Goal: Transaction & Acquisition: Purchase product/service

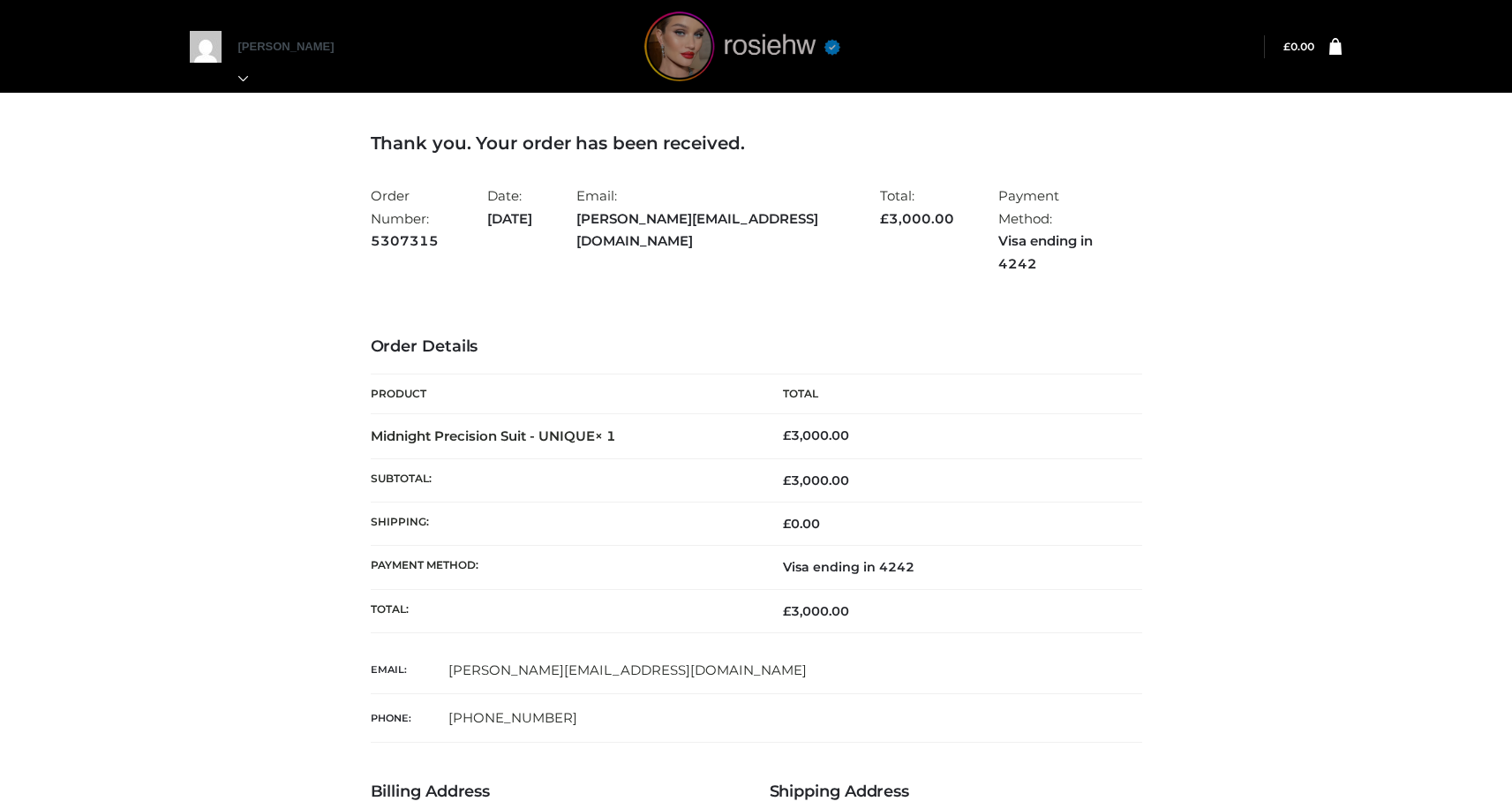
click at [683, 61] on img at bounding box center [743, 46] width 265 height 70
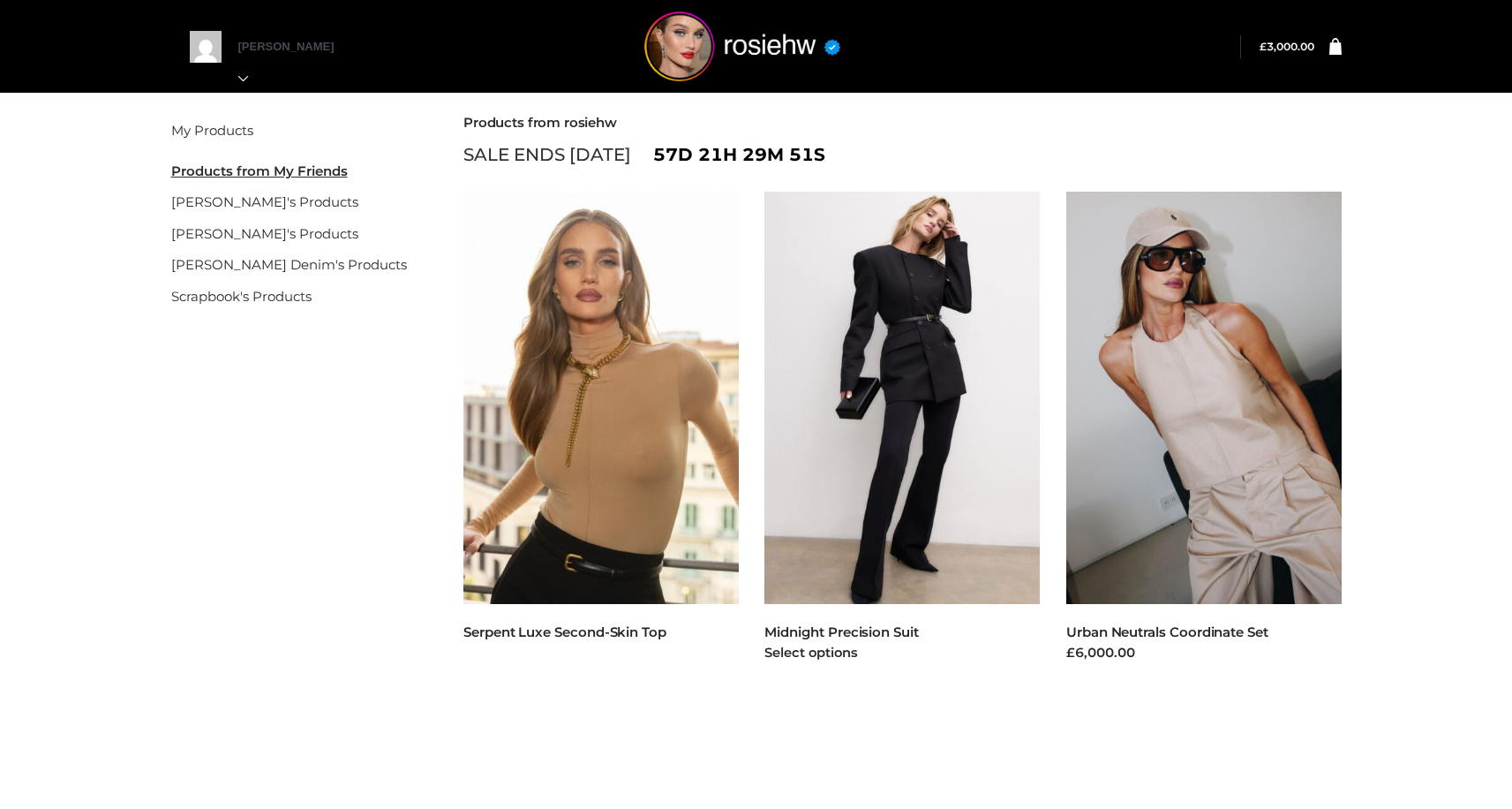
click at [914, 415] on img at bounding box center [902, 397] width 276 height 412
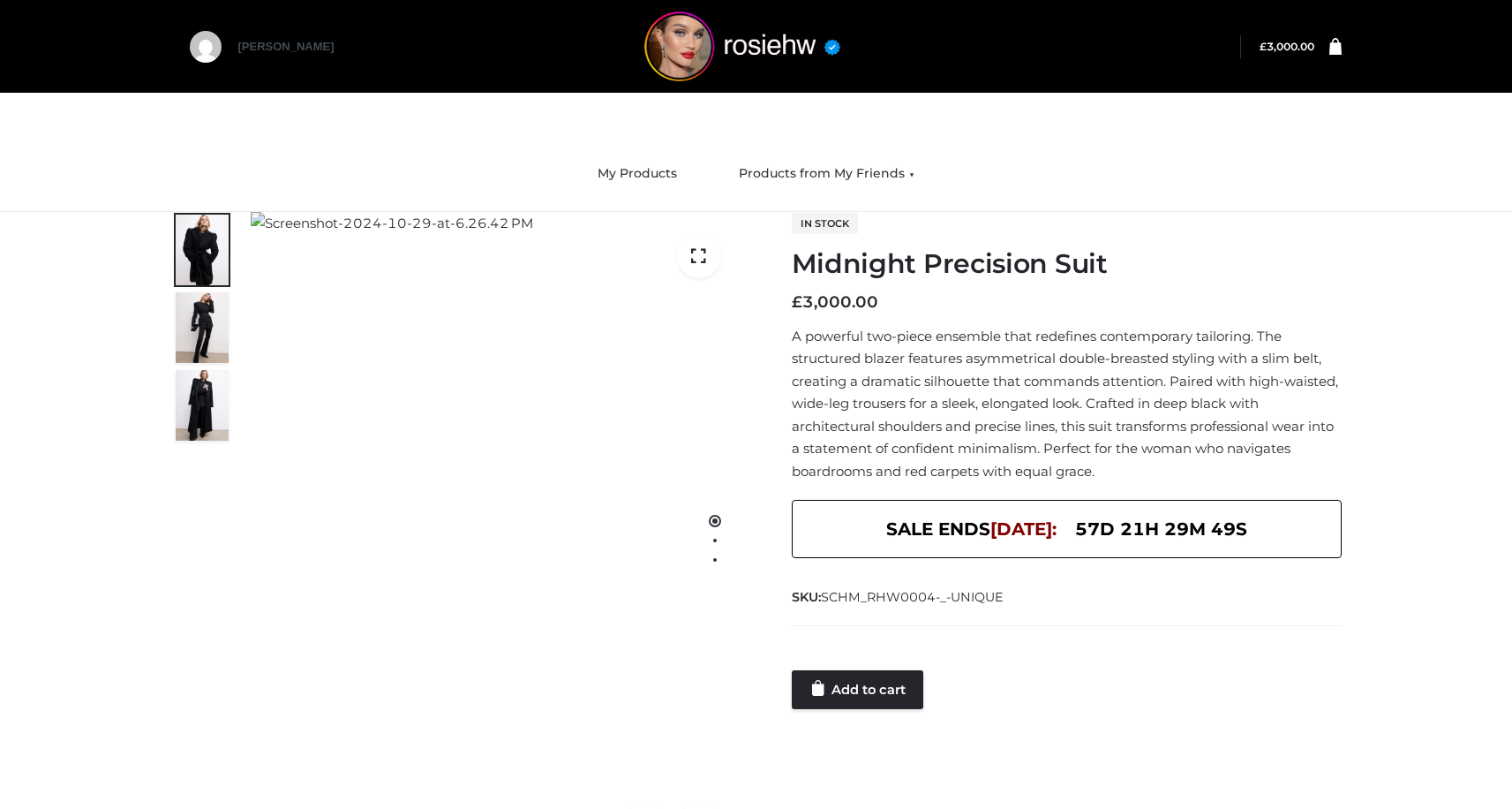
click at [850, 662] on div at bounding box center [1067, 653] width 550 height 36
click at [850, 689] on link "Add to cart" at bounding box center [857, 688] width 131 height 39
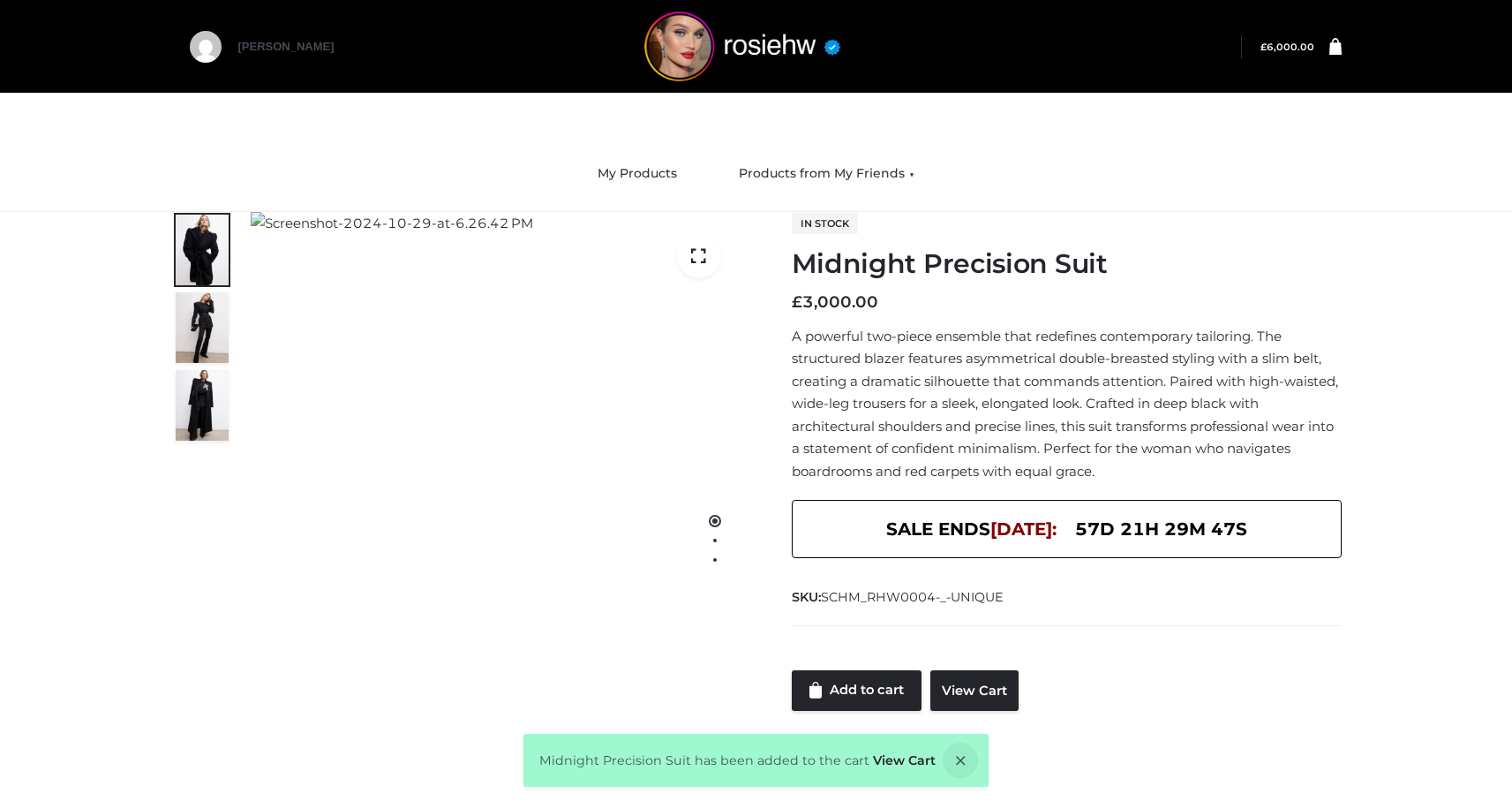
click at [899, 769] on div "Midnight Precision Suit has been added to the cart View Cart" at bounding box center [756, 761] width 465 height 53
click at [901, 759] on link "View Cart" at bounding box center [904, 760] width 62 height 16
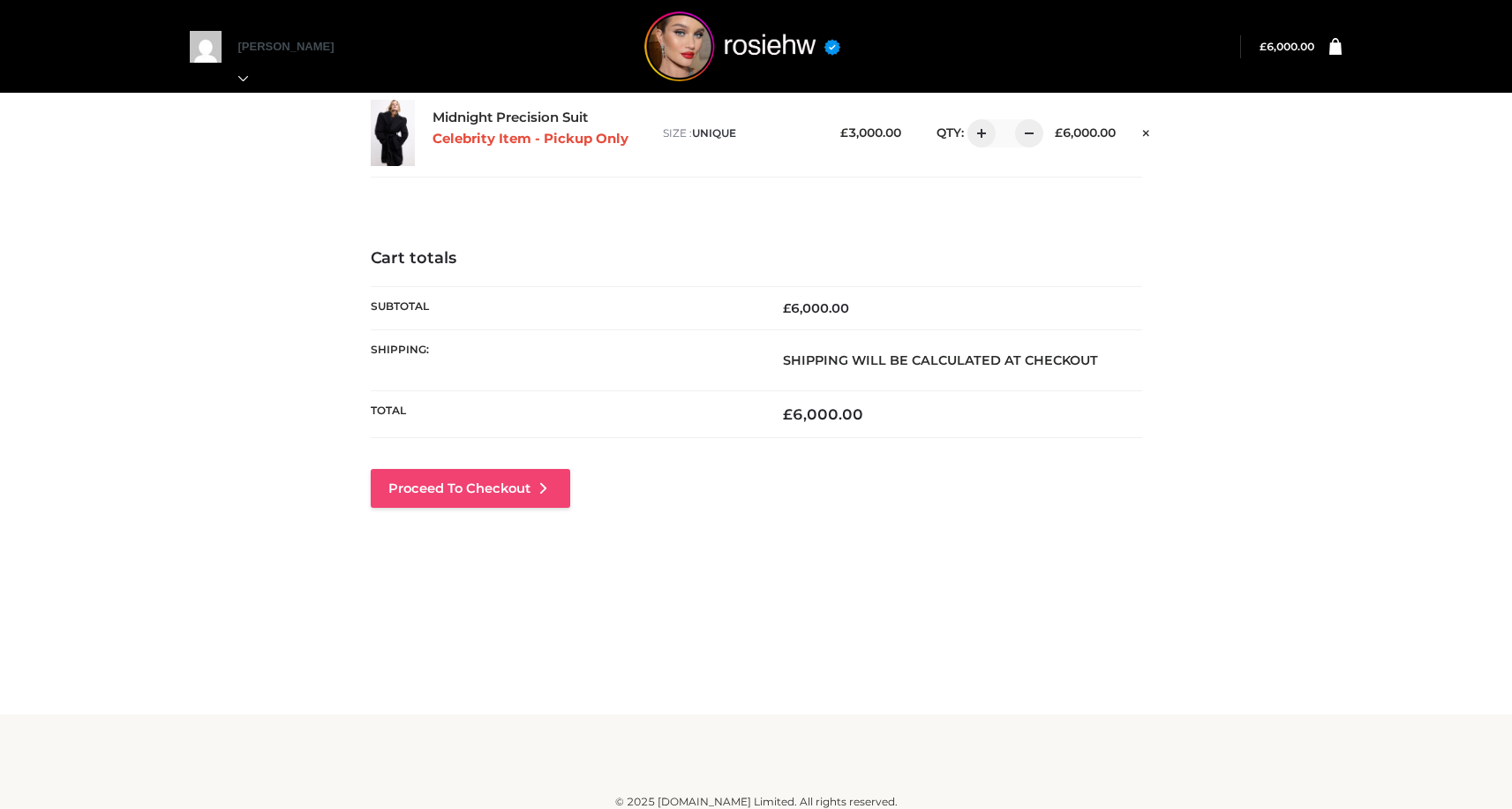
click at [533, 494] on link "Proceed to Checkout" at bounding box center [470, 488] width 199 height 39
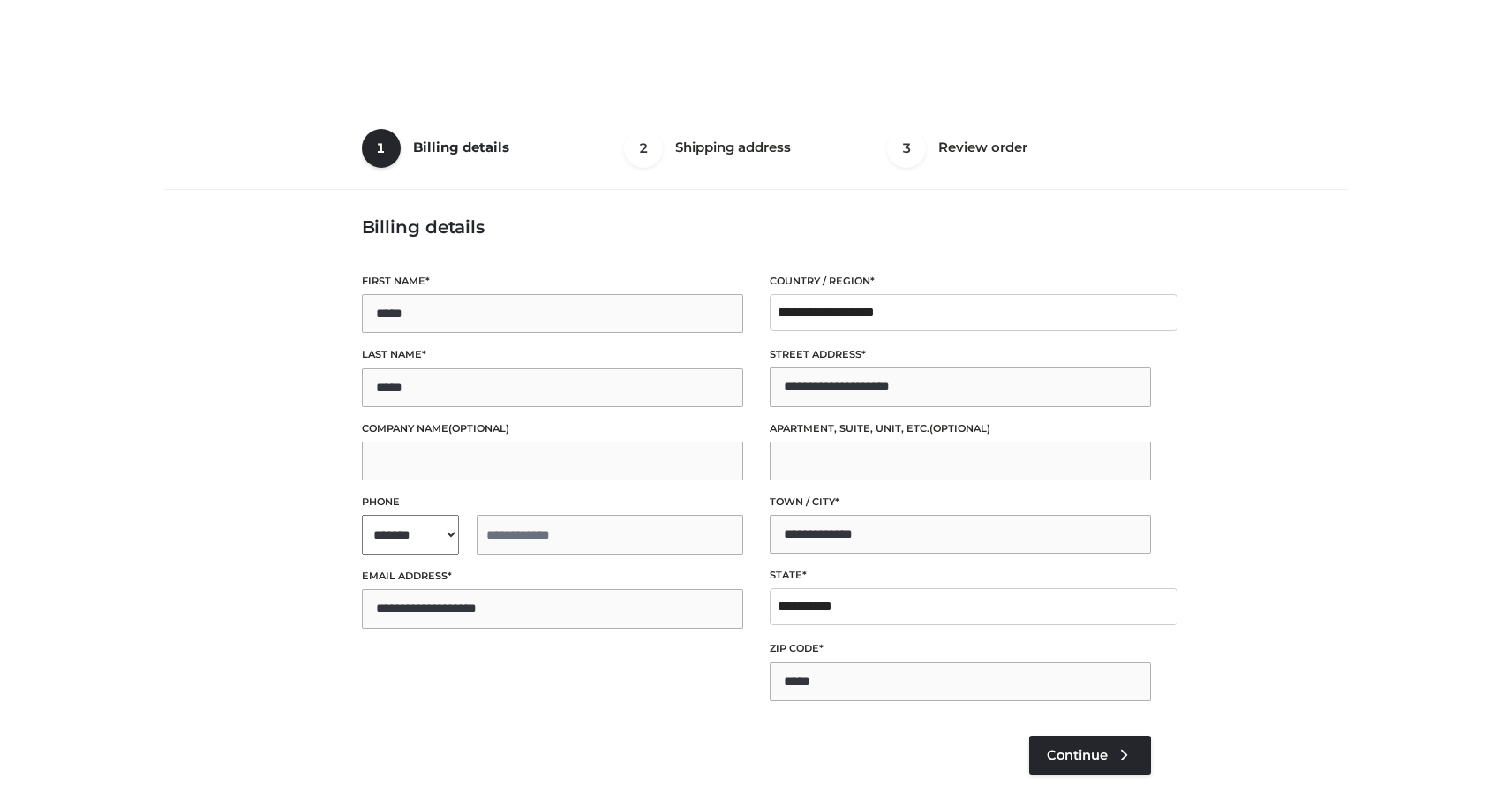
select select "**"
type input "**********"
select select "**"
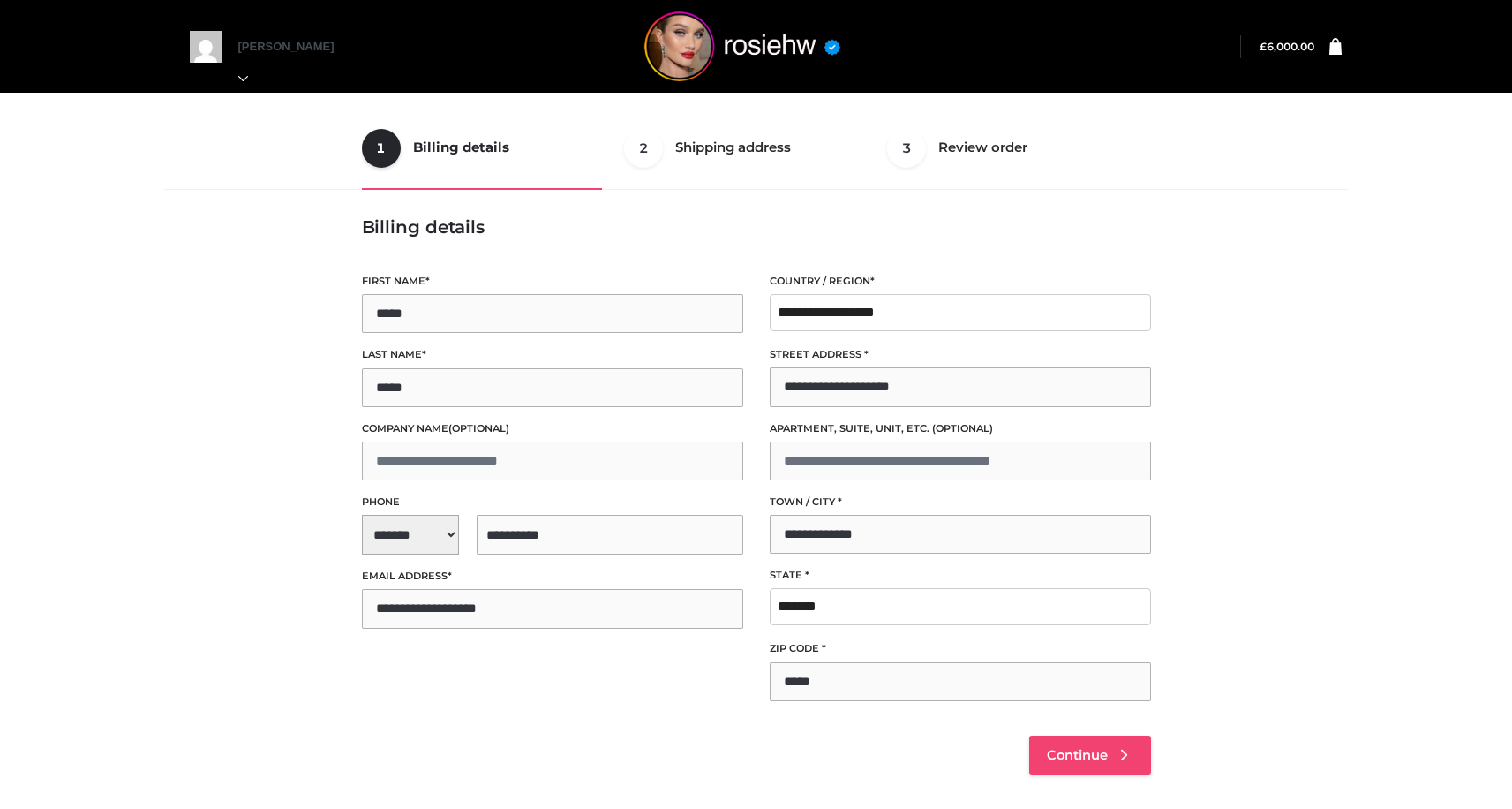
click at [1083, 743] on link "Continue" at bounding box center [1089, 754] width 121 height 39
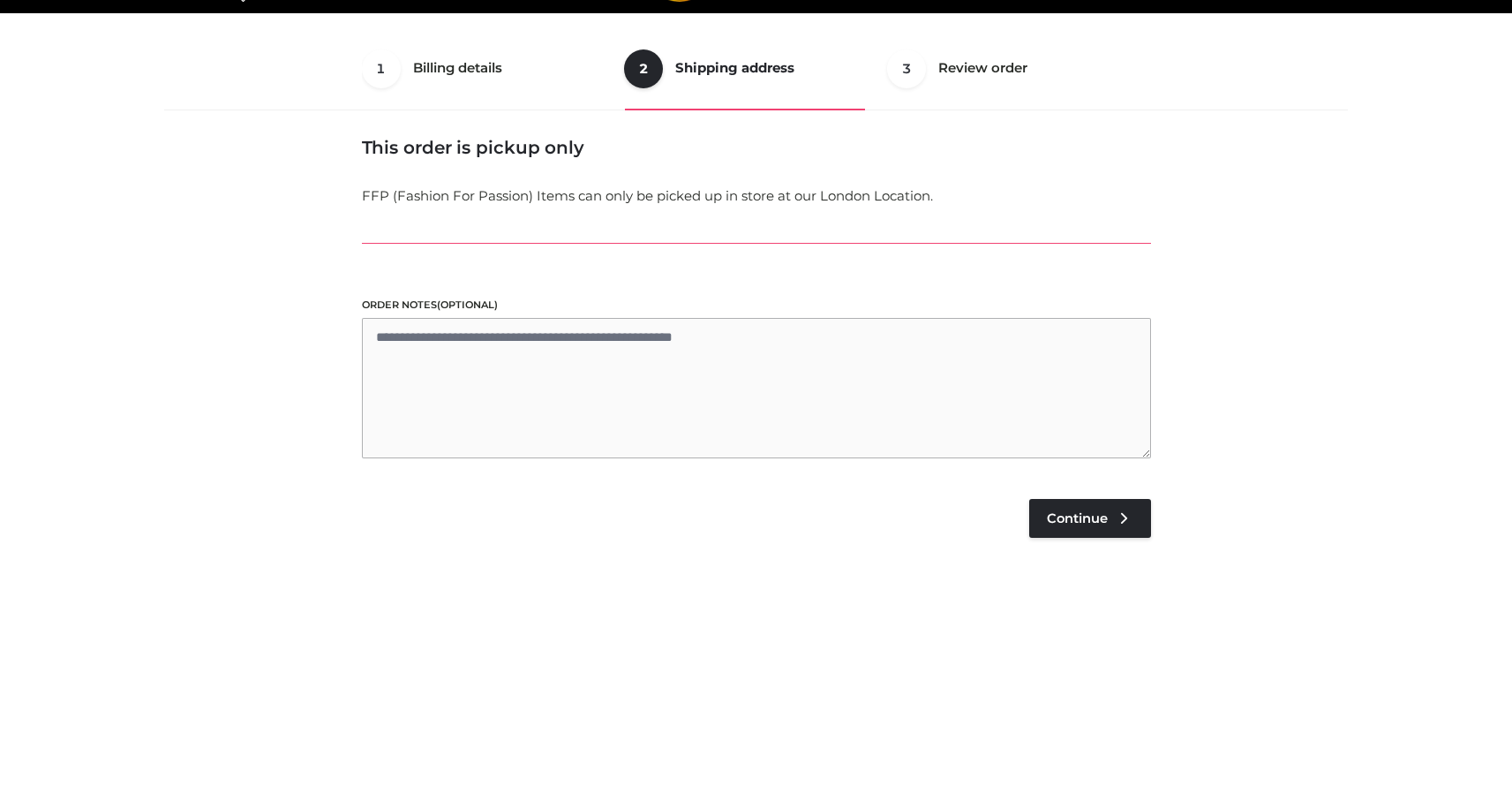
scroll to position [107, 0]
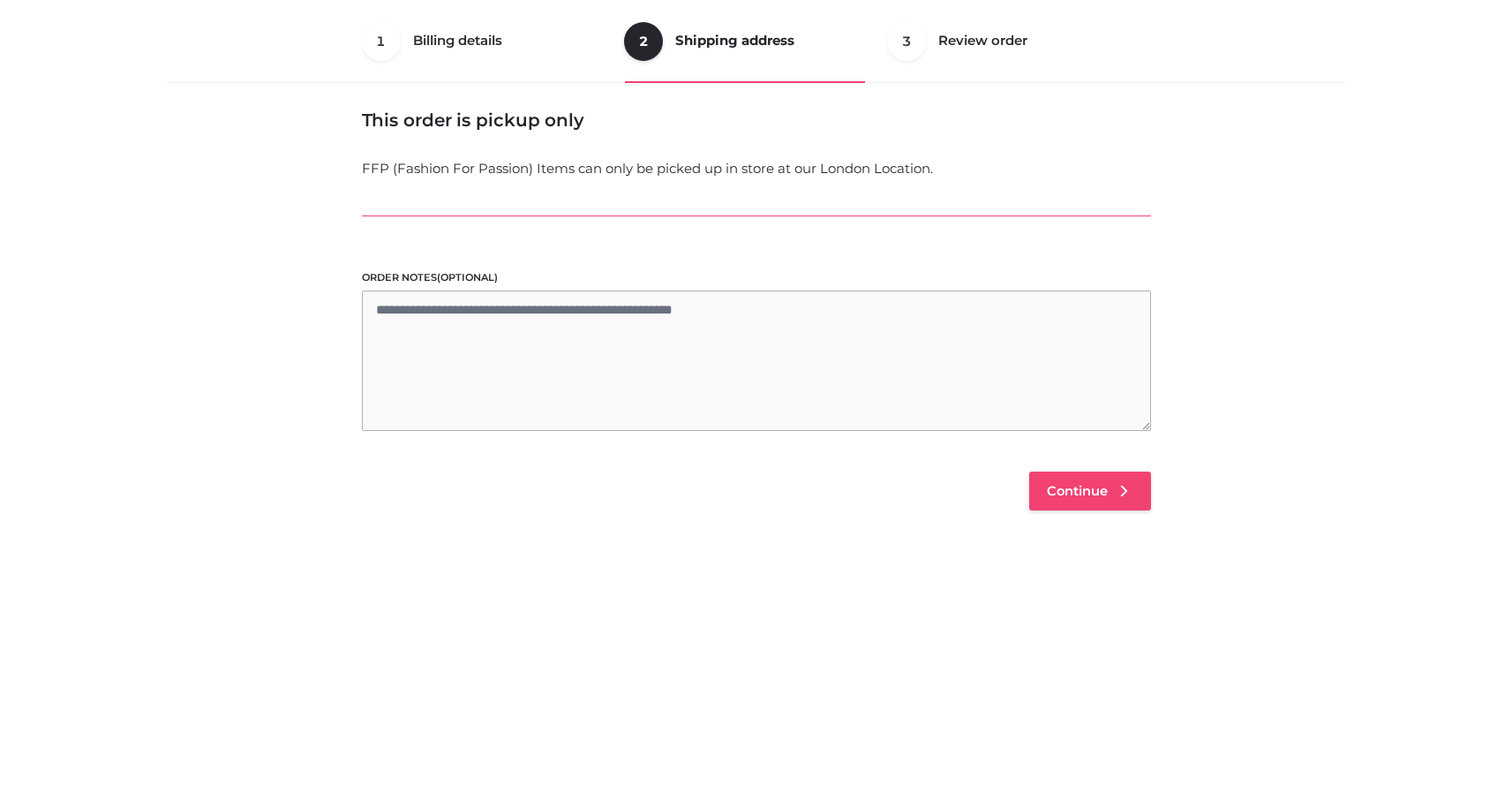
click at [1072, 477] on link "Continue" at bounding box center [1089, 490] width 121 height 39
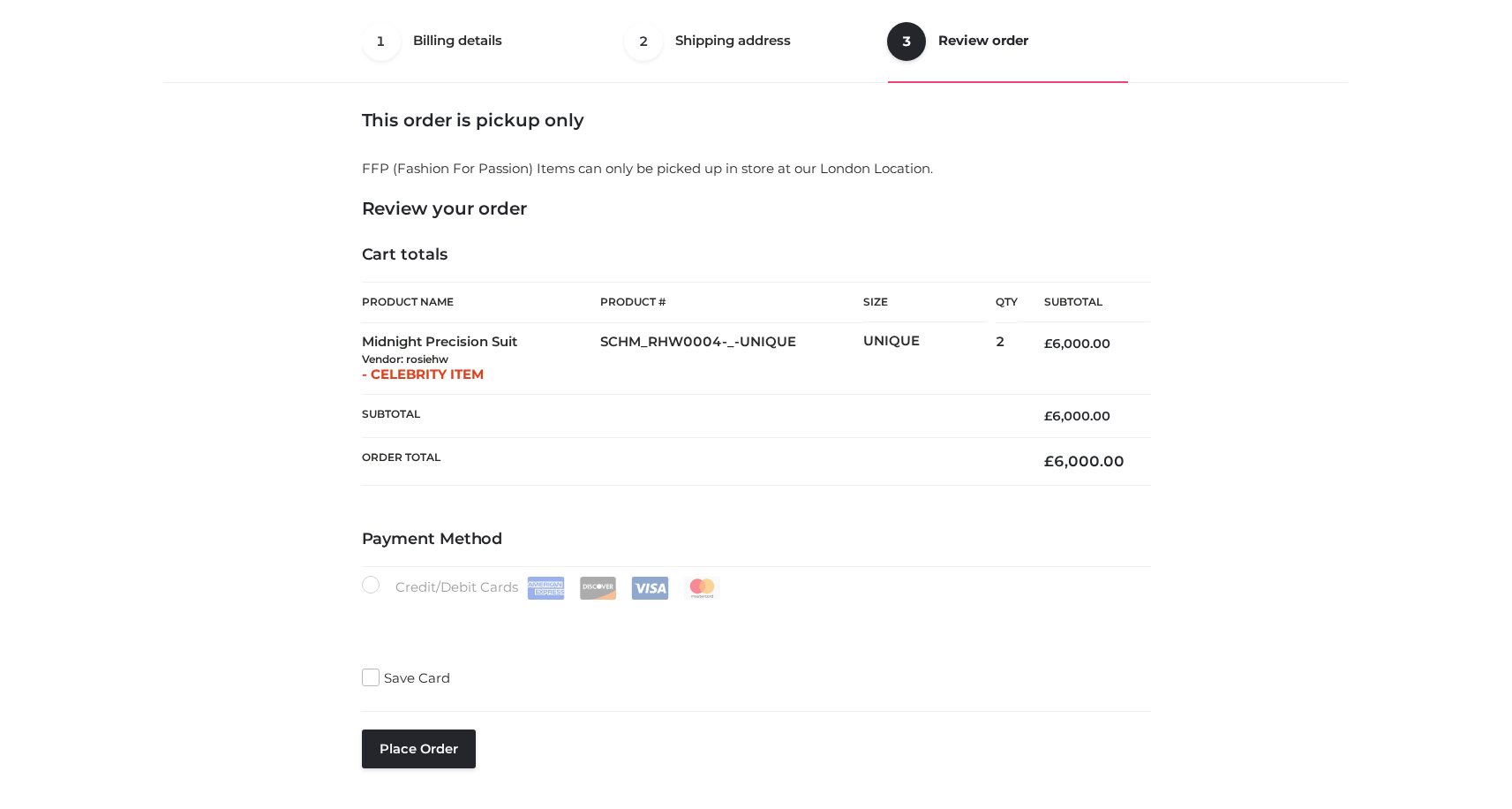
click at [514, 671] on div "Save Card" at bounding box center [756, 678] width 789 height 23
click at [427, 749] on button "Place order" at bounding box center [418, 748] width 114 height 39
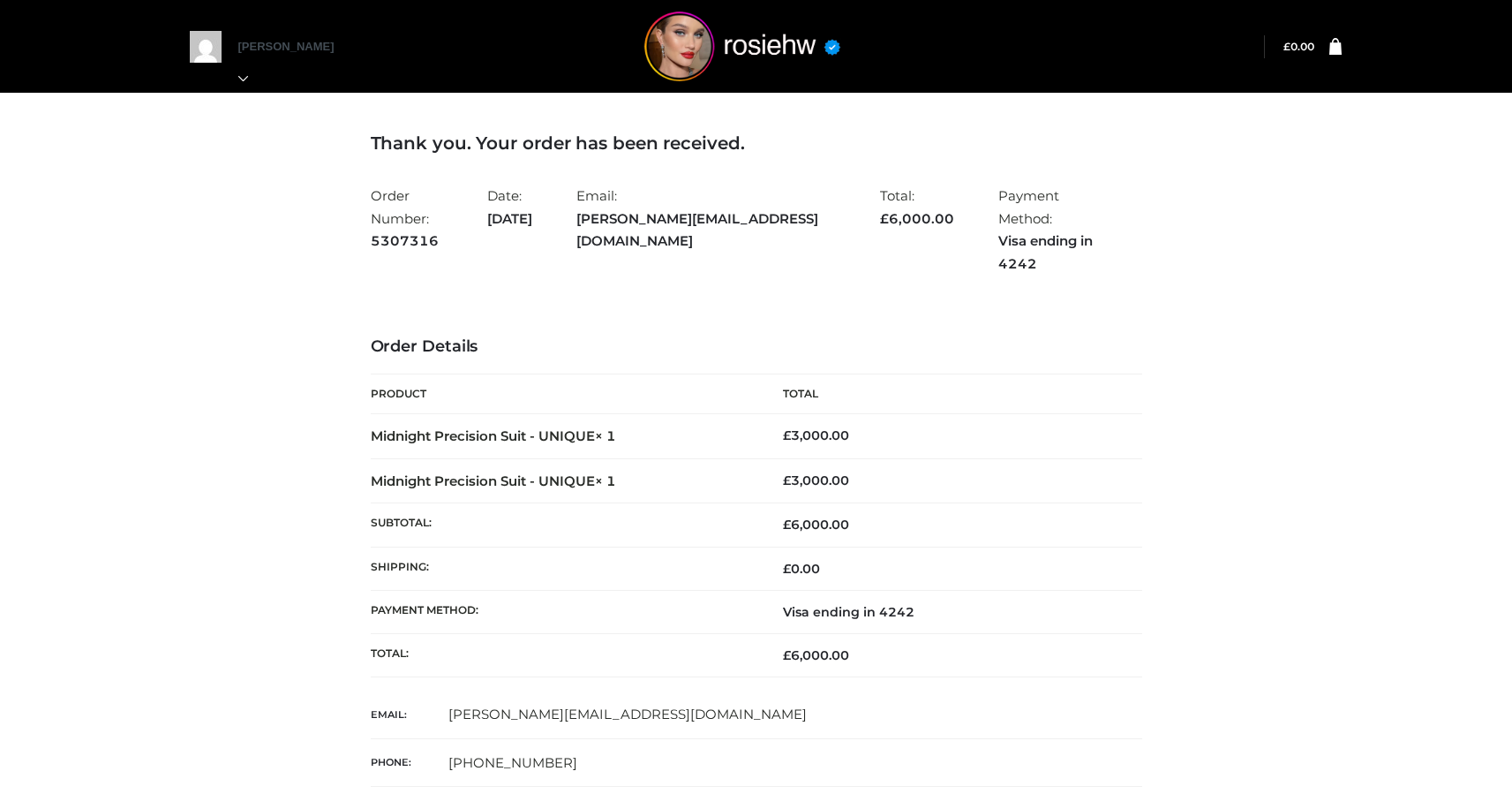
click at [928, 458] on td "£ 3,000.00" at bounding box center [949, 481] width 386 height 45
click at [735, 65] on img at bounding box center [743, 46] width 265 height 70
click at [693, 46] on img at bounding box center [743, 46] width 265 height 70
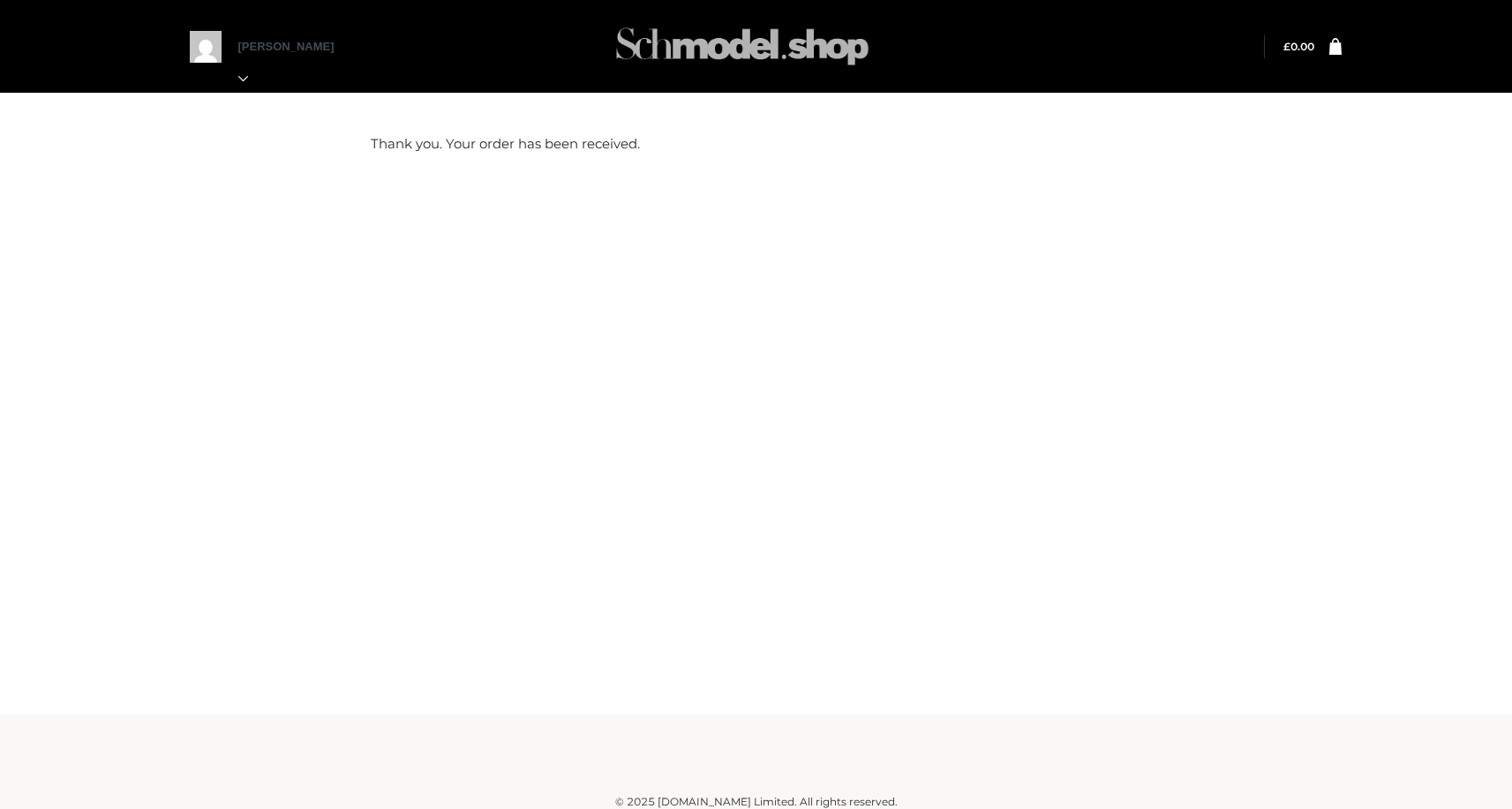
click at [742, 44] on img at bounding box center [743, 46] width 265 height 70
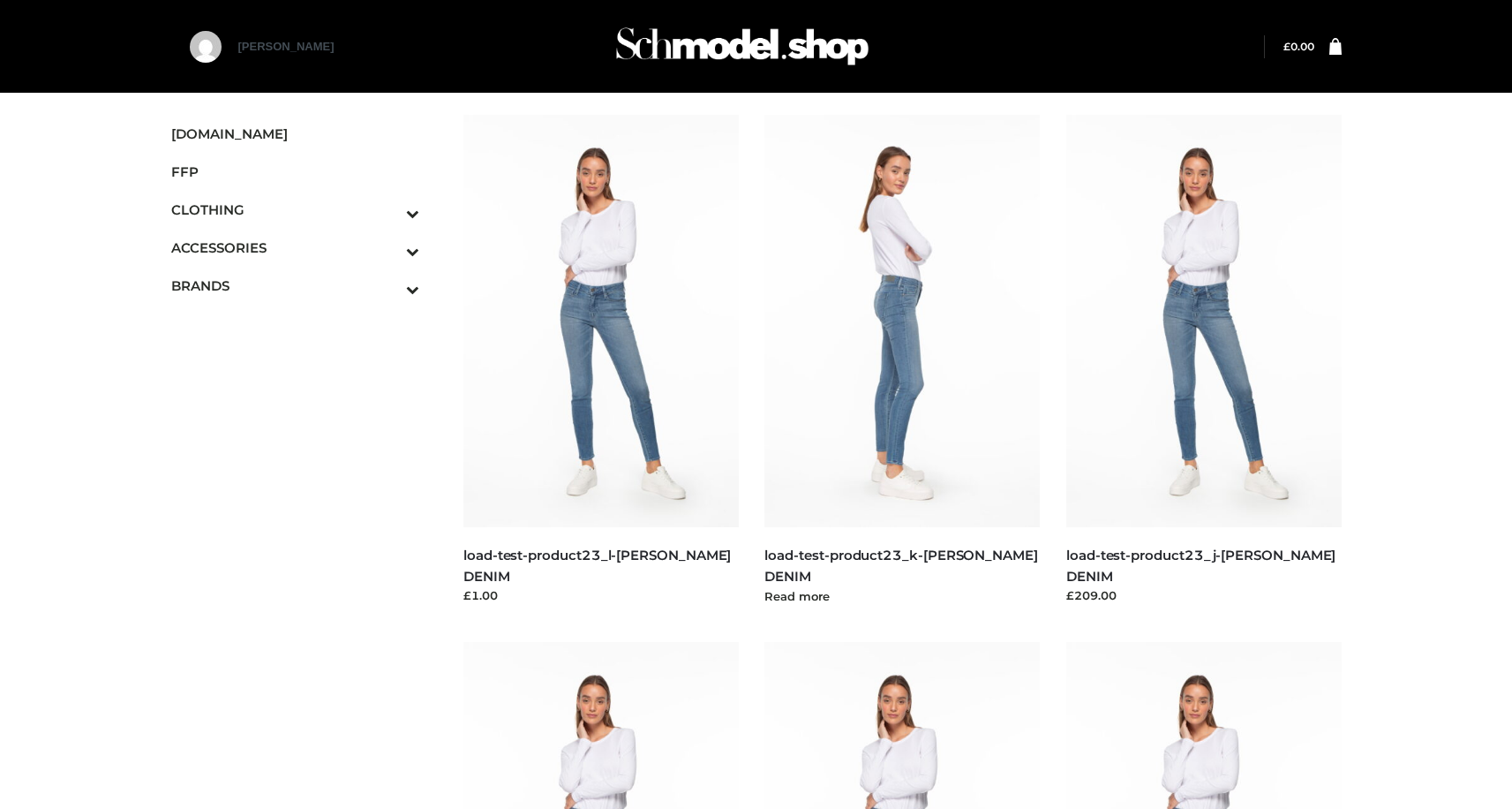
click at [934, 353] on img at bounding box center [902, 320] width 276 height 412
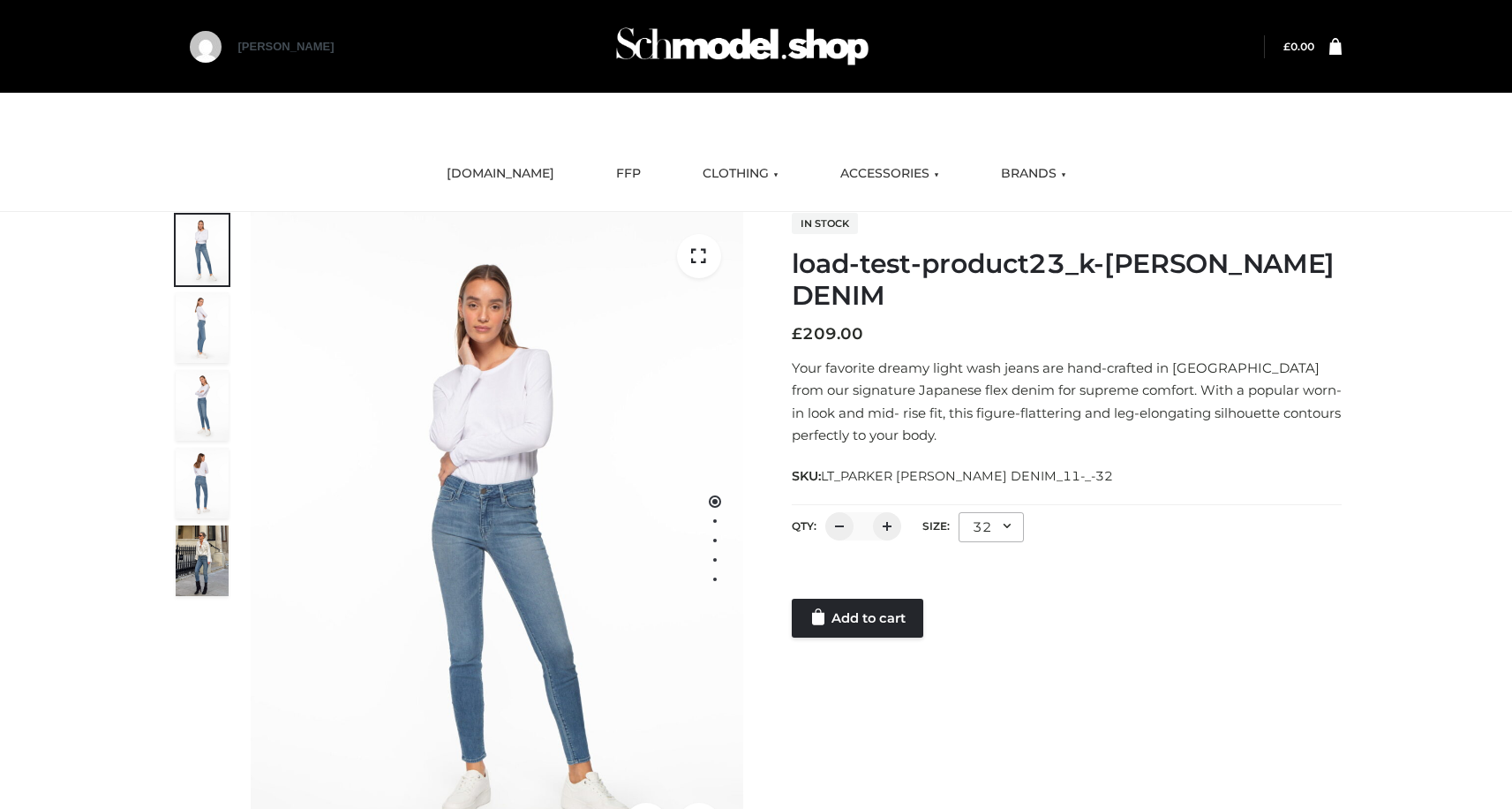
click at [852, 575] on div at bounding box center [1067, 581] width 550 height 36
click at [885, 632] on link "Add to cart" at bounding box center [857, 617] width 131 height 39
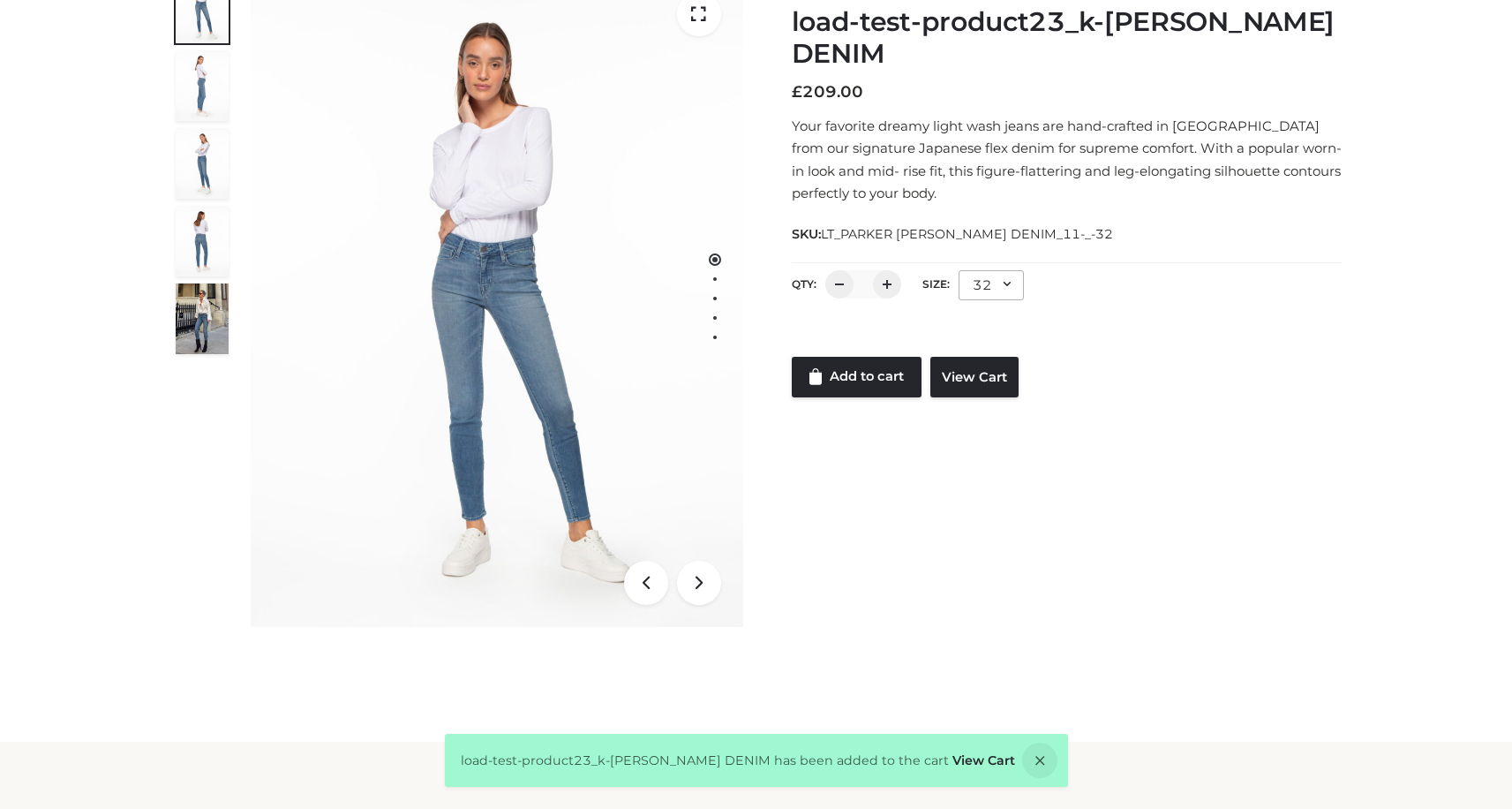
scroll to position [270, 0]
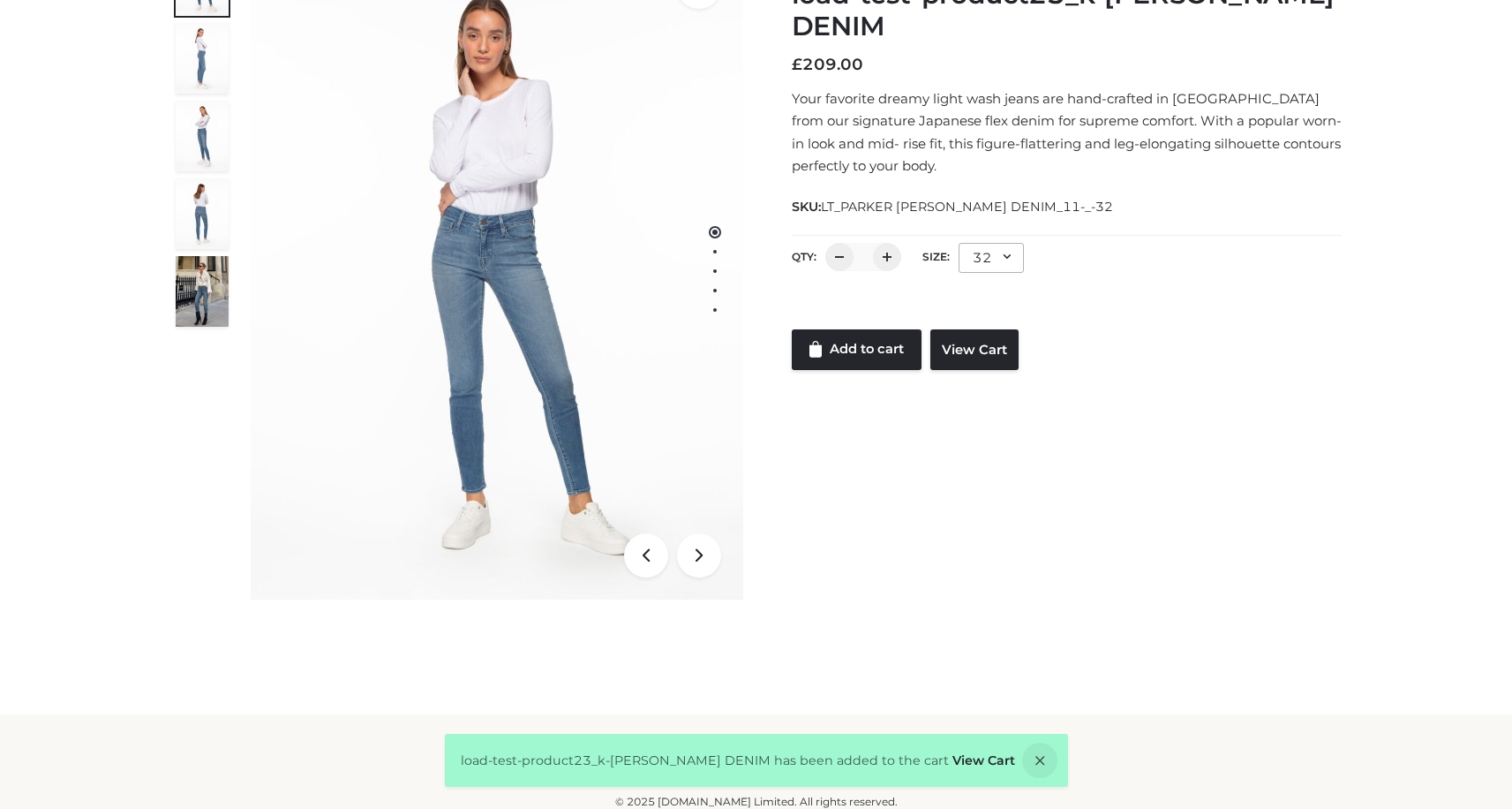
click at [959, 371] on div "1 / 5 In stock load-test-product23_k-PARKER SMITH DENIM £ 209.00 Your favorite …" at bounding box center [756, 271] width 1197 height 657
click at [963, 339] on link "View Cart" at bounding box center [974, 349] width 88 height 40
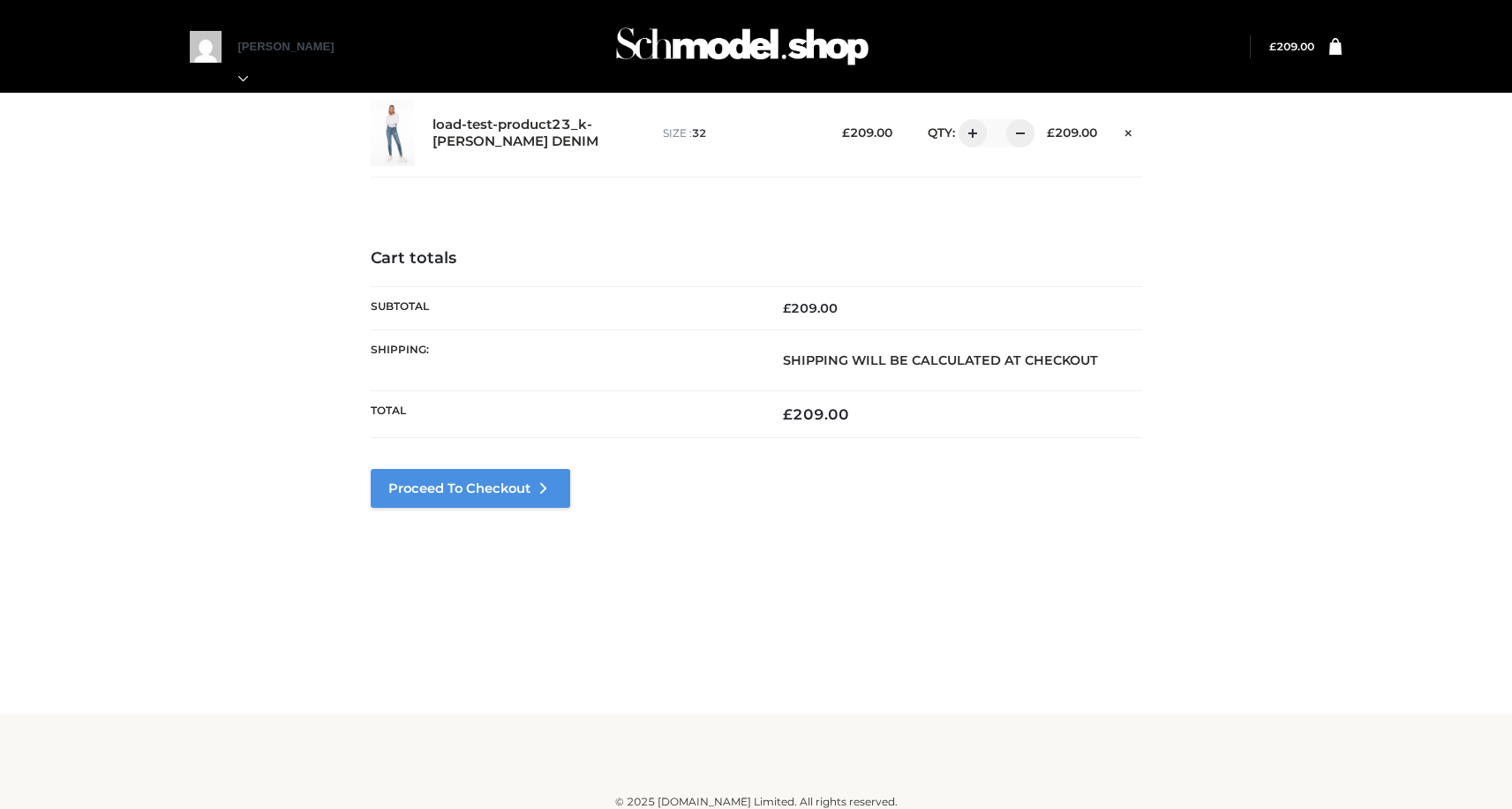
click at [518, 498] on link "Proceed to Checkout" at bounding box center [470, 488] width 199 height 39
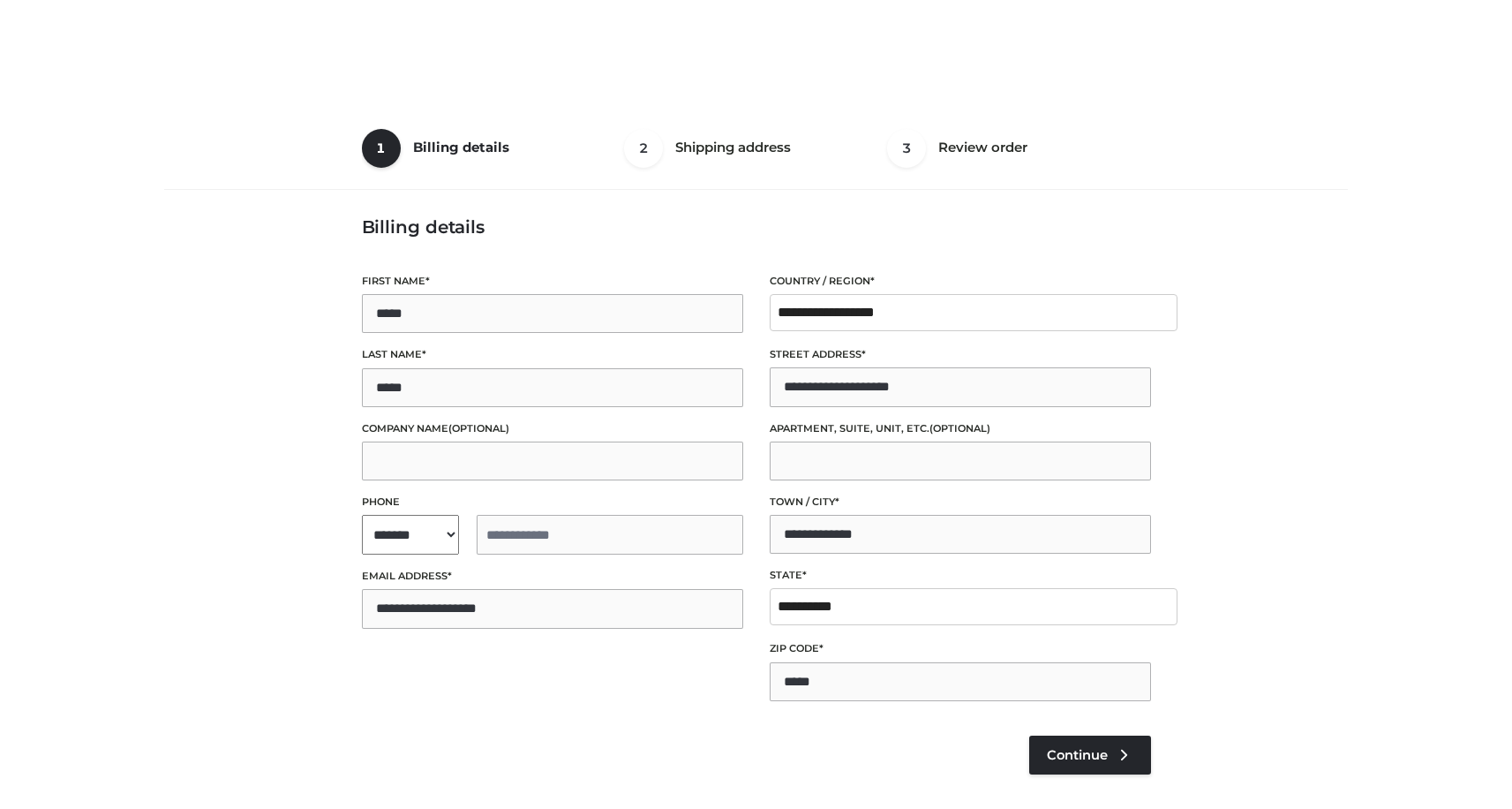
select select "**"
type input "**********"
select select "**"
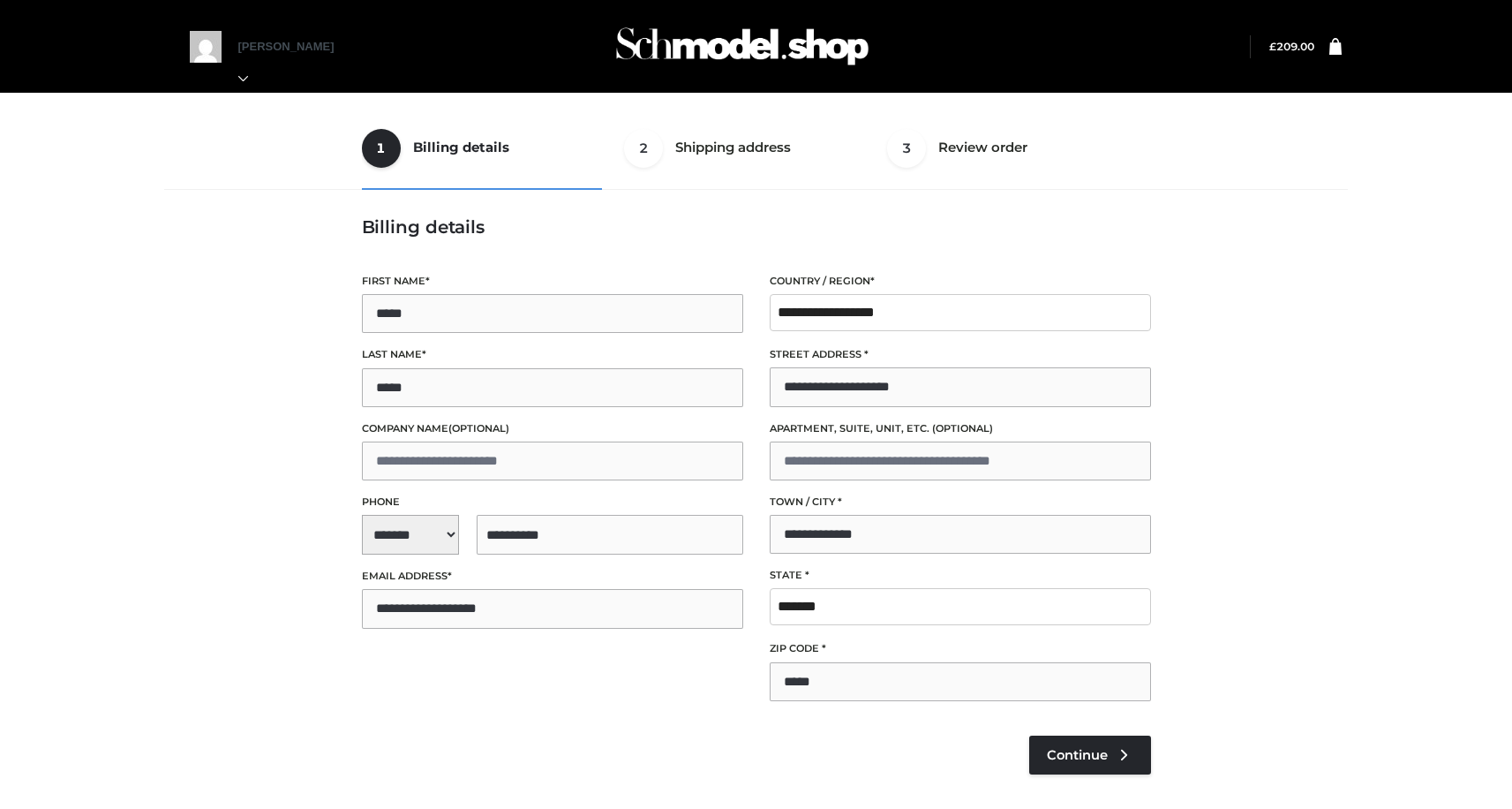
click at [1100, 781] on div "Save Card" at bounding box center [756, 780] width 789 height 23
click at [1100, 768] on link "Continue" at bounding box center [1089, 754] width 121 height 39
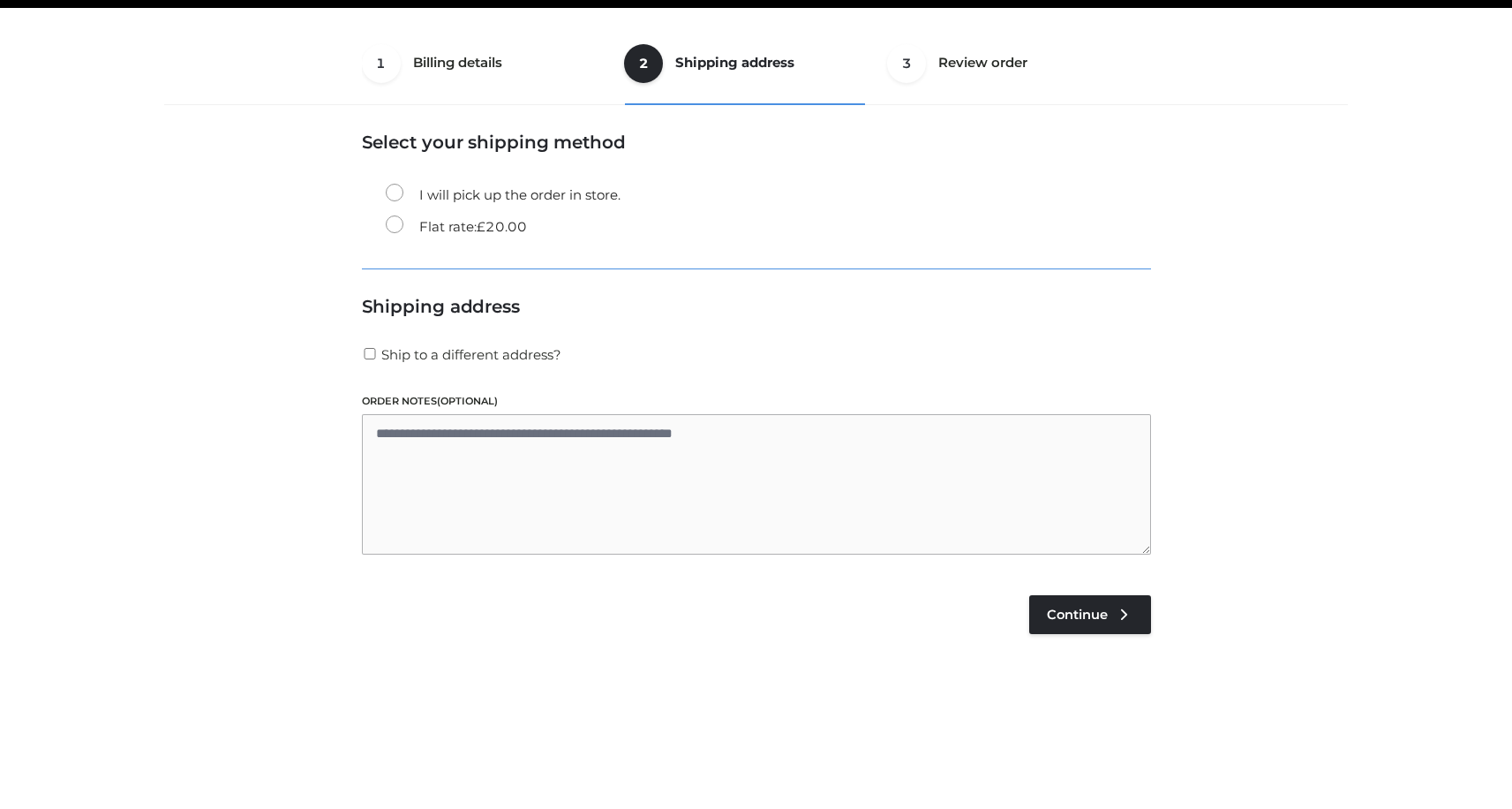
scroll to position [107, 0]
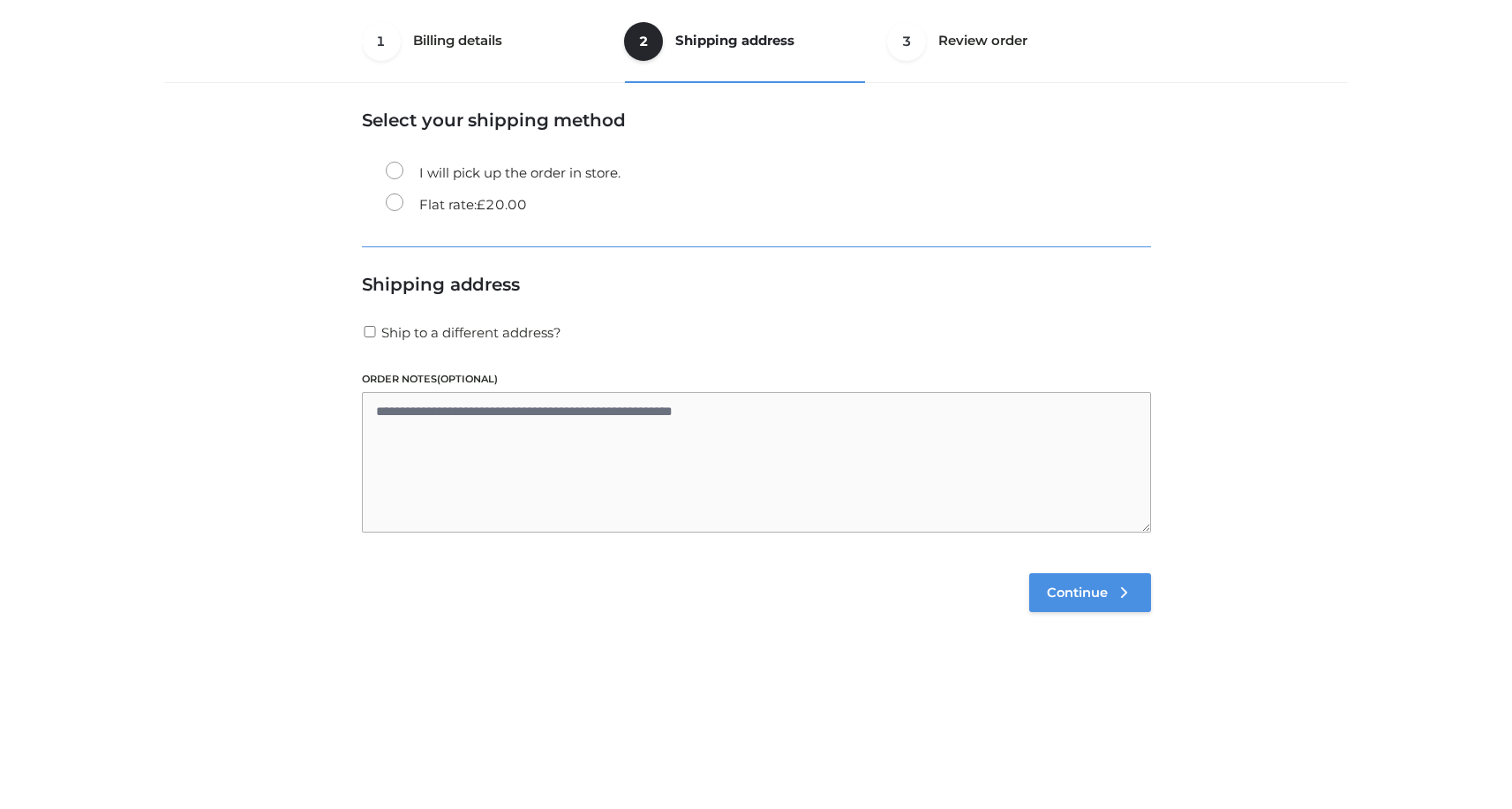
click at [1072, 597] on span "Continue" at bounding box center [1077, 593] width 61 height 16
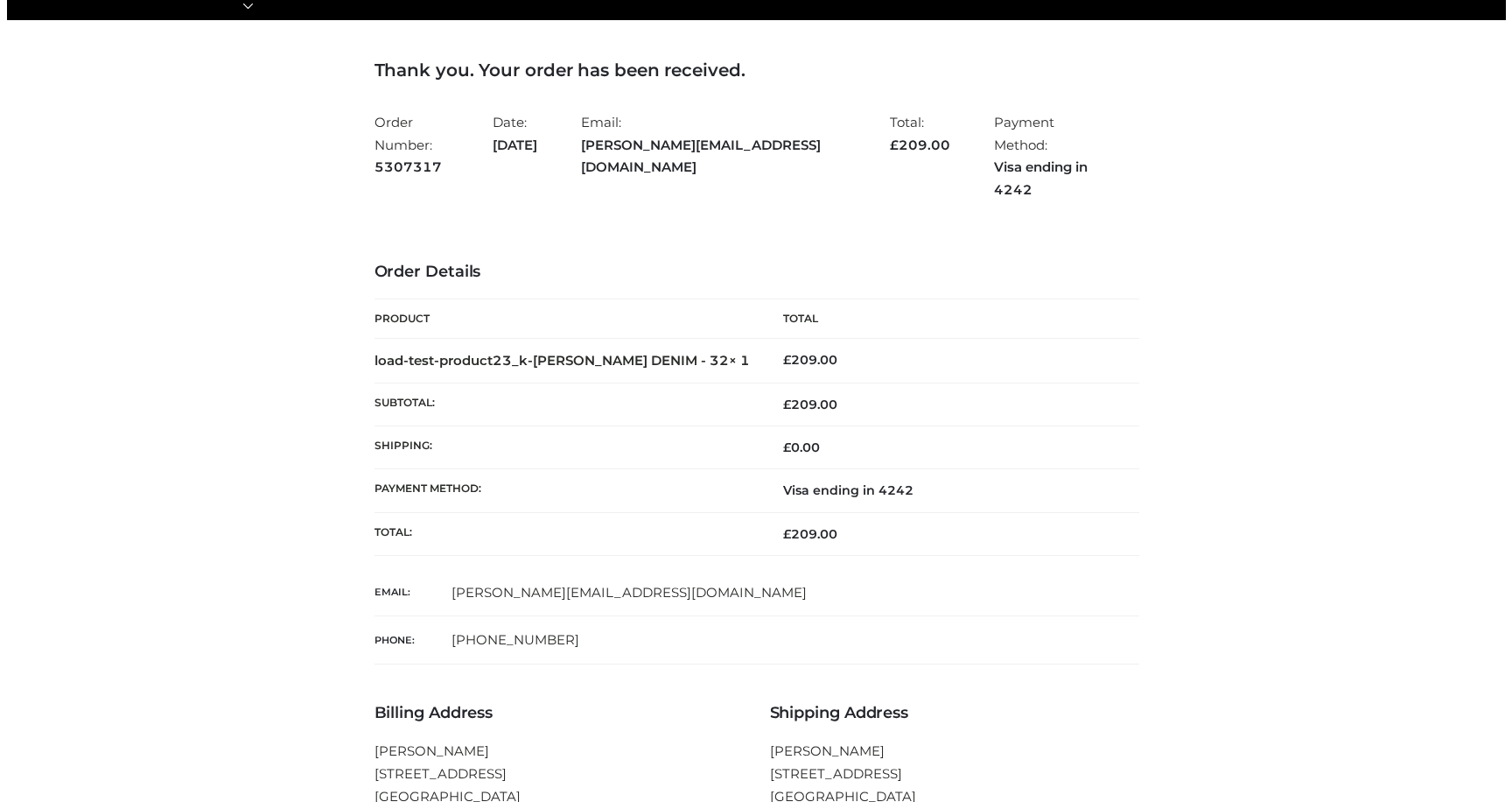
scroll to position [155, 0]
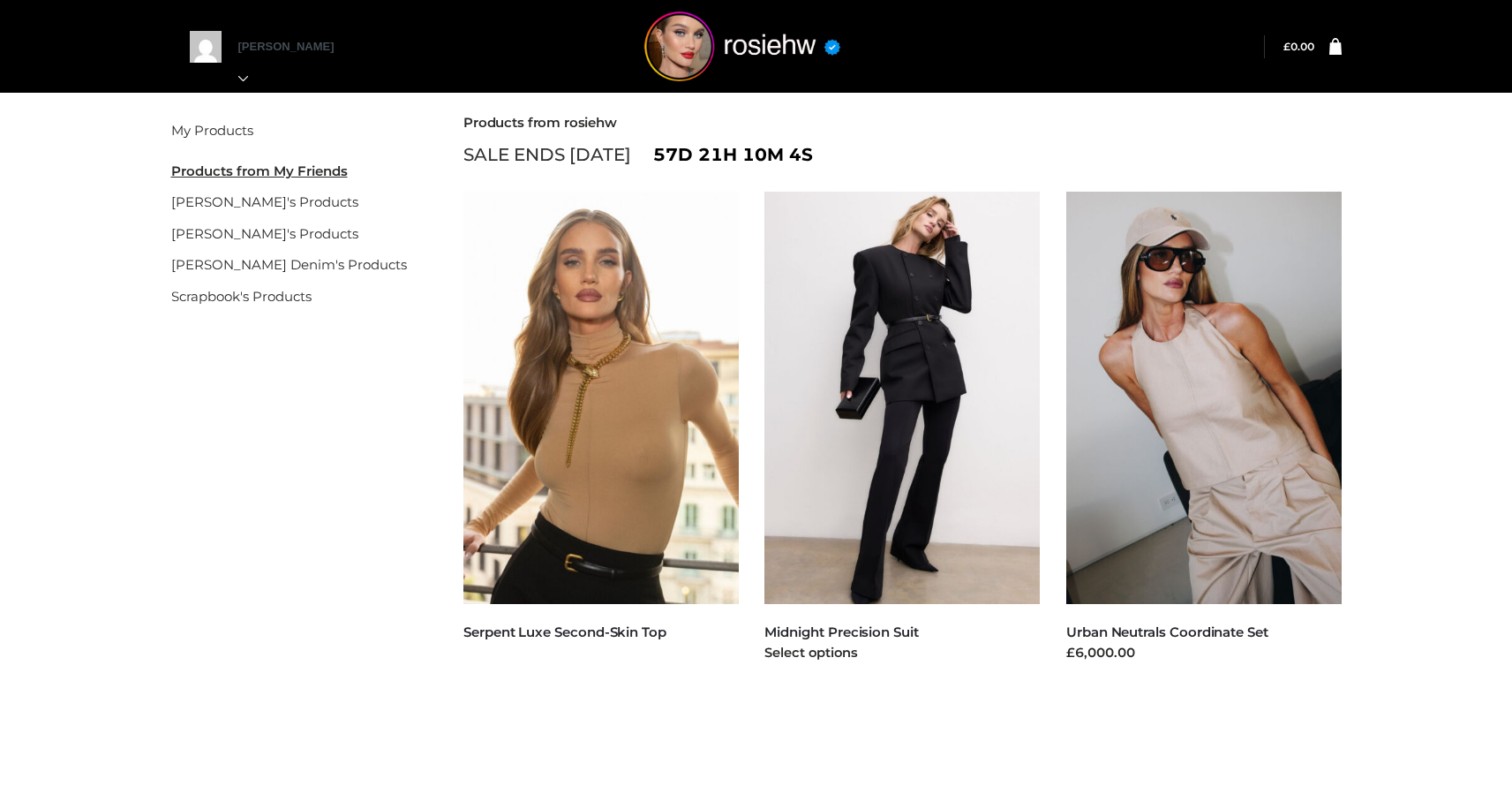
click at [768, 365] on img at bounding box center [902, 397] width 276 height 412
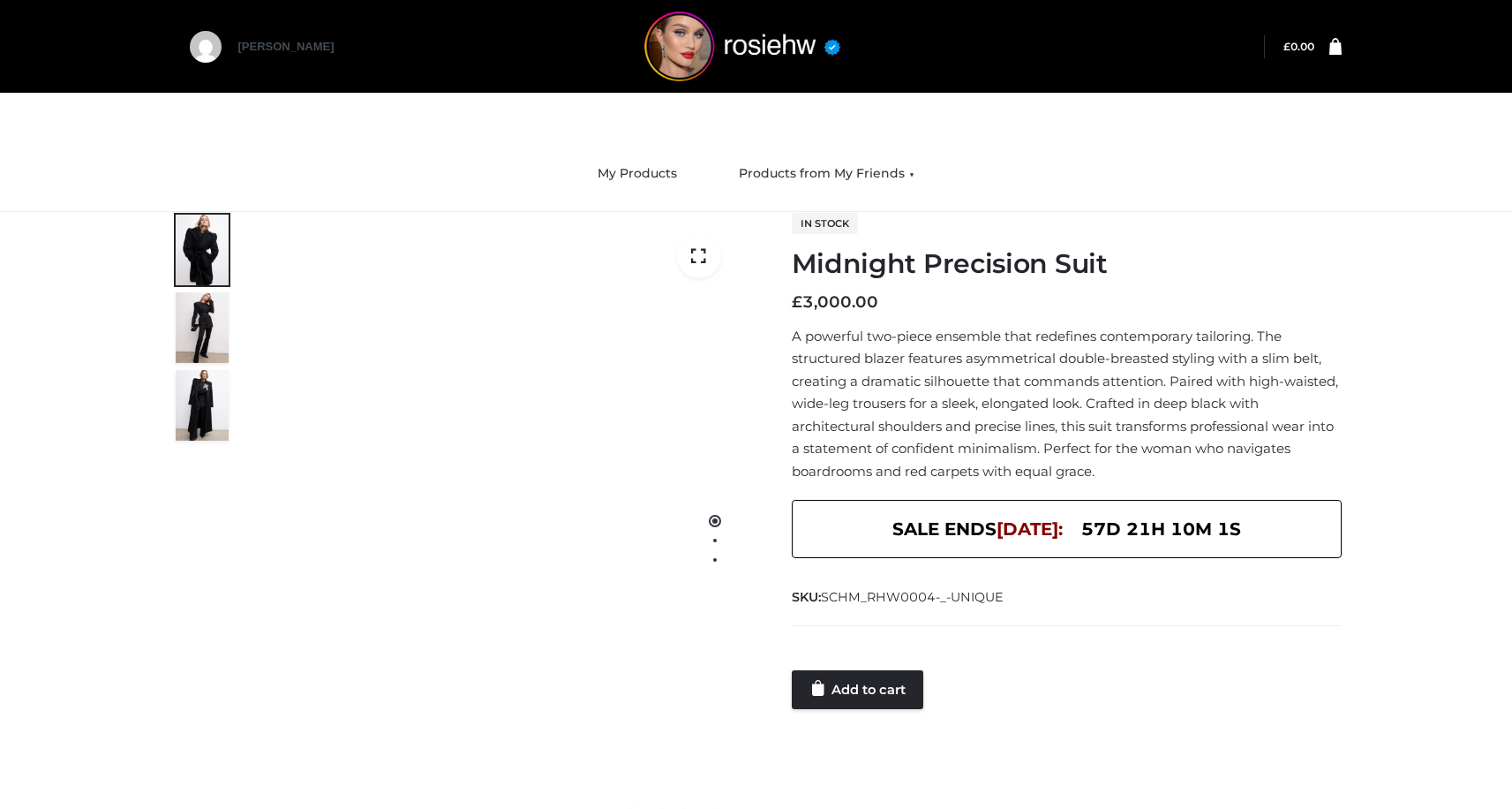
click at [861, 663] on div at bounding box center [1067, 653] width 550 height 36
click at [865, 691] on link "Add to cart" at bounding box center [857, 688] width 131 height 39
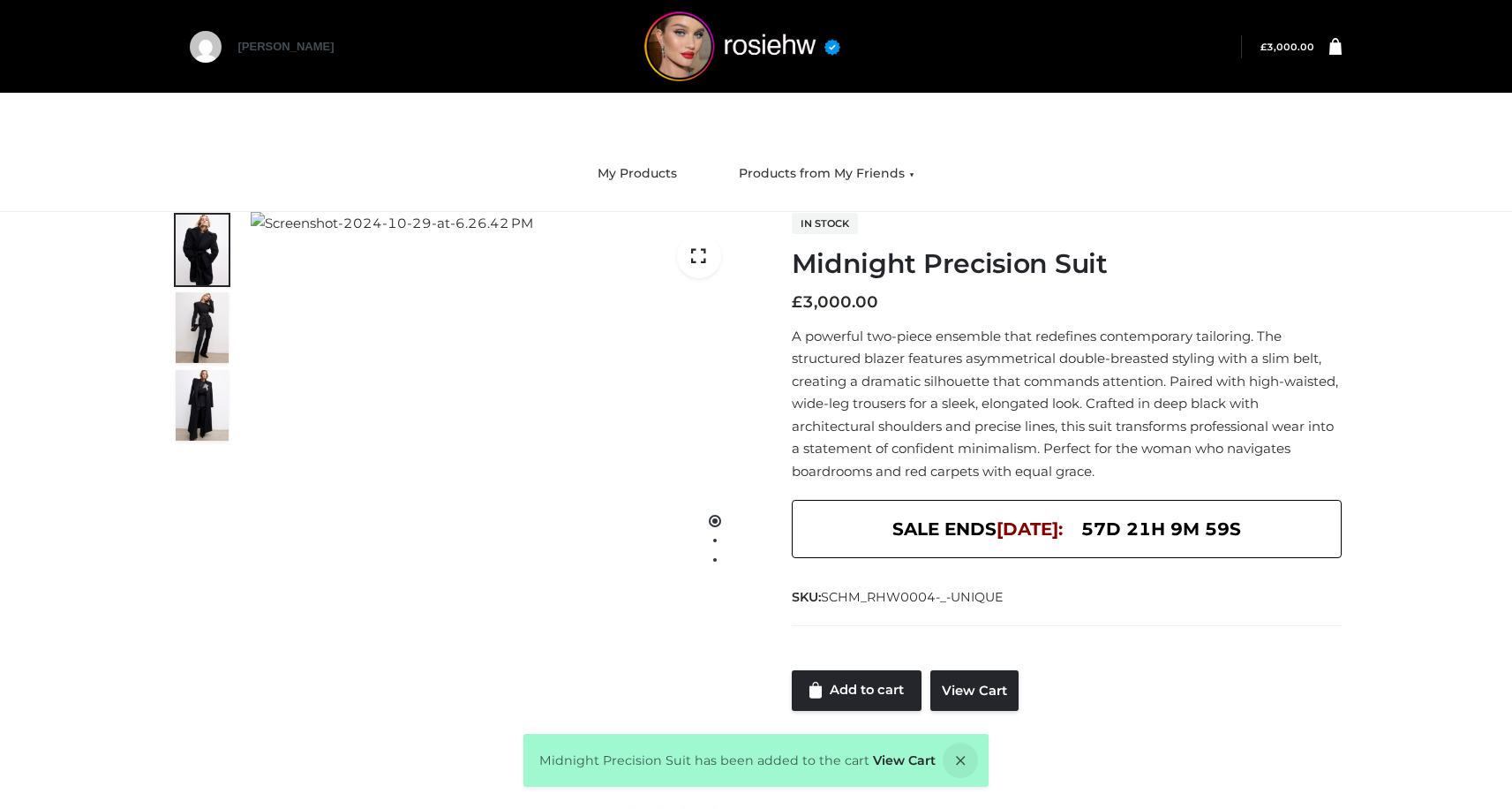
click at [922, 750] on div "Midnight Precision Suit has been added to the cart View Cart" at bounding box center [756, 761] width 465 height 53
click at [917, 759] on link "View Cart" at bounding box center [904, 760] width 62 height 16
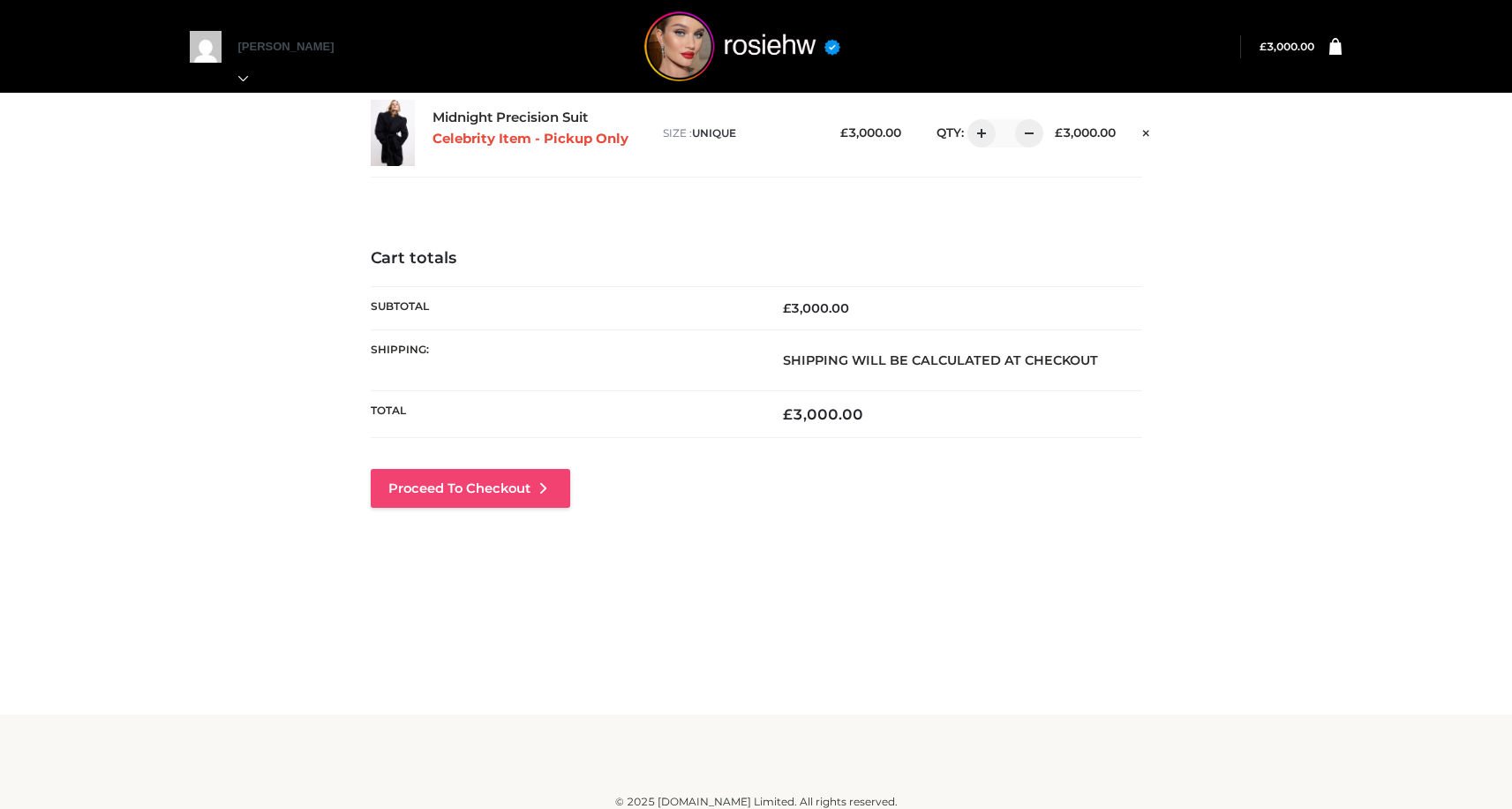
click at [513, 480] on link "Proceed to Checkout" at bounding box center [470, 488] width 199 height 39
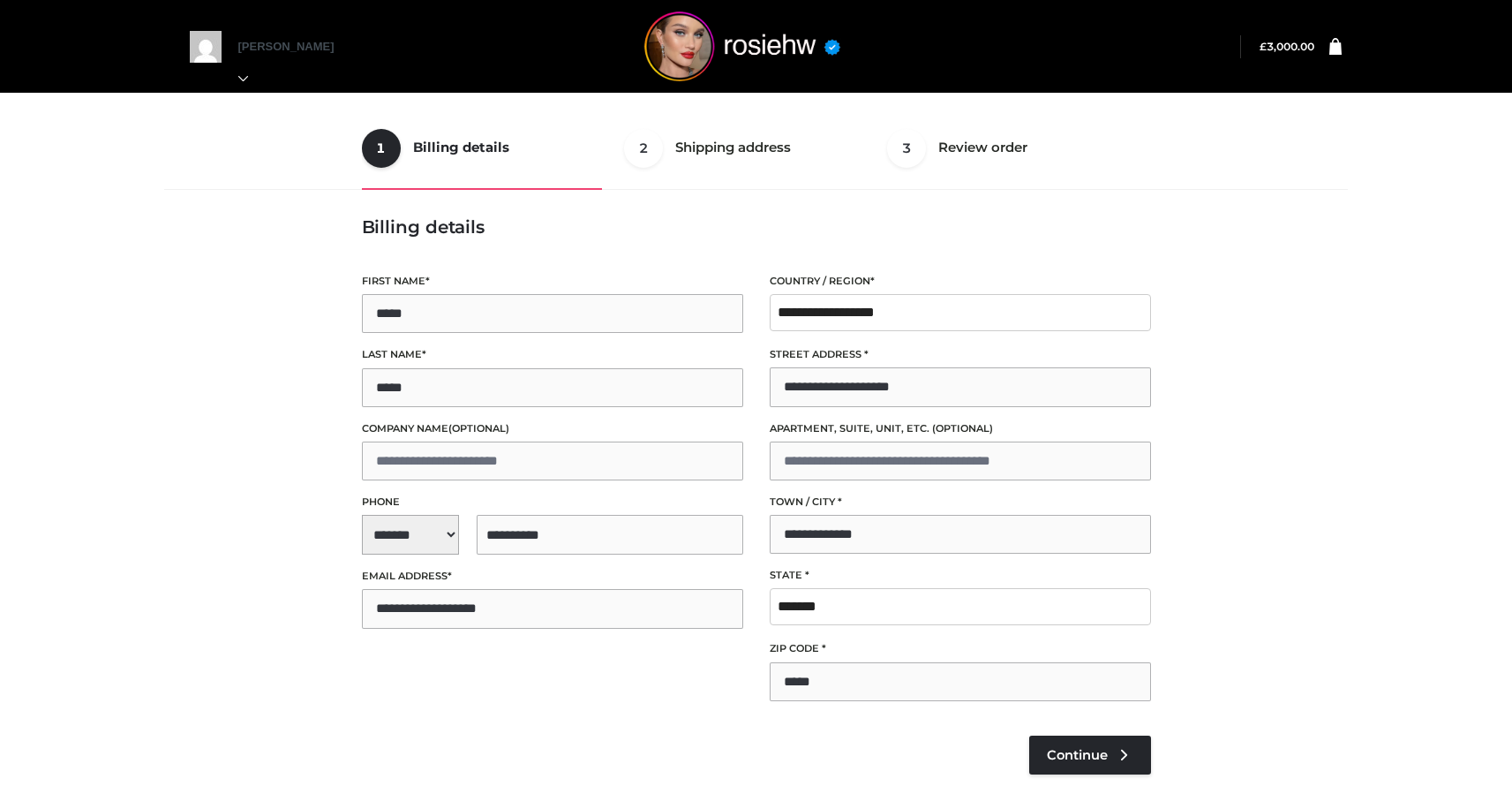
select select "**"
click at [1089, 748] on span "Continue" at bounding box center [1077, 755] width 61 height 16
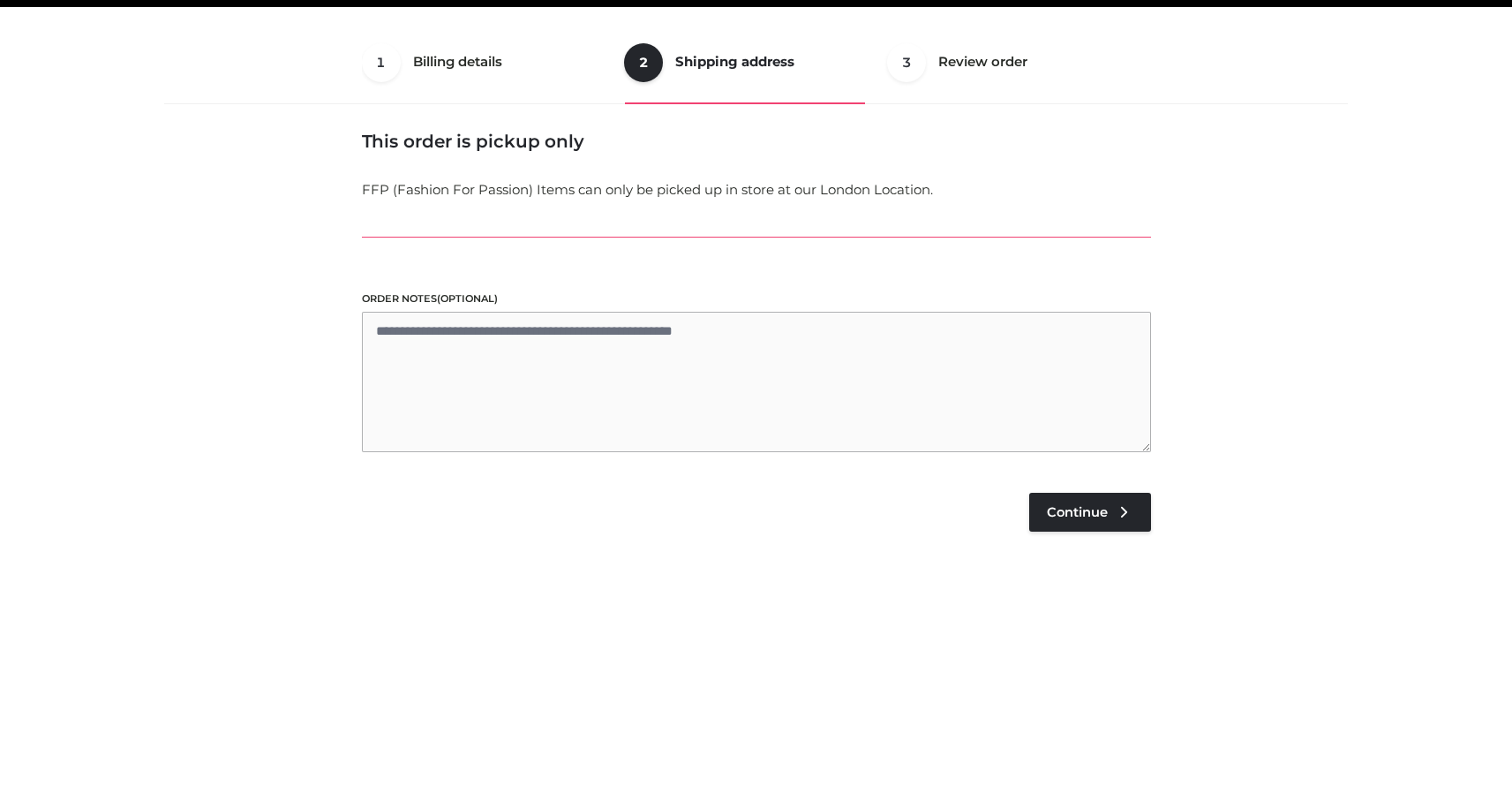
scroll to position [107, 0]
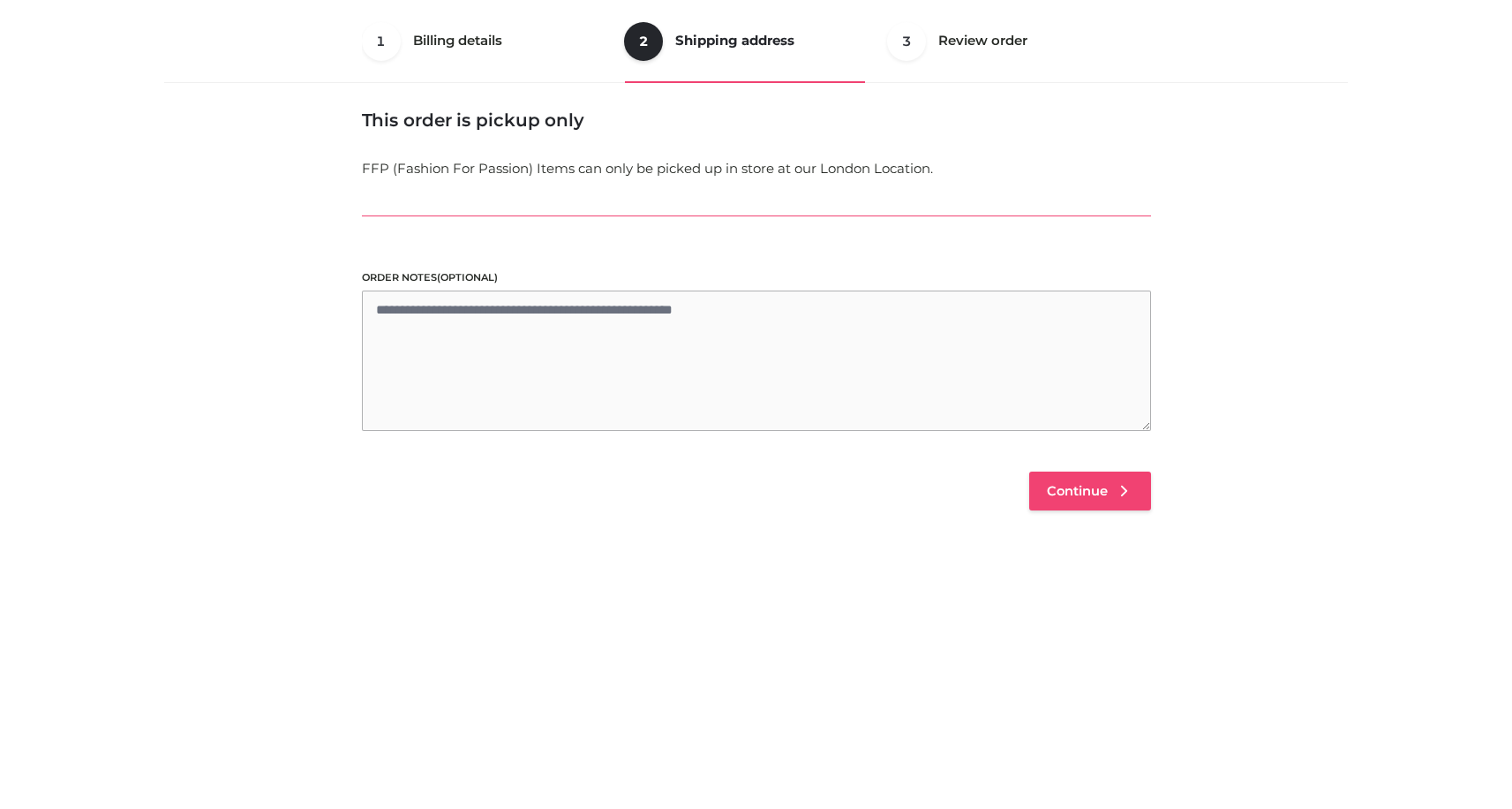
click at [1072, 471] on link "Continue" at bounding box center [1089, 490] width 121 height 39
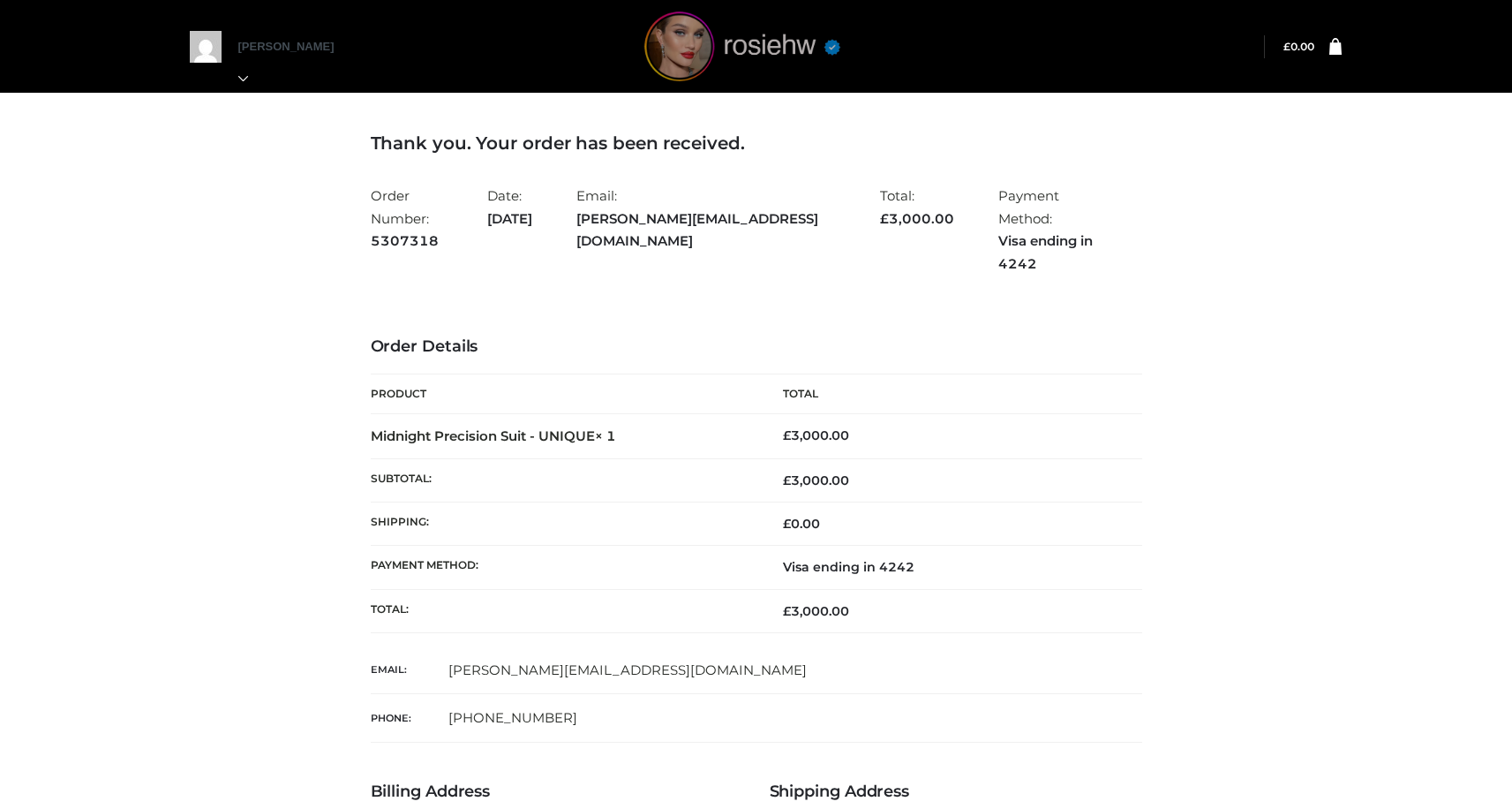
click at [689, 26] on img at bounding box center [743, 46] width 265 height 70
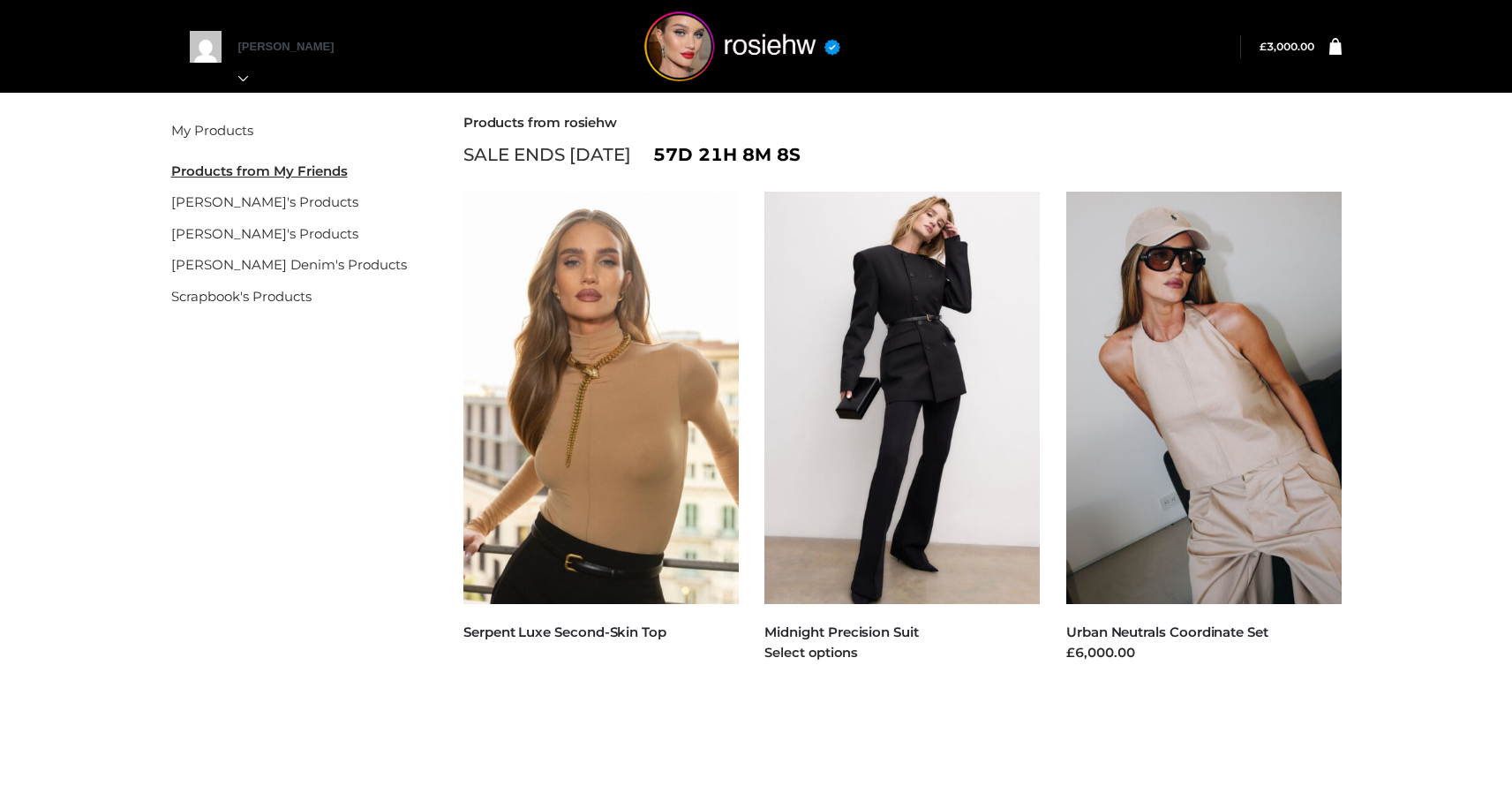
click at [848, 530] on img at bounding box center [902, 397] width 276 height 412
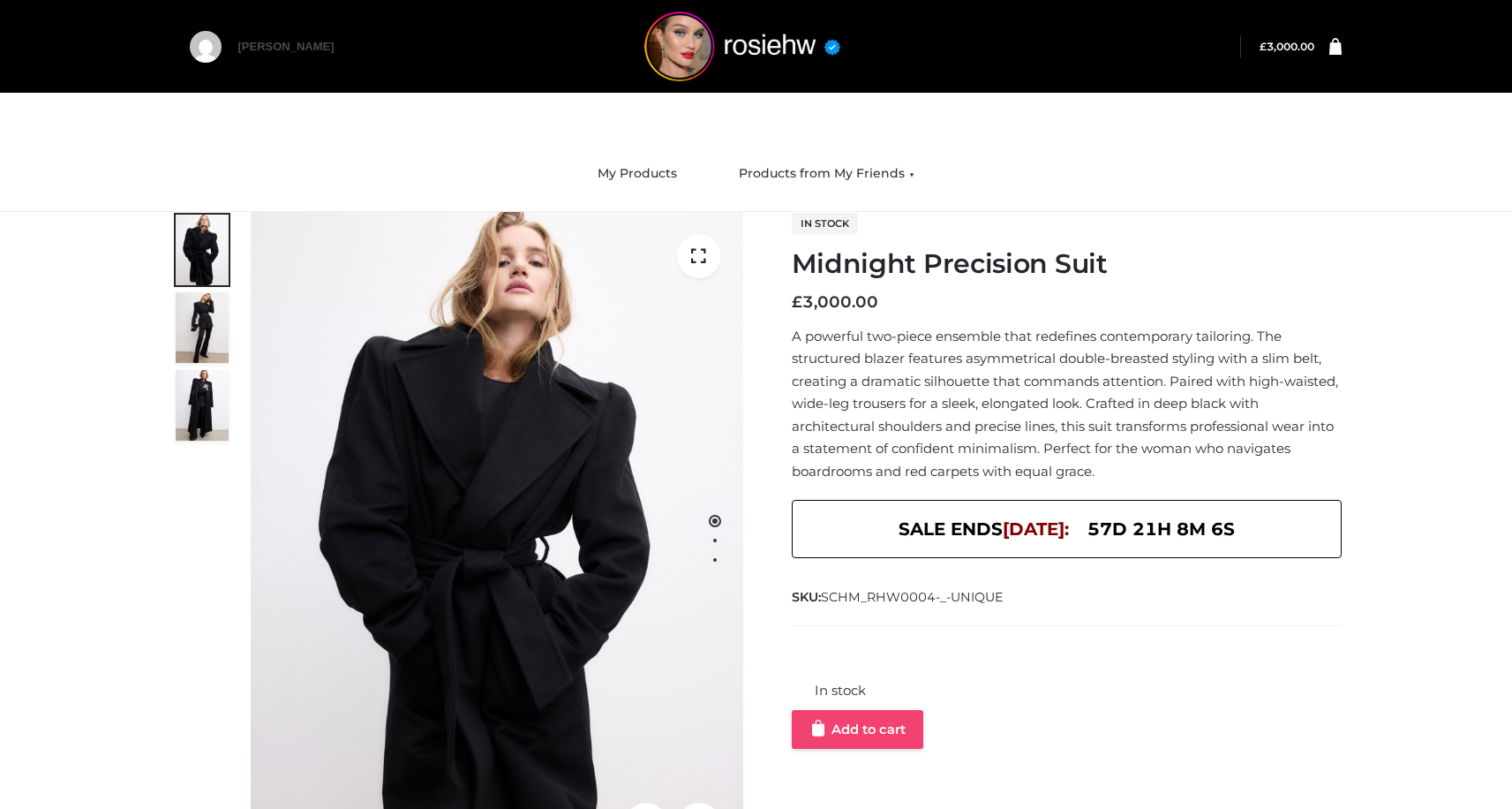
click at [854, 739] on link "Add to cart" at bounding box center [857, 729] width 131 height 39
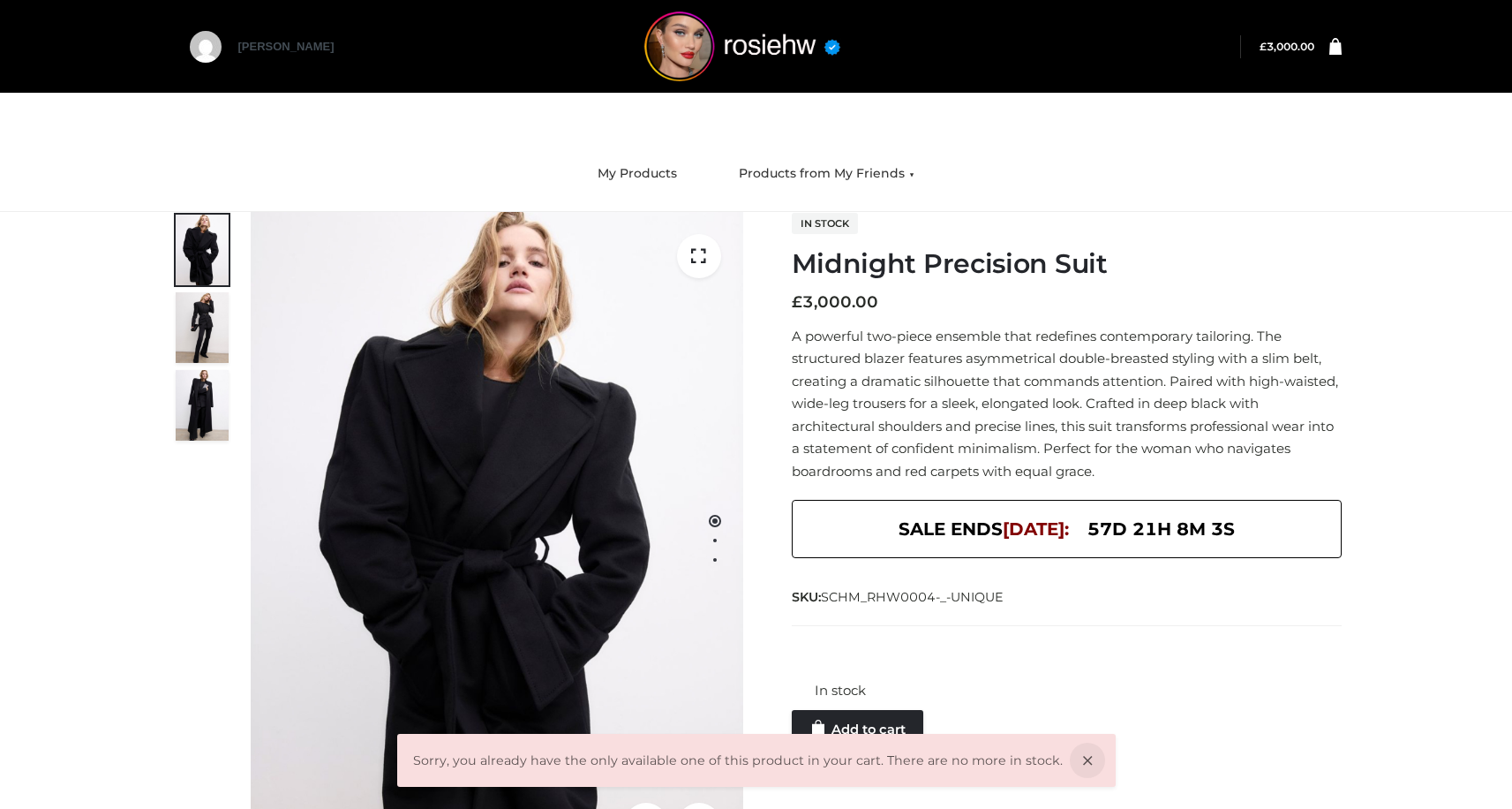
scroll to position [13, 0]
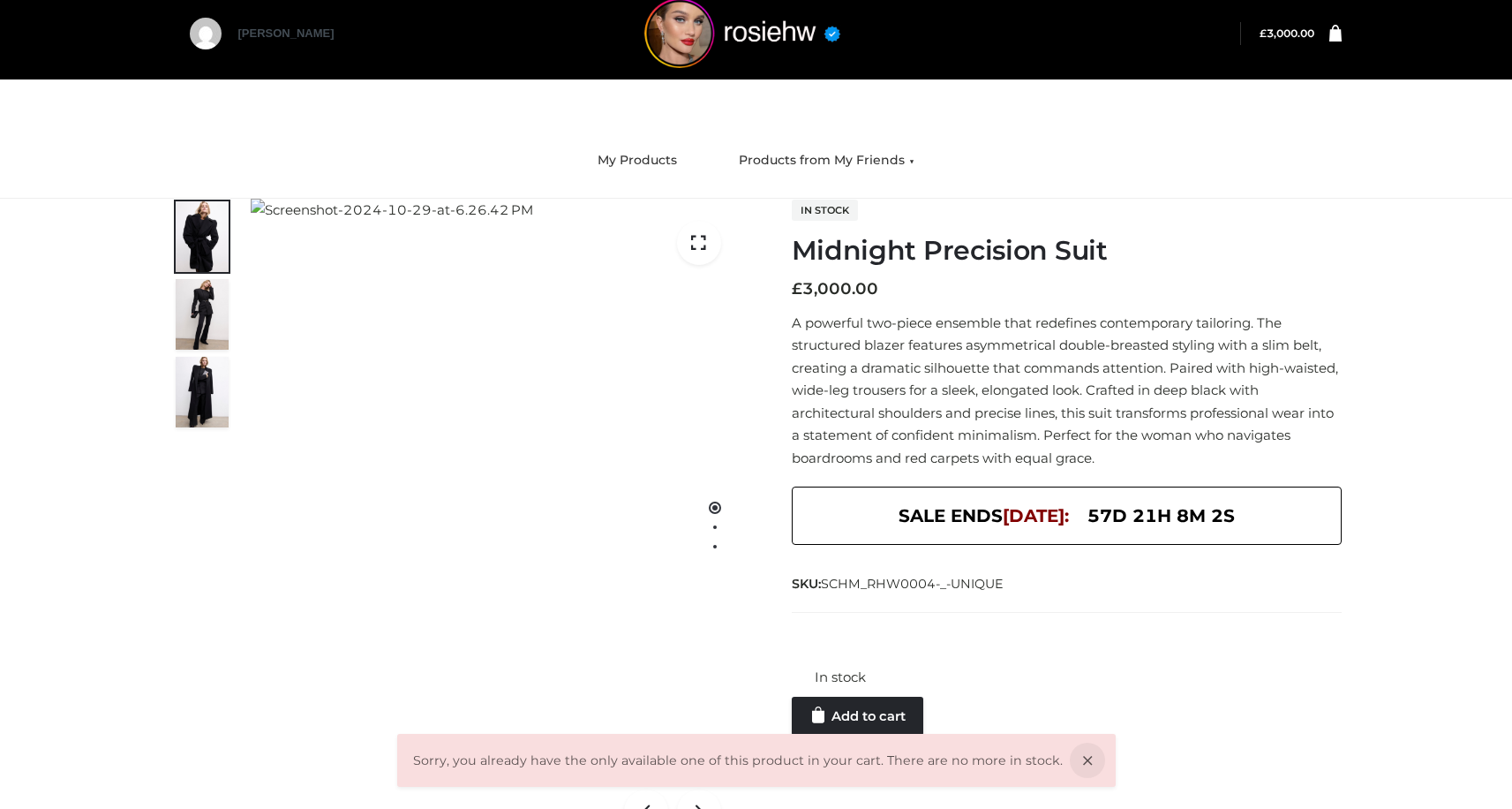
click at [852, 255] on h1 "Midnight Precision Suit" at bounding box center [1067, 251] width 550 height 32
copy div "Midnight Precision Suit"
drag, startPoint x: 826, startPoint y: 582, endPoint x: 938, endPoint y: 586, distance: 112.1
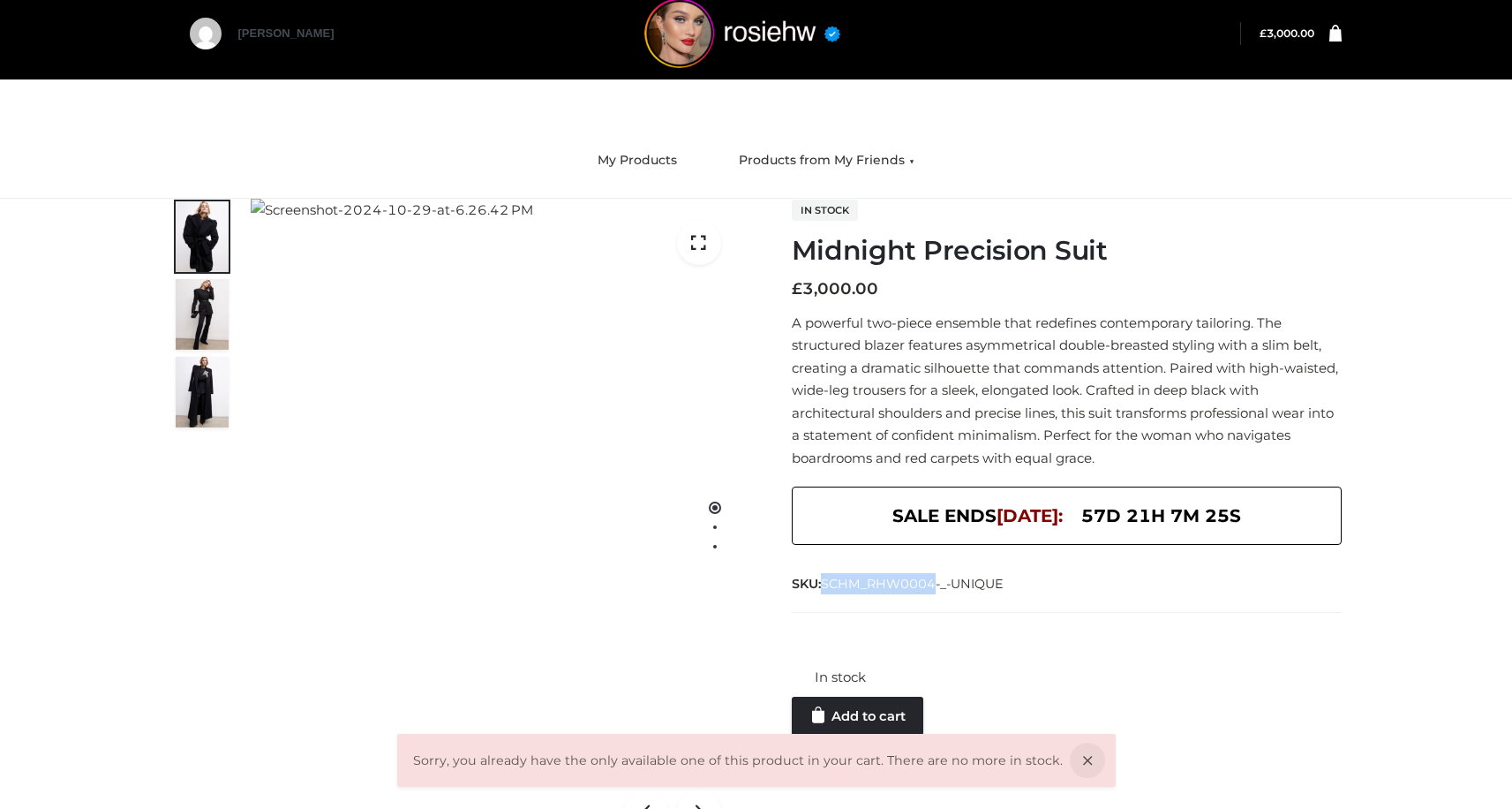
click at [938, 586] on span "SCHM_RHW0004-_-UNIQUE" at bounding box center [912, 584] width 183 height 16
copy span "SCHM_RHW0004"
click at [867, 718] on link "Add to cart" at bounding box center [857, 715] width 131 height 39
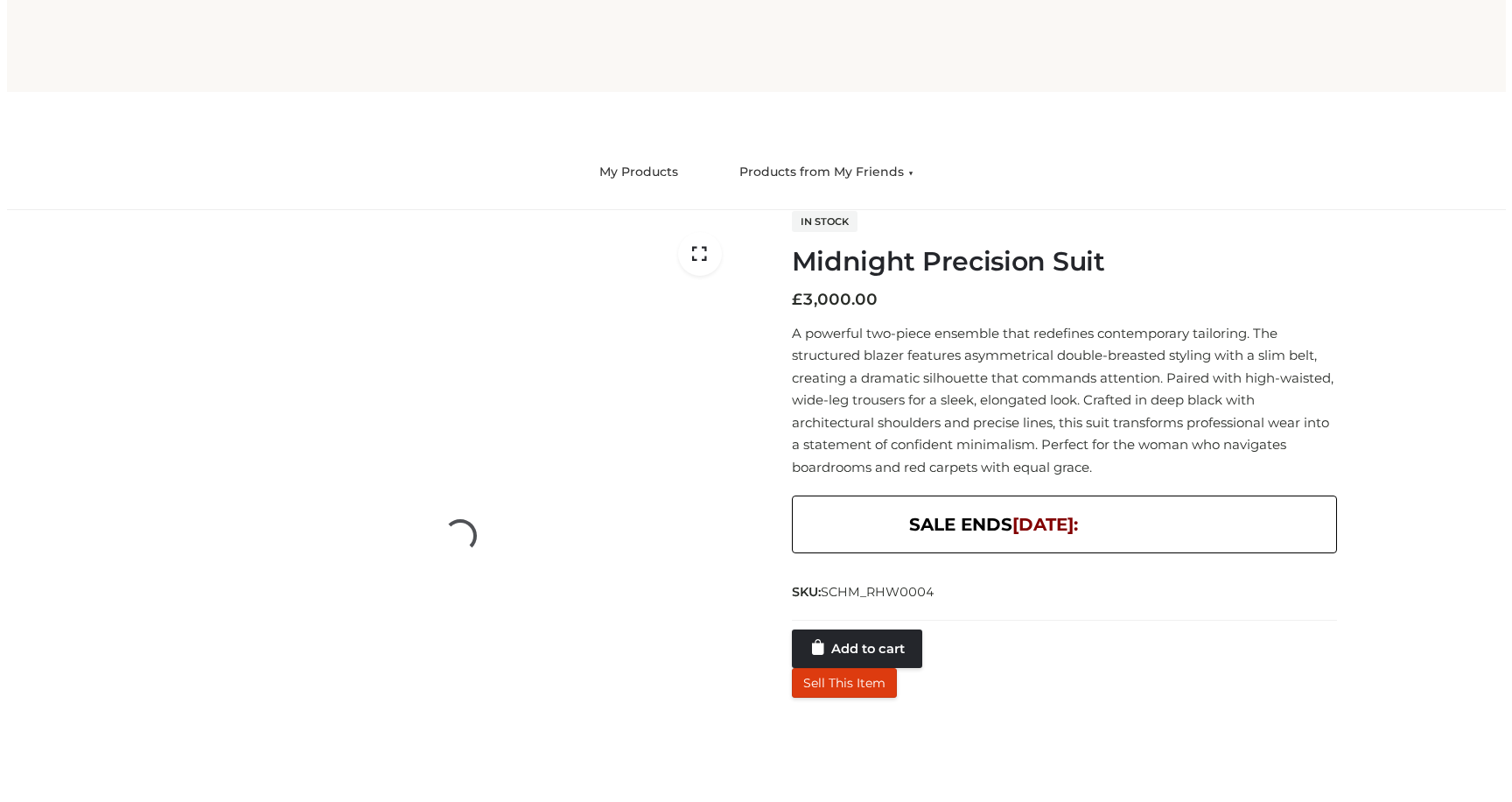
scroll to position [13, 0]
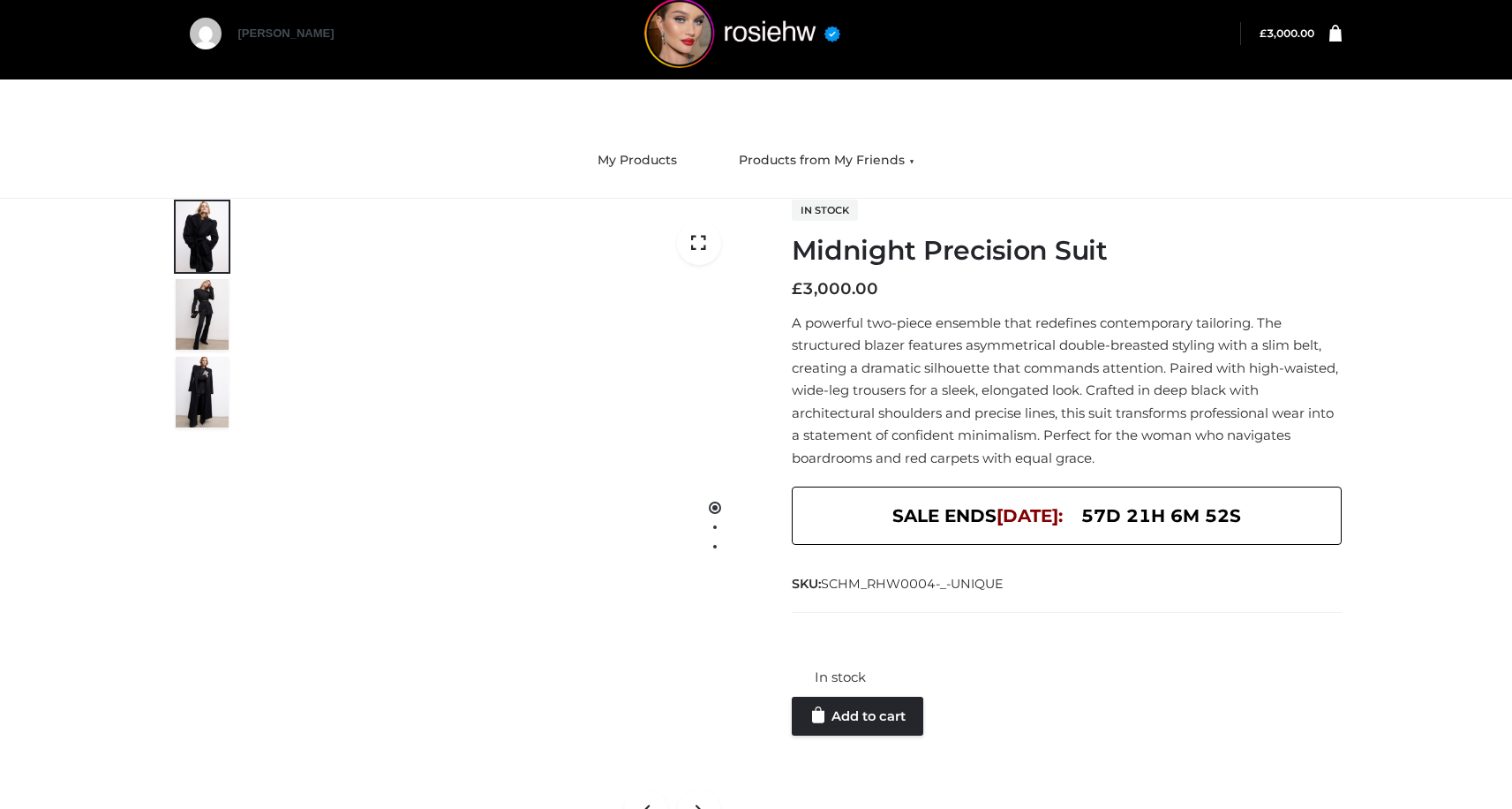
click at [862, 653] on div at bounding box center [1067, 639] width 550 height 36
click at [884, 731] on link "Add to cart" at bounding box center [857, 715] width 131 height 39
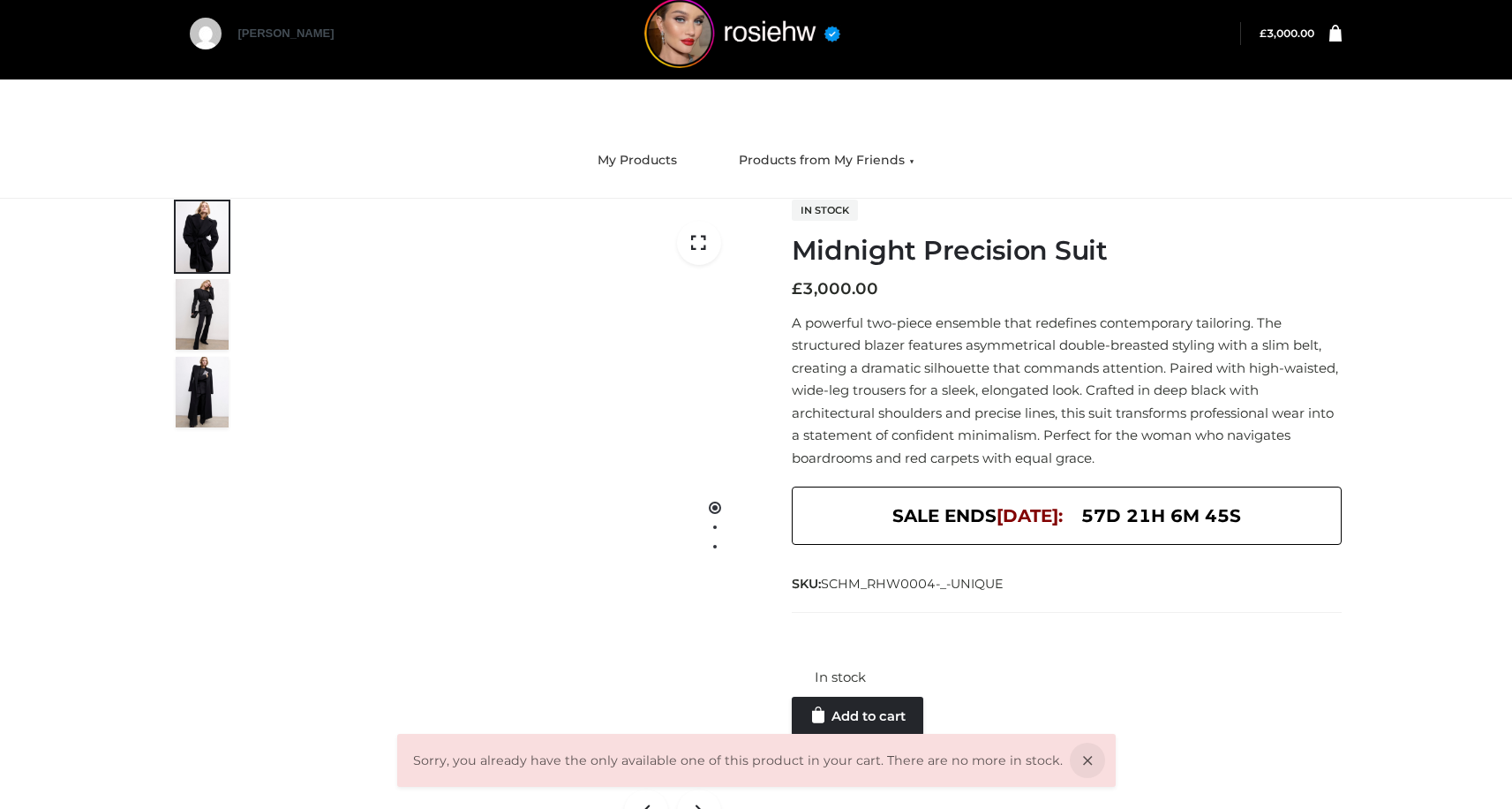
drag, startPoint x: 828, startPoint y: 584, endPoint x: 960, endPoint y: 572, distance: 132.5
click at [960, 573] on span "SKU: SCHM_RHW0004-_-UNIQUE" at bounding box center [899, 583] width 213 height 21
drag, startPoint x: 1012, startPoint y: 580, endPoint x: 827, endPoint y: 571, distance: 185.2
click at [827, 572] on div "SKU: SCHM_RHW0004-_-UNIQUE" at bounding box center [1067, 582] width 550 height 22
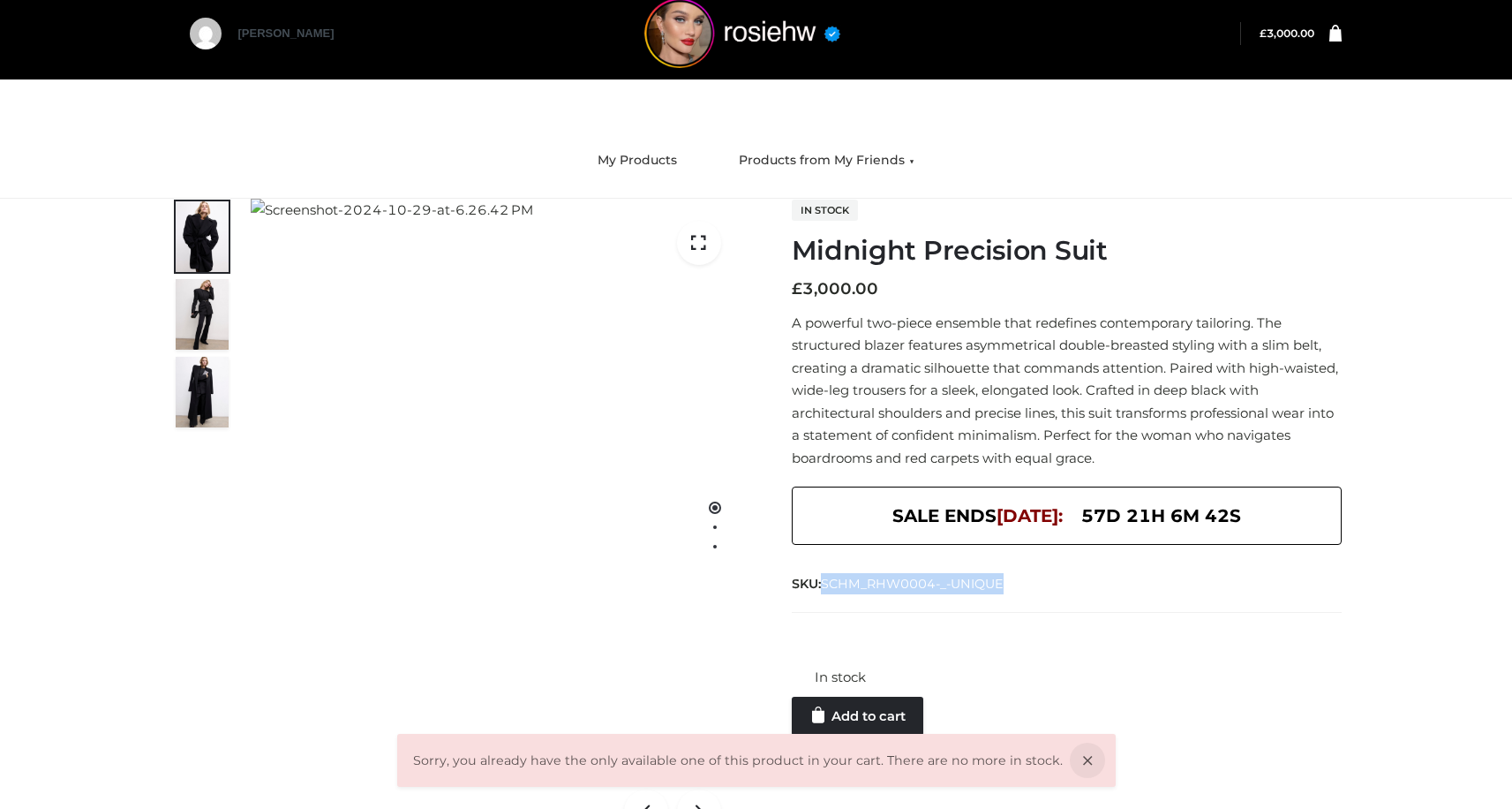
copy span "SKU: SCHM_RHW0004-_-UNIQUE"
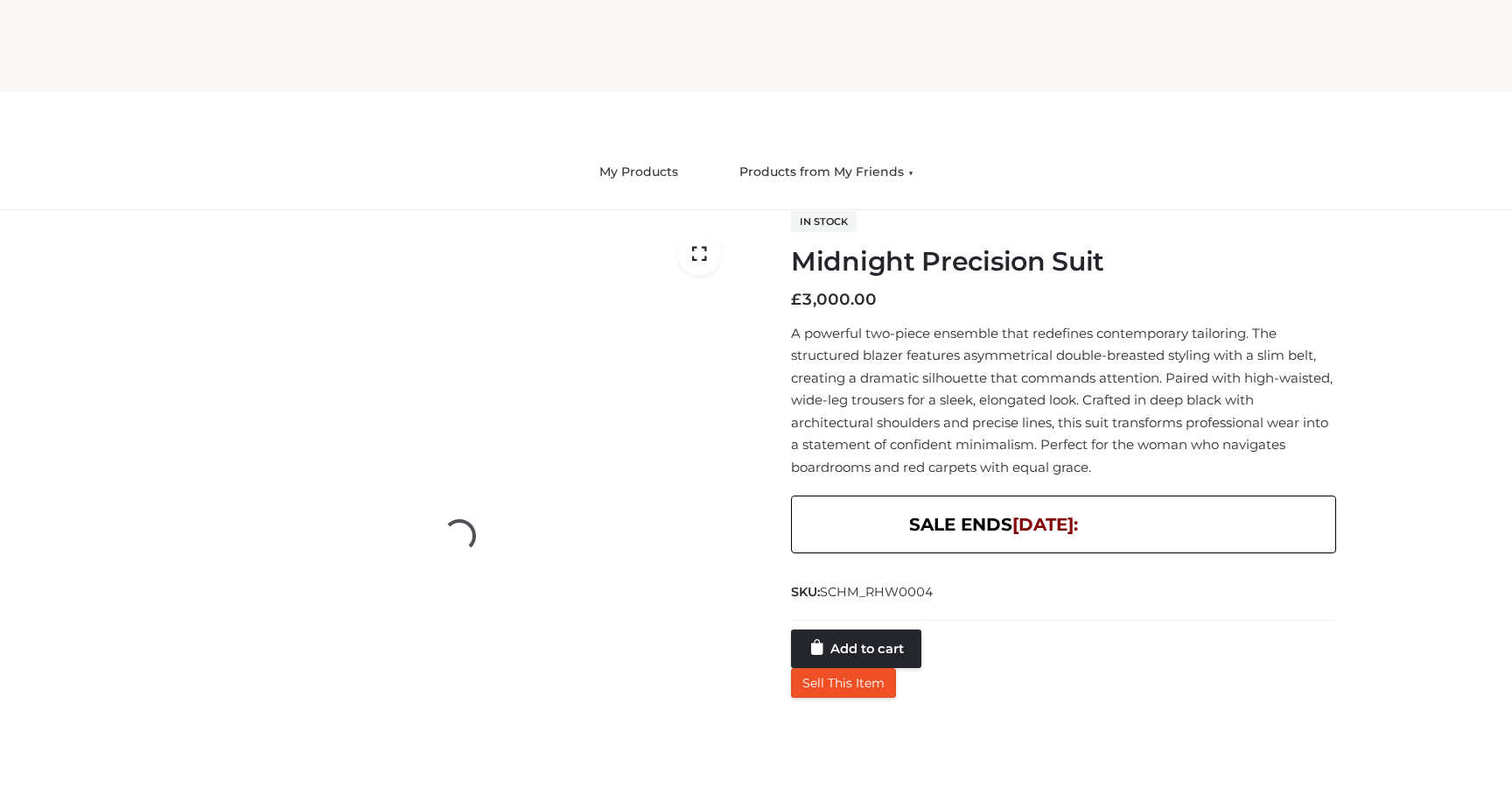
scroll to position [13, 0]
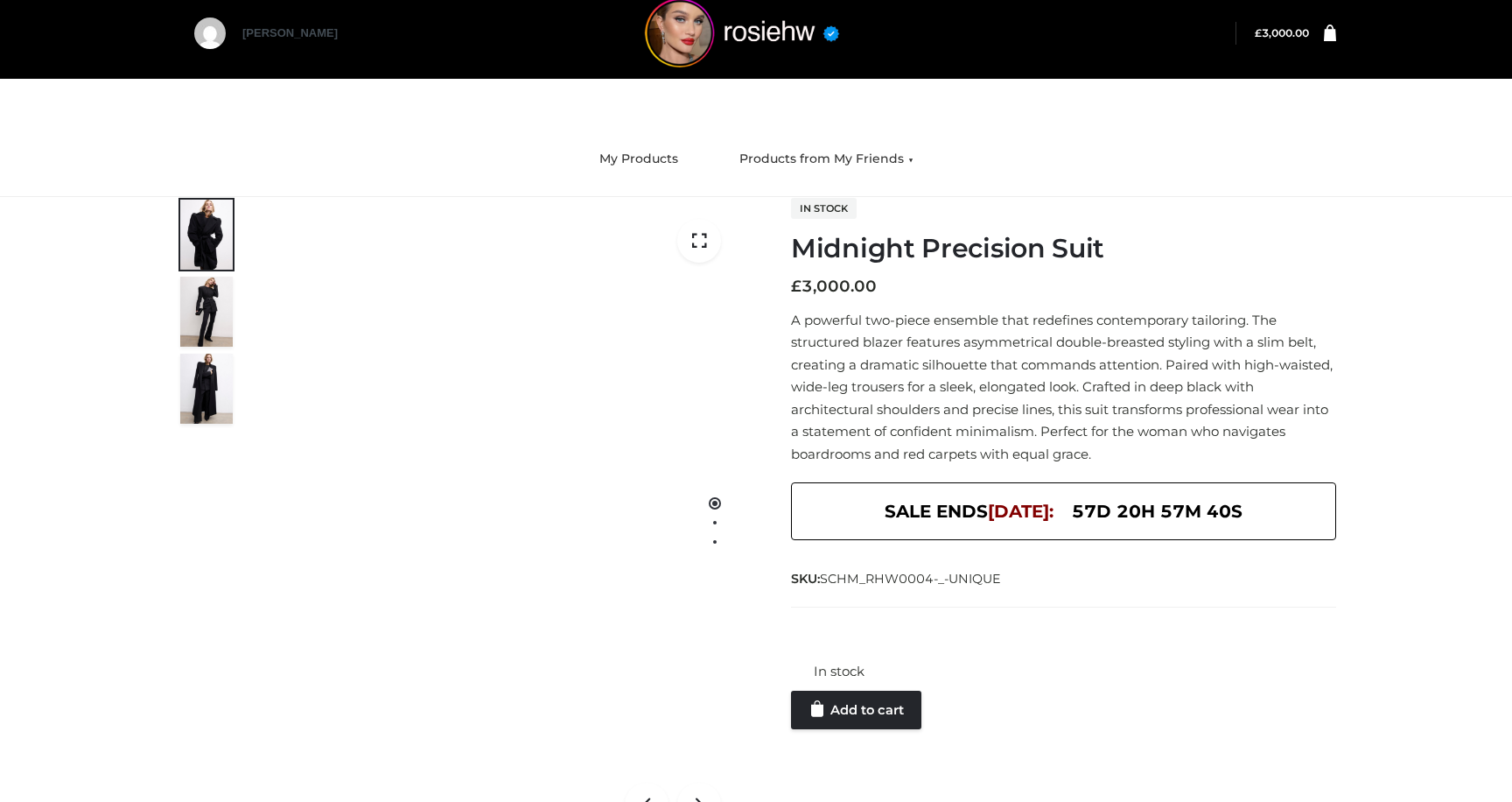
click at [870, 637] on div at bounding box center [1063, 634] width 545 height 35
click at [860, 725] on link "Add to cart" at bounding box center [856, 709] width 130 height 38
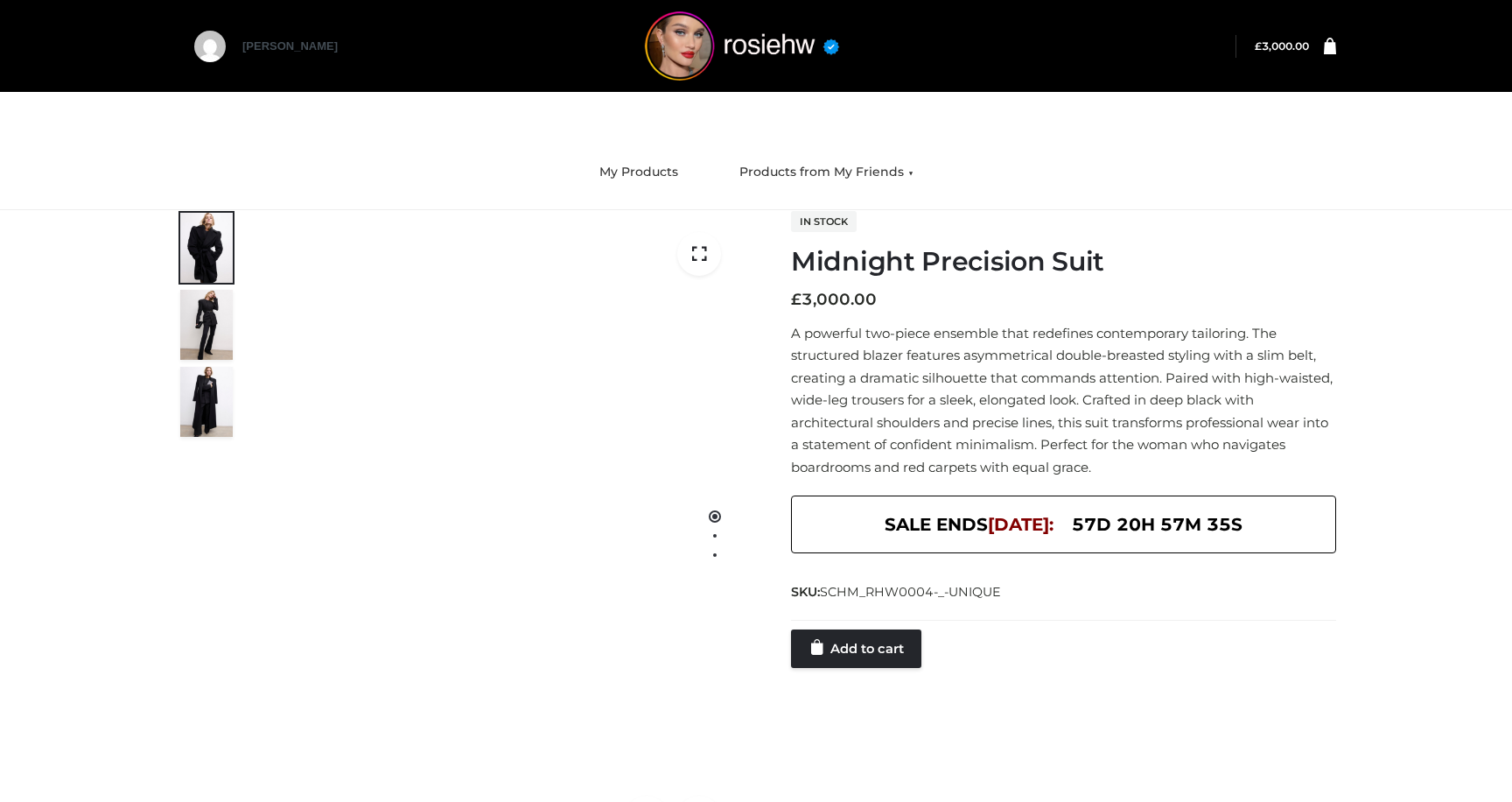
scroll to position [13, 0]
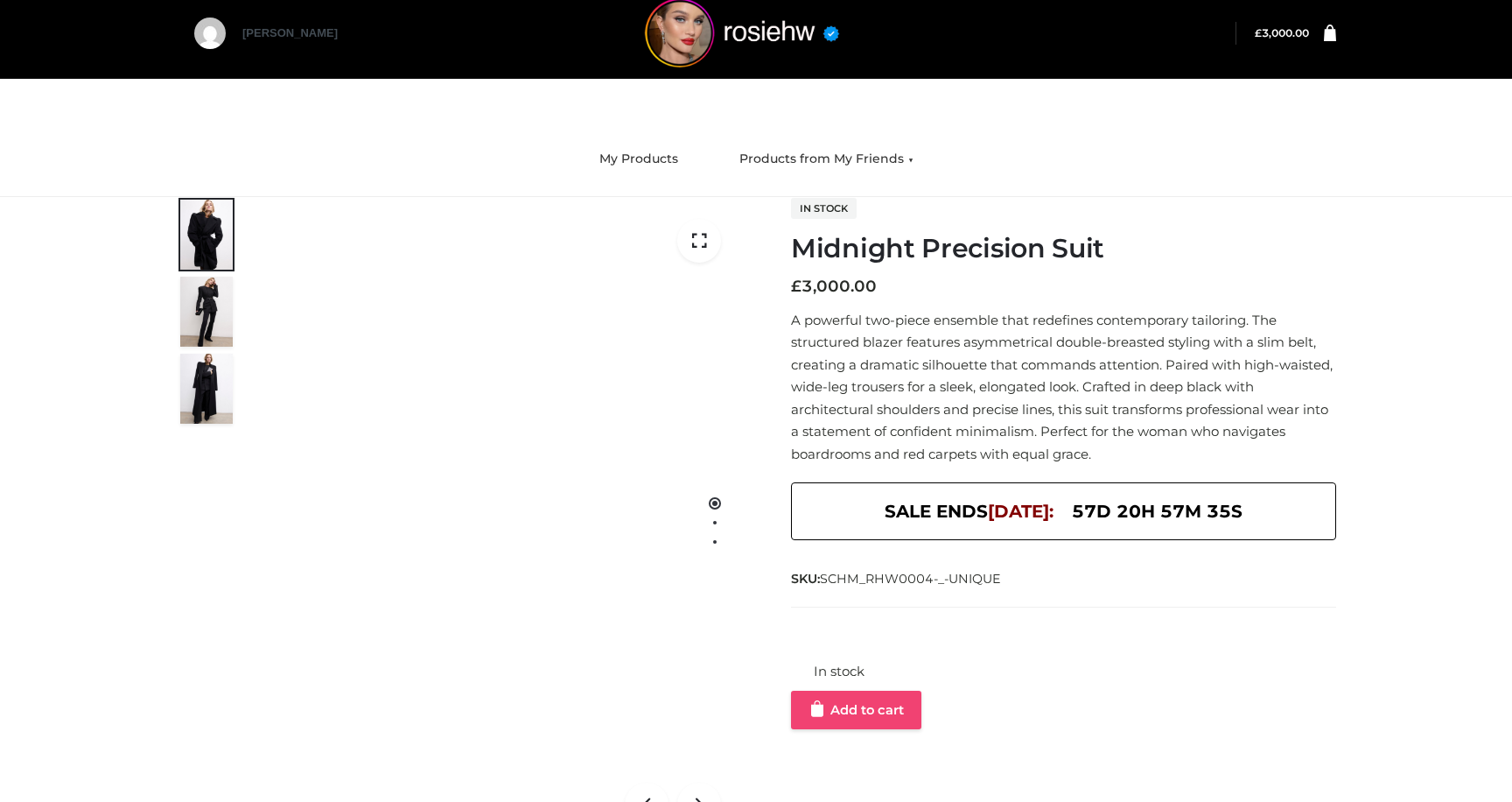
click at [843, 708] on link "Add to cart" at bounding box center [856, 709] width 130 height 38
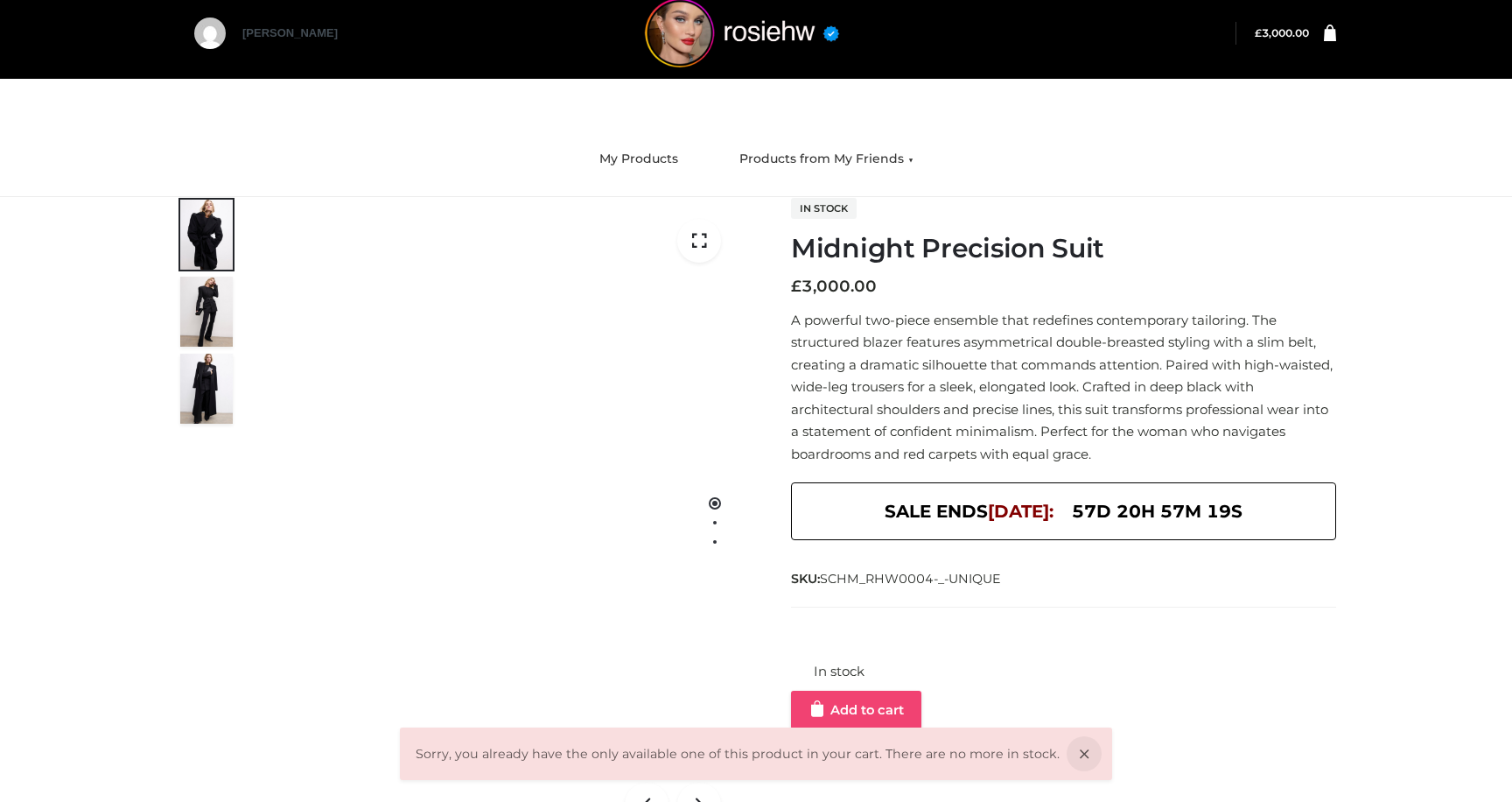
click at [834, 704] on link "Add to cart" at bounding box center [856, 709] width 130 height 38
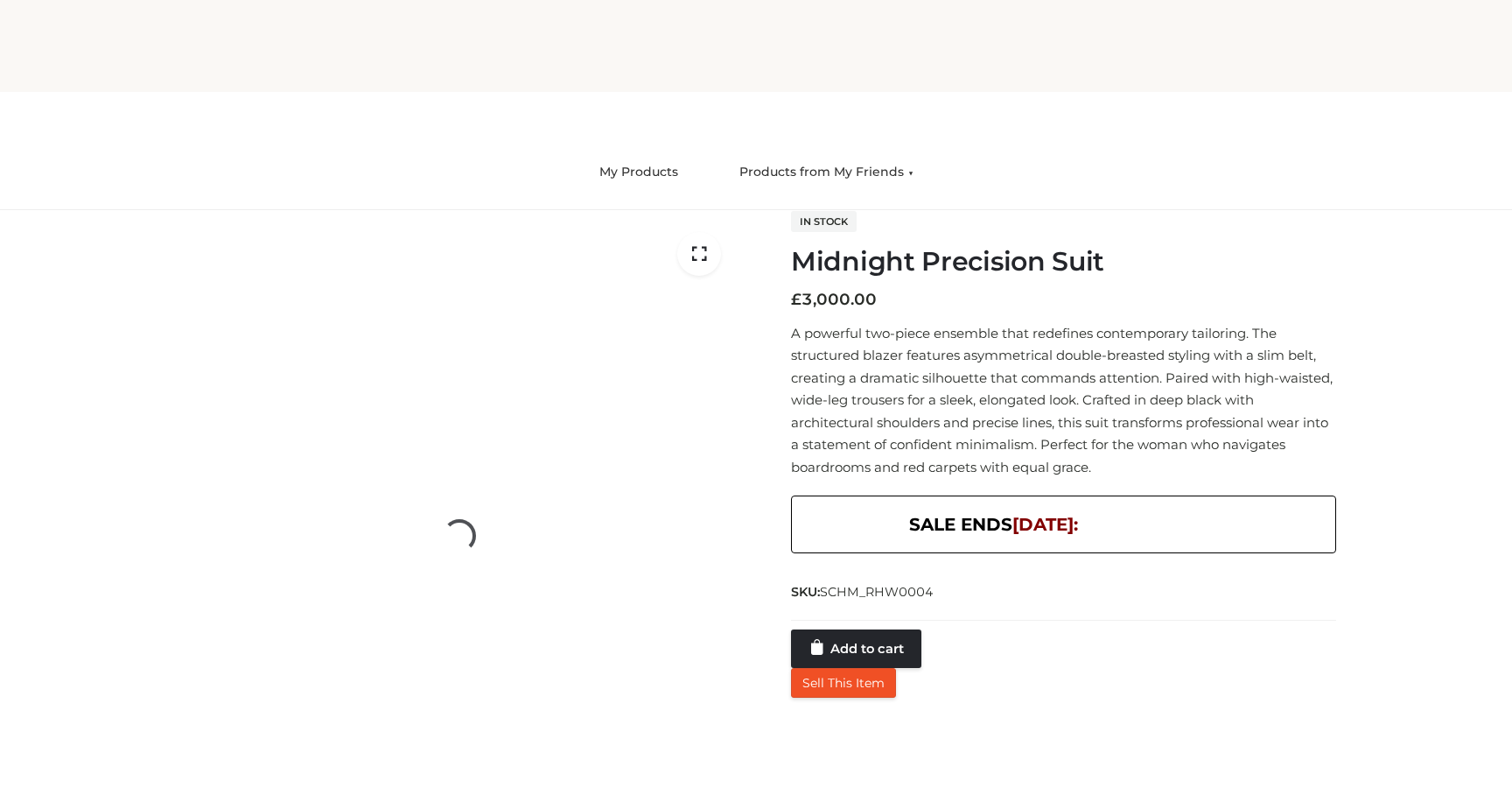
scroll to position [13, 0]
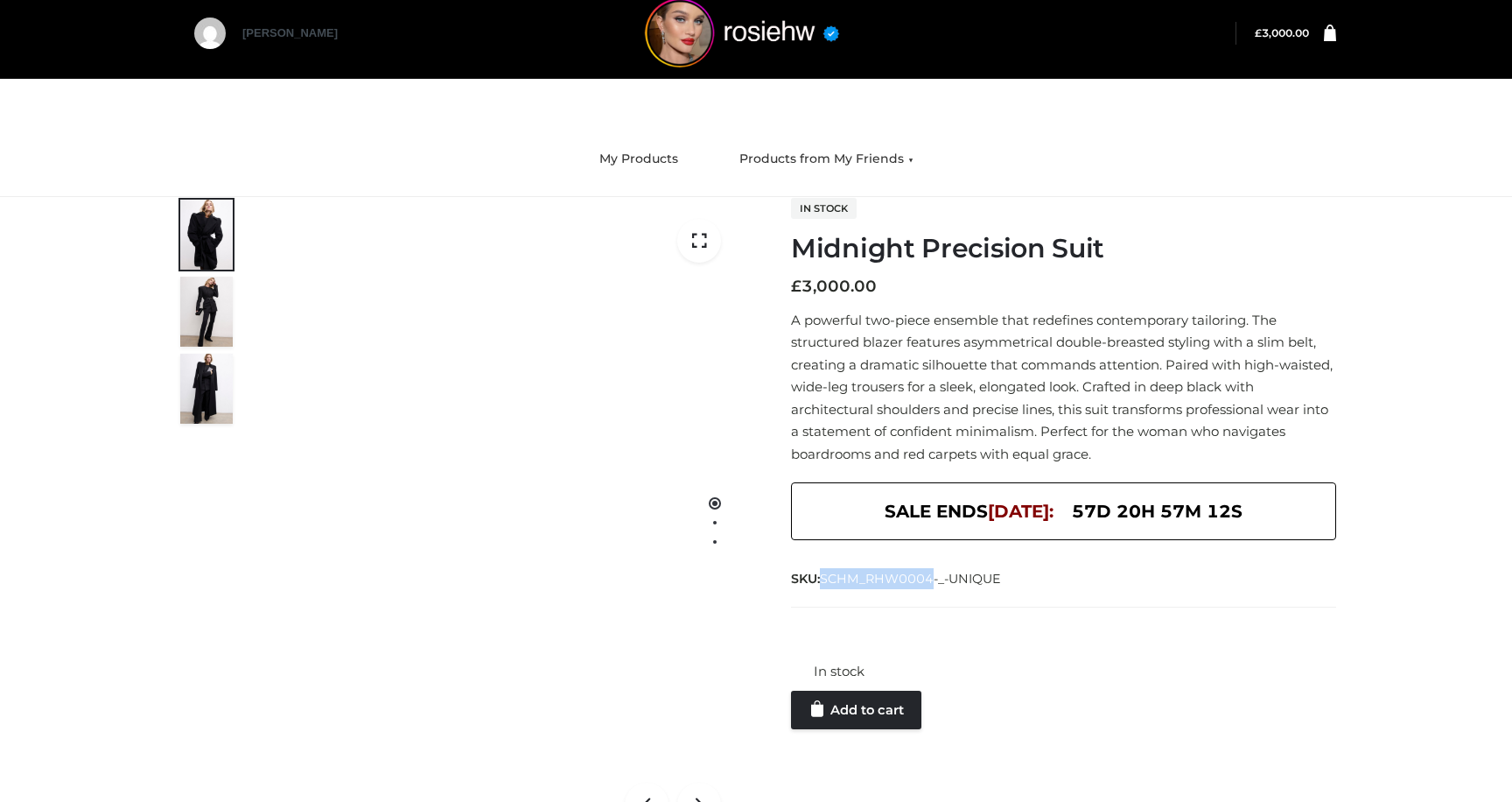
drag, startPoint x: 825, startPoint y: 580, endPoint x: 935, endPoint y: 574, distance: 110.2
click at [935, 574] on span "SCHM_RHW0004-_-UNIQUE" at bounding box center [910, 579] width 181 height 16
copy span "SCHM_RHW0004"
click at [881, 702] on link "Add to cart" at bounding box center [856, 709] width 130 height 38
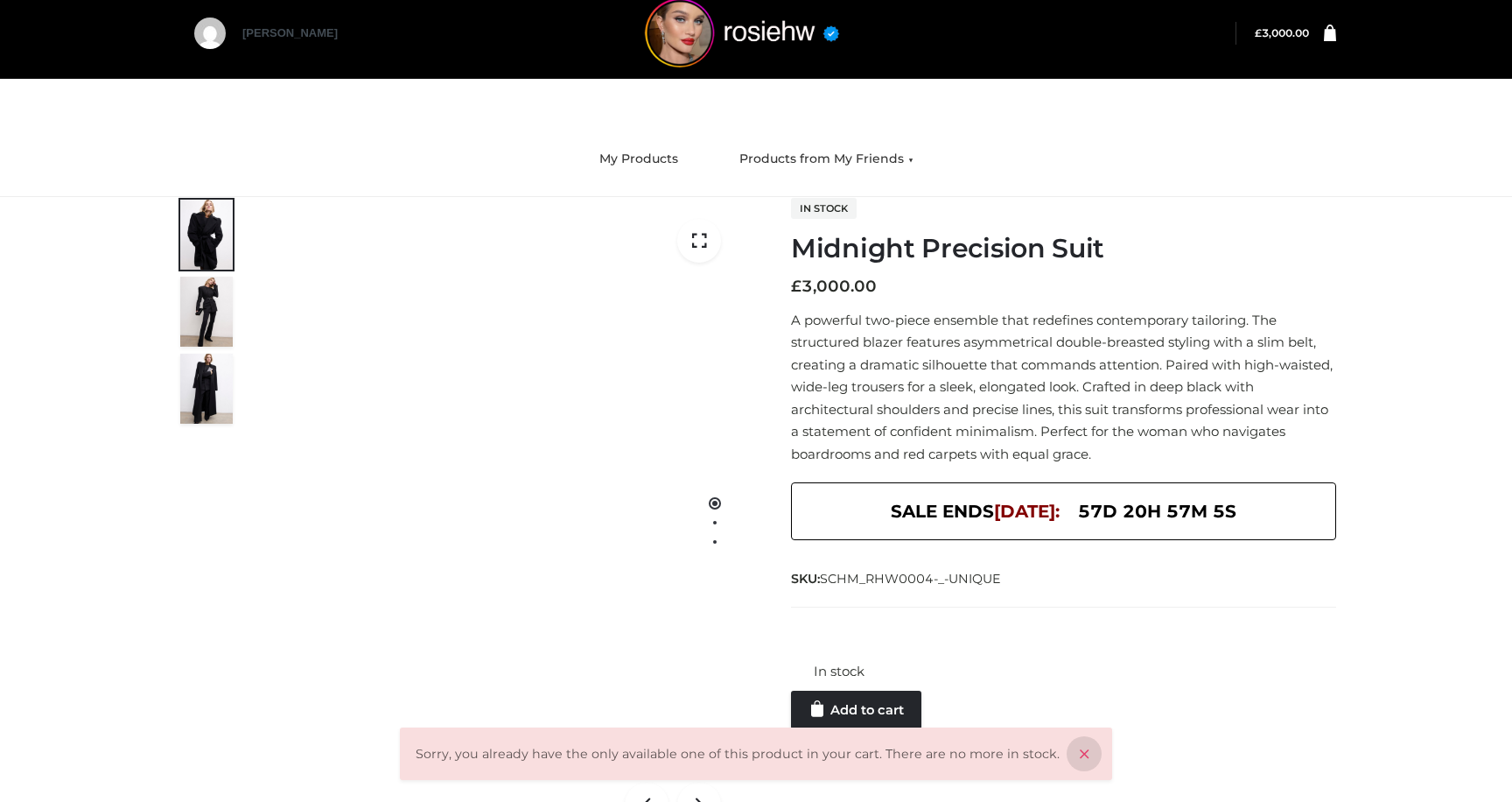
click at [1066, 749] on icon at bounding box center [1084, 754] width 35 height 35
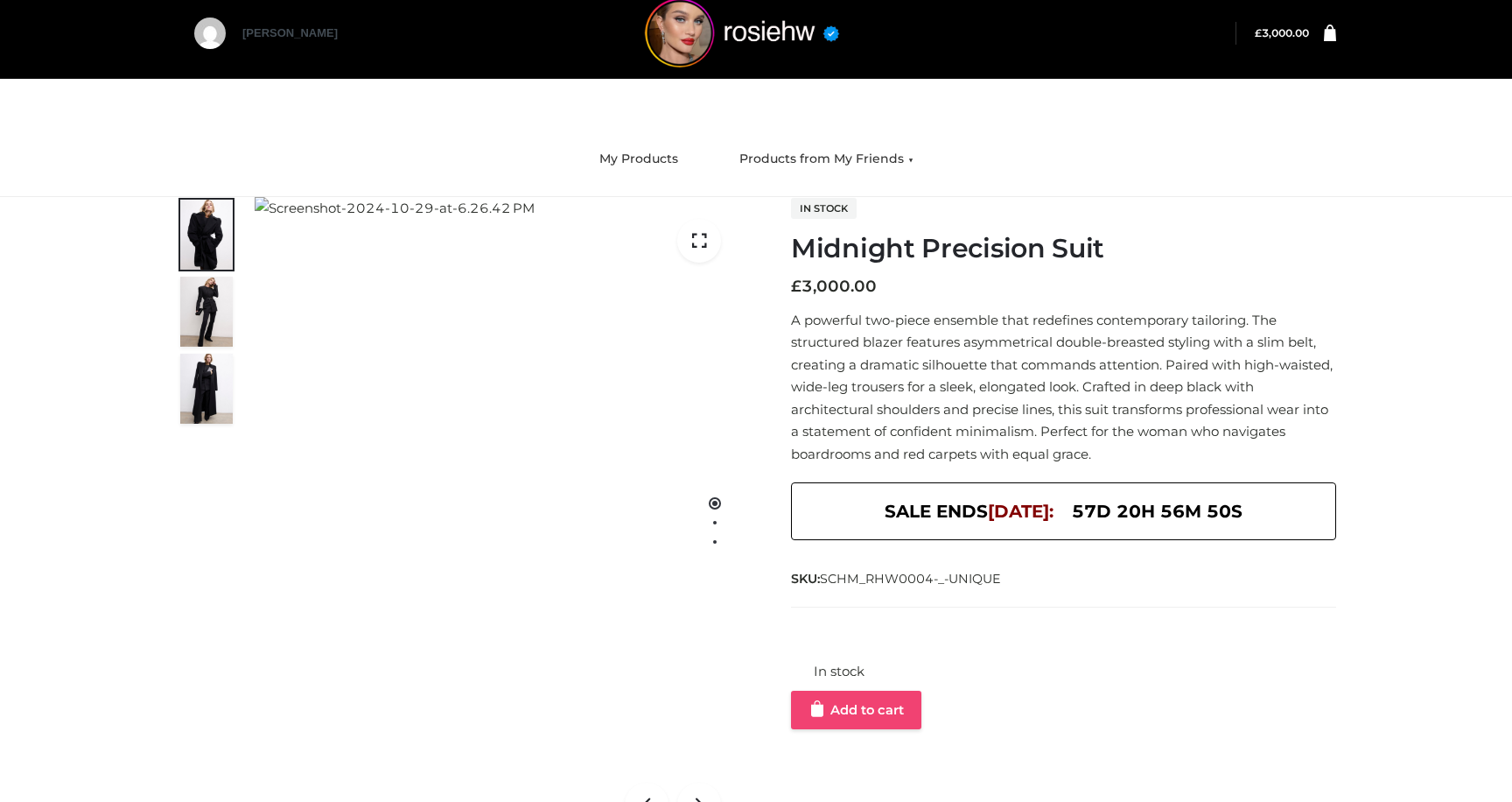
click at [862, 706] on link "Add to cart" at bounding box center [856, 709] width 130 height 38
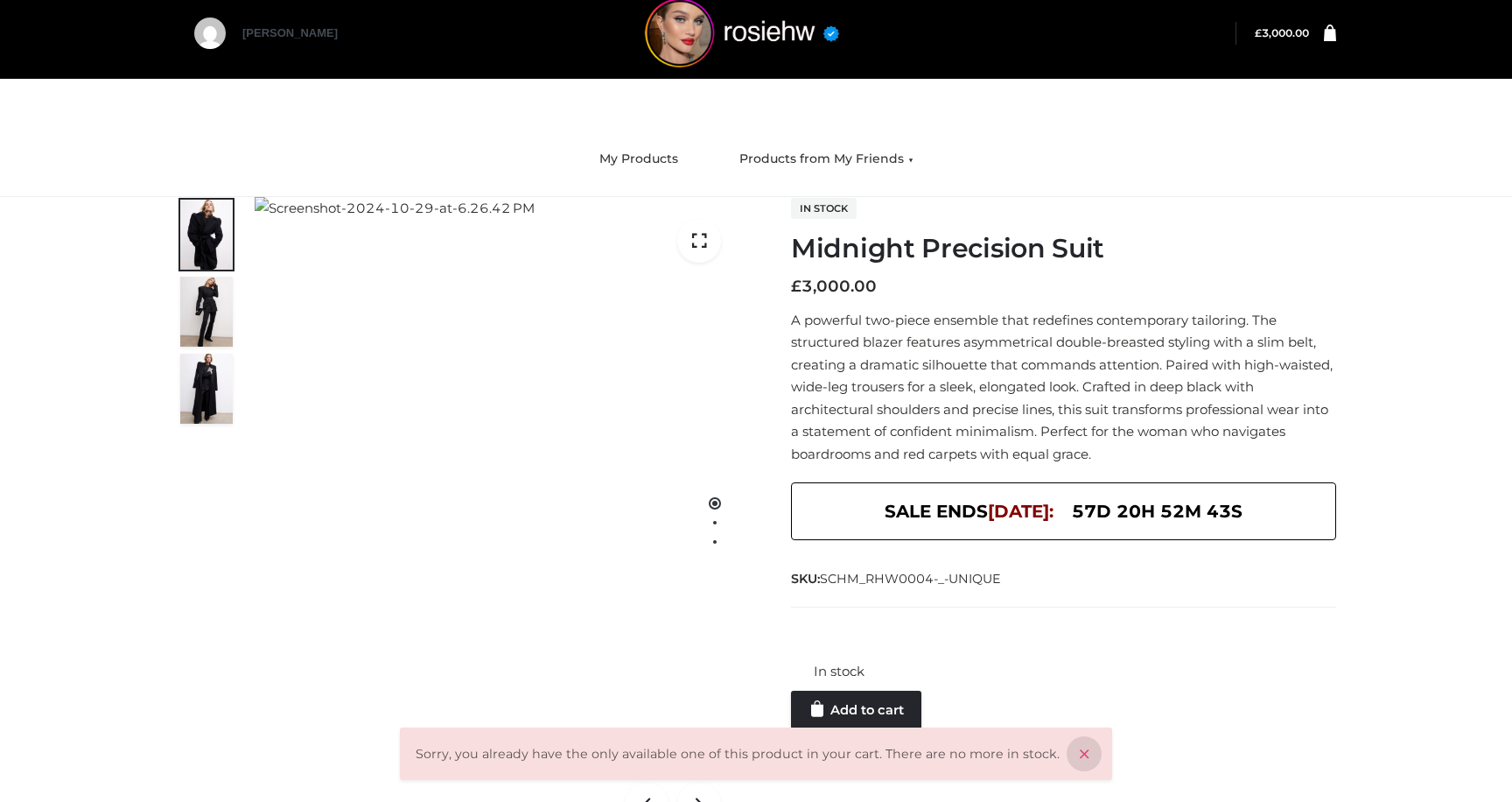
click at [1070, 743] on icon at bounding box center [1084, 754] width 35 height 35
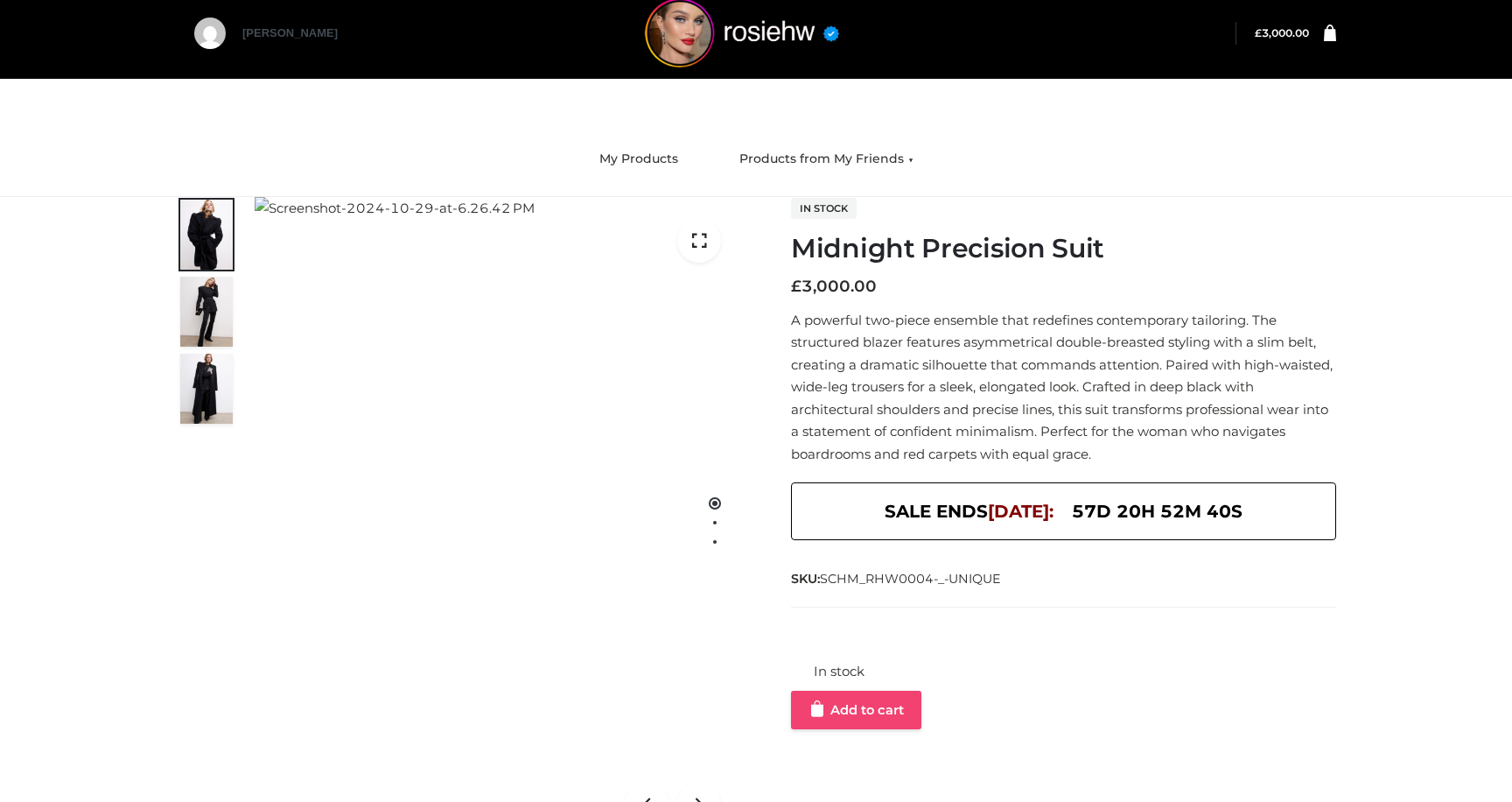
click at [854, 719] on link "Add to cart" at bounding box center [856, 709] width 130 height 38
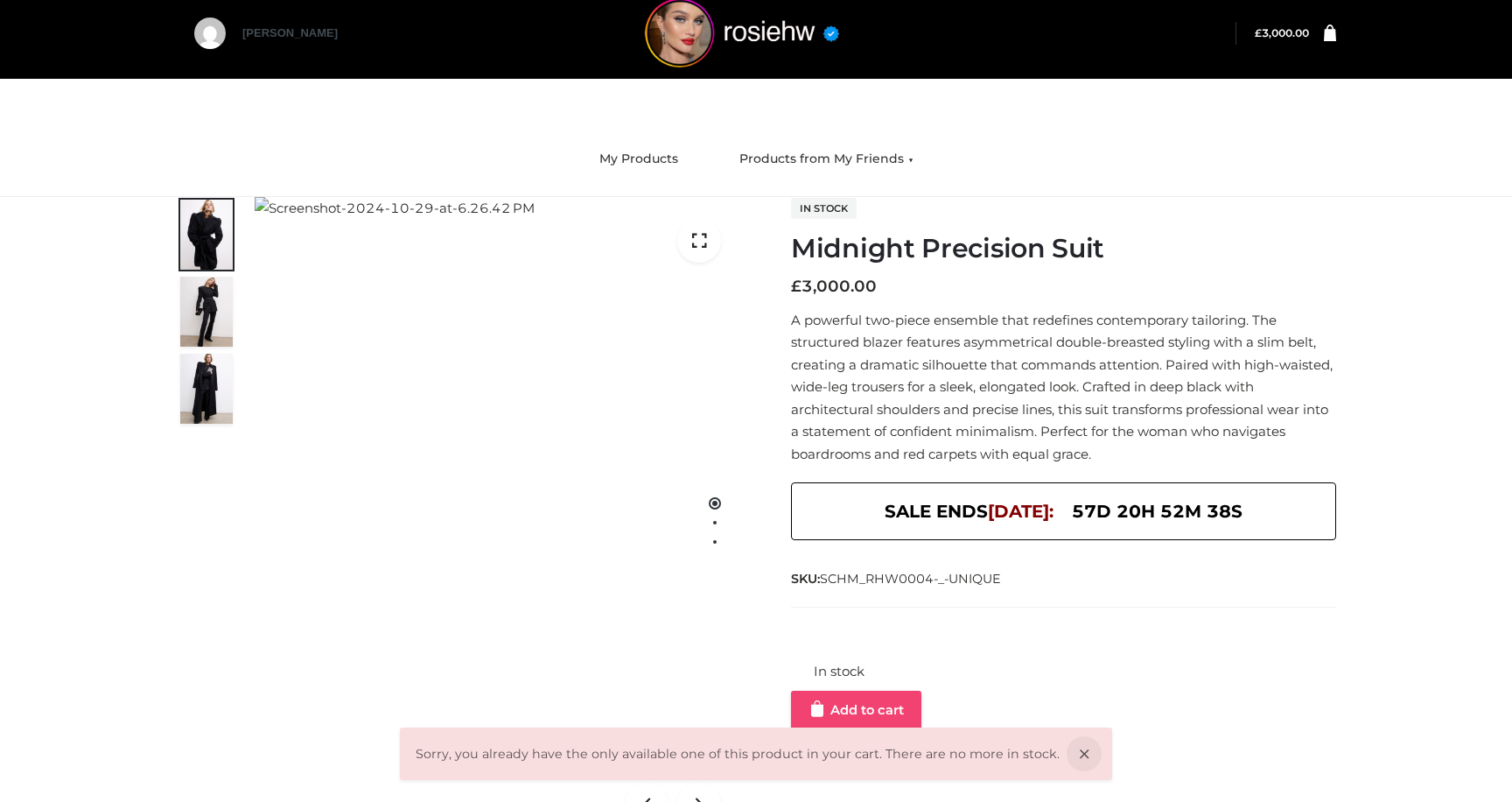
click at [854, 712] on link "Add to cart" at bounding box center [856, 709] width 130 height 38
click at [854, 712] on link "Add to cart" at bounding box center [845, 709] width 109 height 38
click at [854, 712] on link "Add to cart" at bounding box center [859, 709] width 135 height 38
click at [854, 712] on link "Add to cart" at bounding box center [856, 709] width 130 height 38
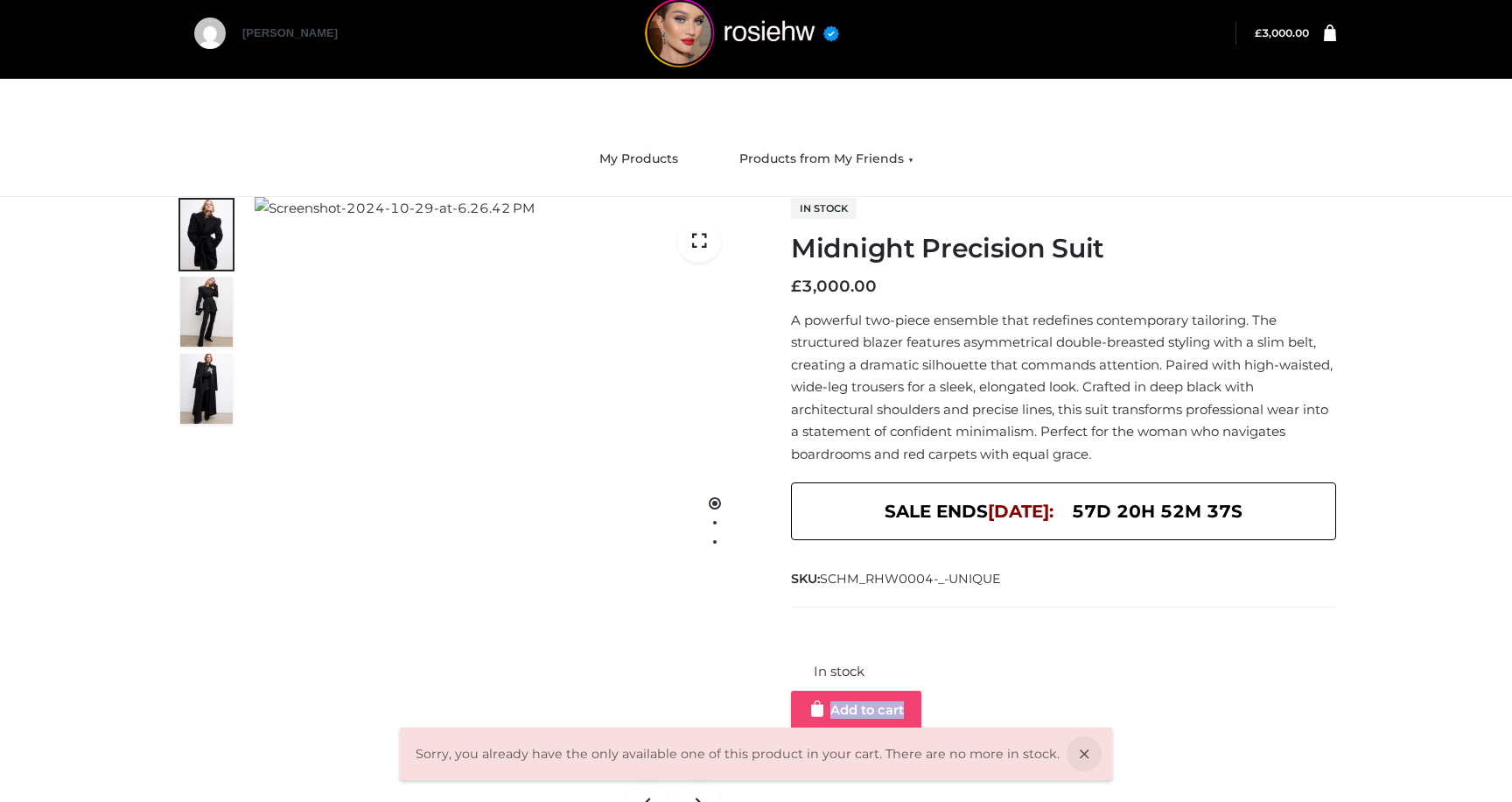
click at [854, 712] on link "Add to cart" at bounding box center [856, 709] width 130 height 38
click at [854, 712] on link "Add to cart" at bounding box center [859, 709] width 135 height 38
click at [854, 712] on link "Add to cart" at bounding box center [856, 709] width 130 height 38
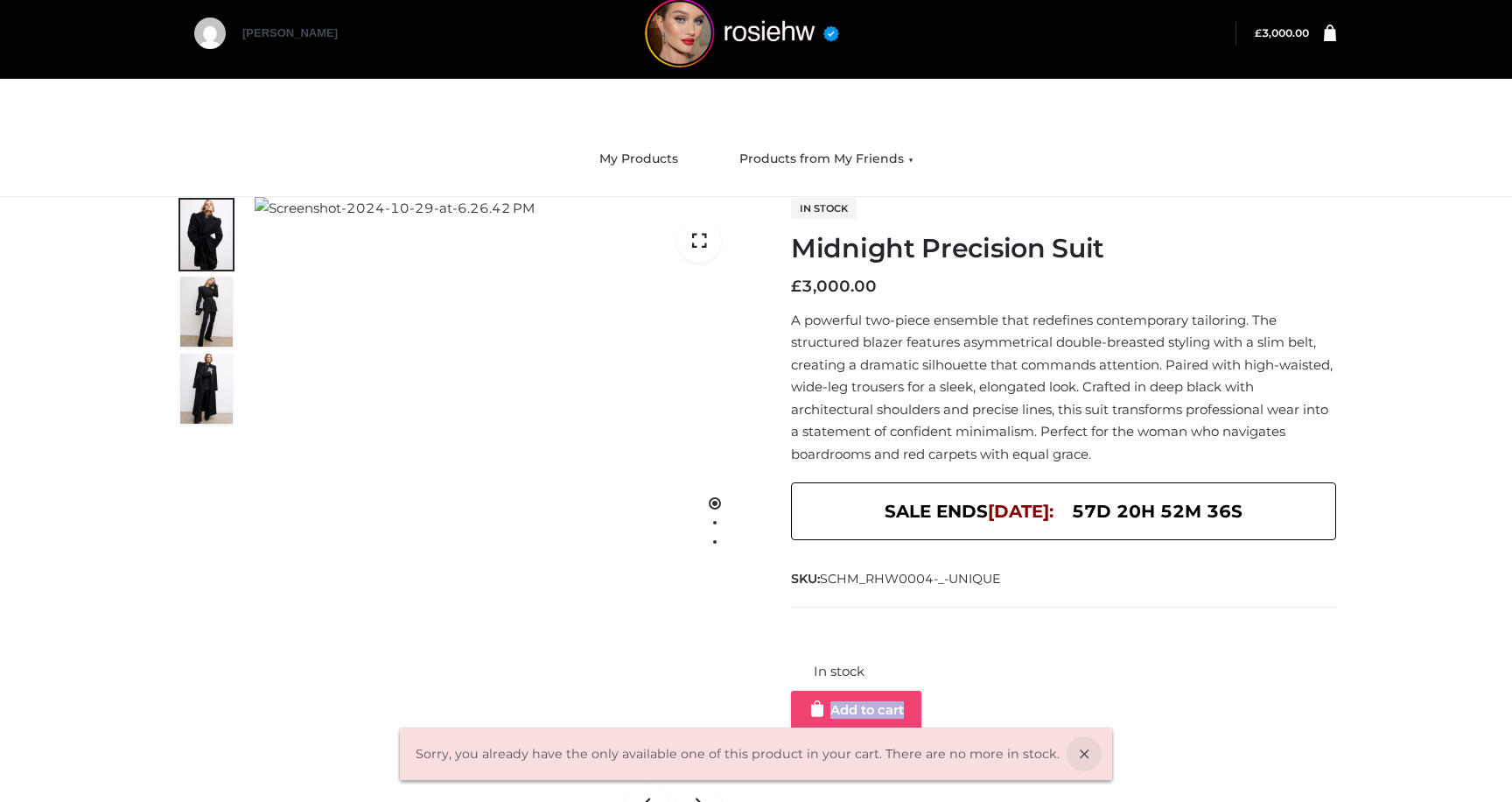
click at [854, 712] on link "Add to cart" at bounding box center [856, 709] width 130 height 38
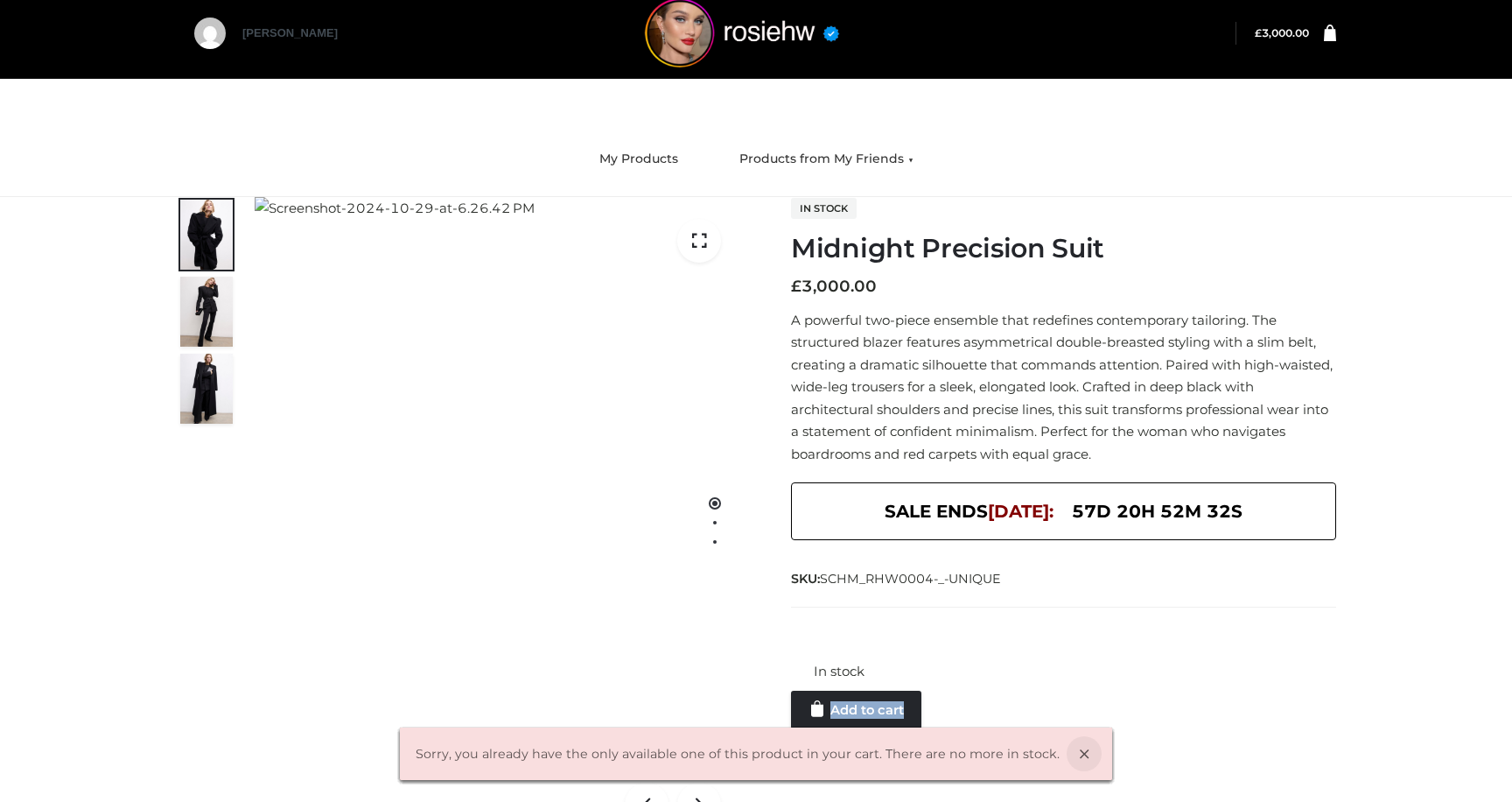
click at [1281, 38] on bdi "£ 3,000.00" at bounding box center [1282, 32] width 54 height 13
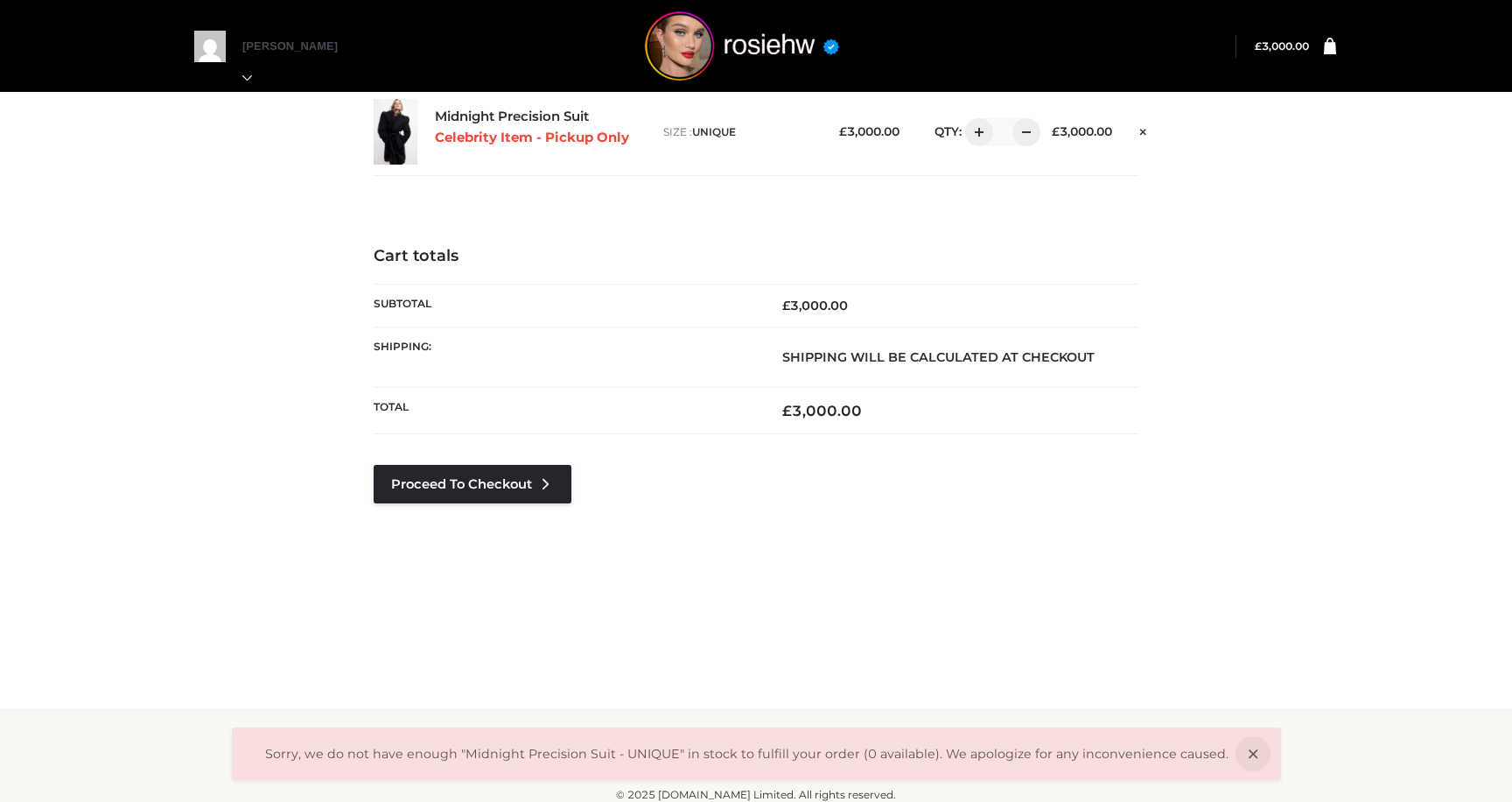
click at [1130, 135] on div "£ 3,000.00" at bounding box center [1081, 131] width 95 height 21
click at [1144, 126] on link at bounding box center [1143, 129] width 26 height 23
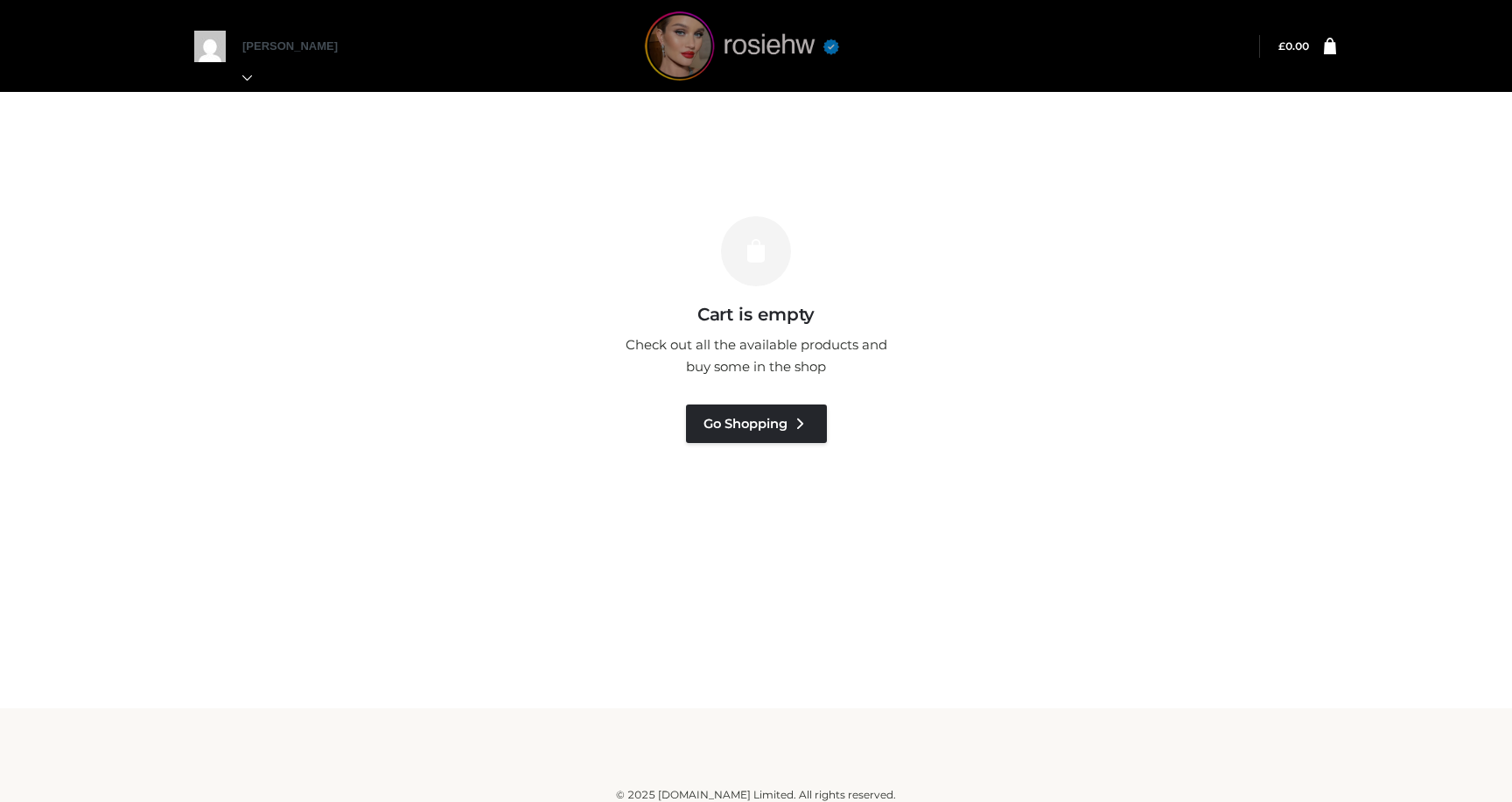
click at [750, 52] on img at bounding box center [742, 46] width 262 height 70
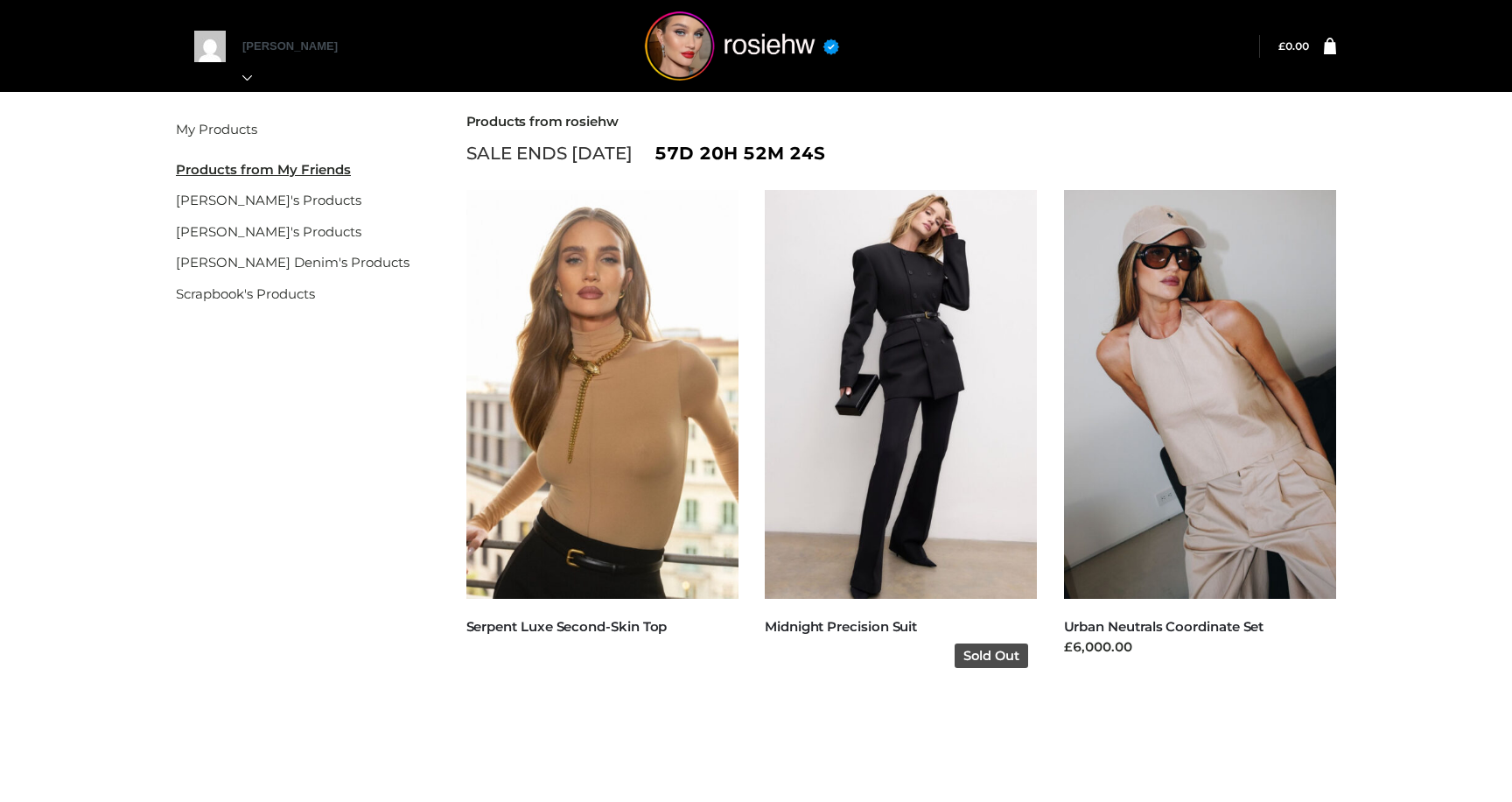
click at [861, 539] on img at bounding box center [901, 394] width 273 height 408
click at [869, 317] on img at bounding box center [901, 394] width 273 height 408
click at [930, 353] on img at bounding box center [901, 394] width 273 height 408
click at [930, 352] on img at bounding box center [901, 394] width 273 height 408
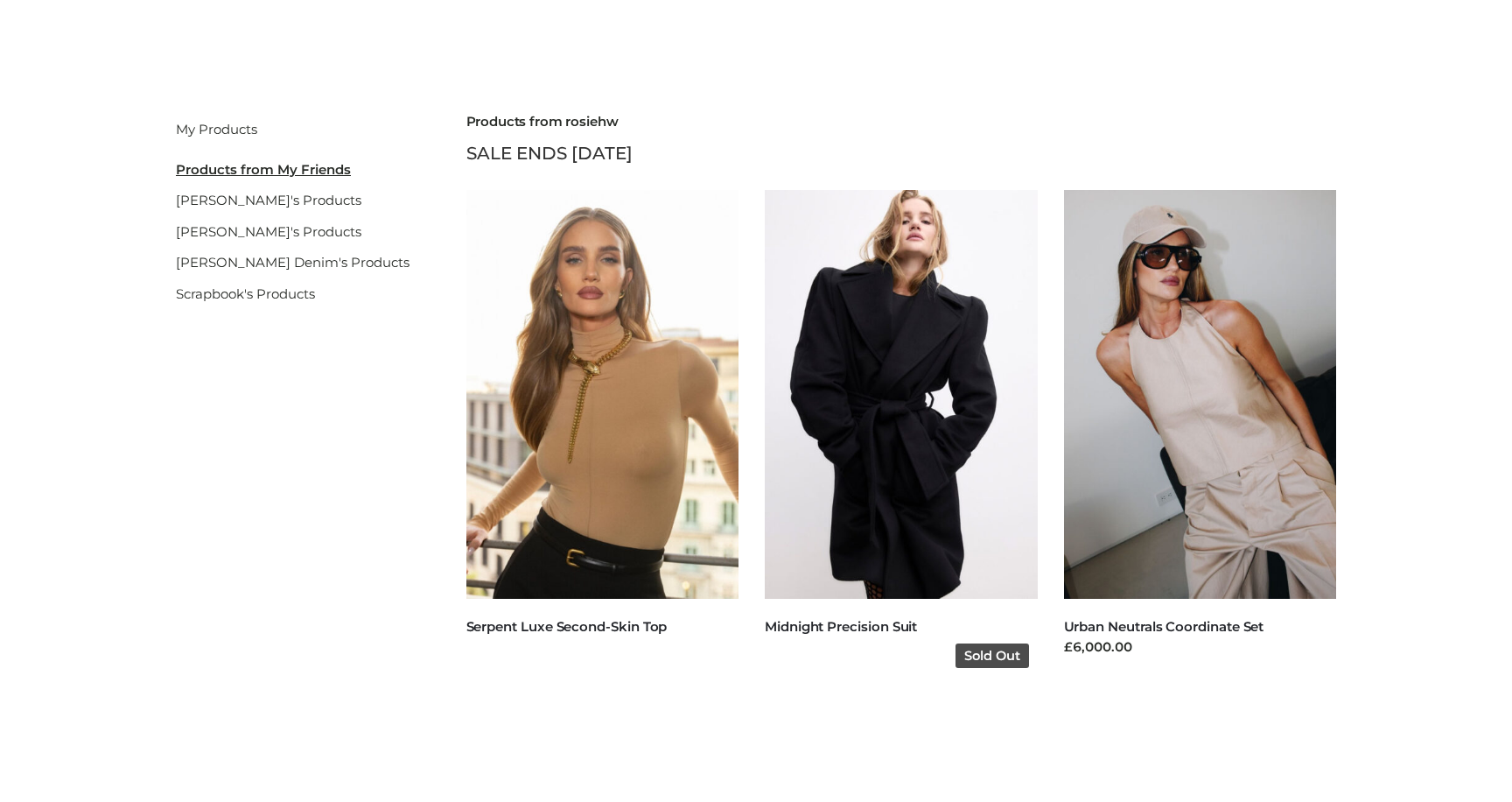
click at [855, 337] on img at bounding box center [901, 394] width 273 height 408
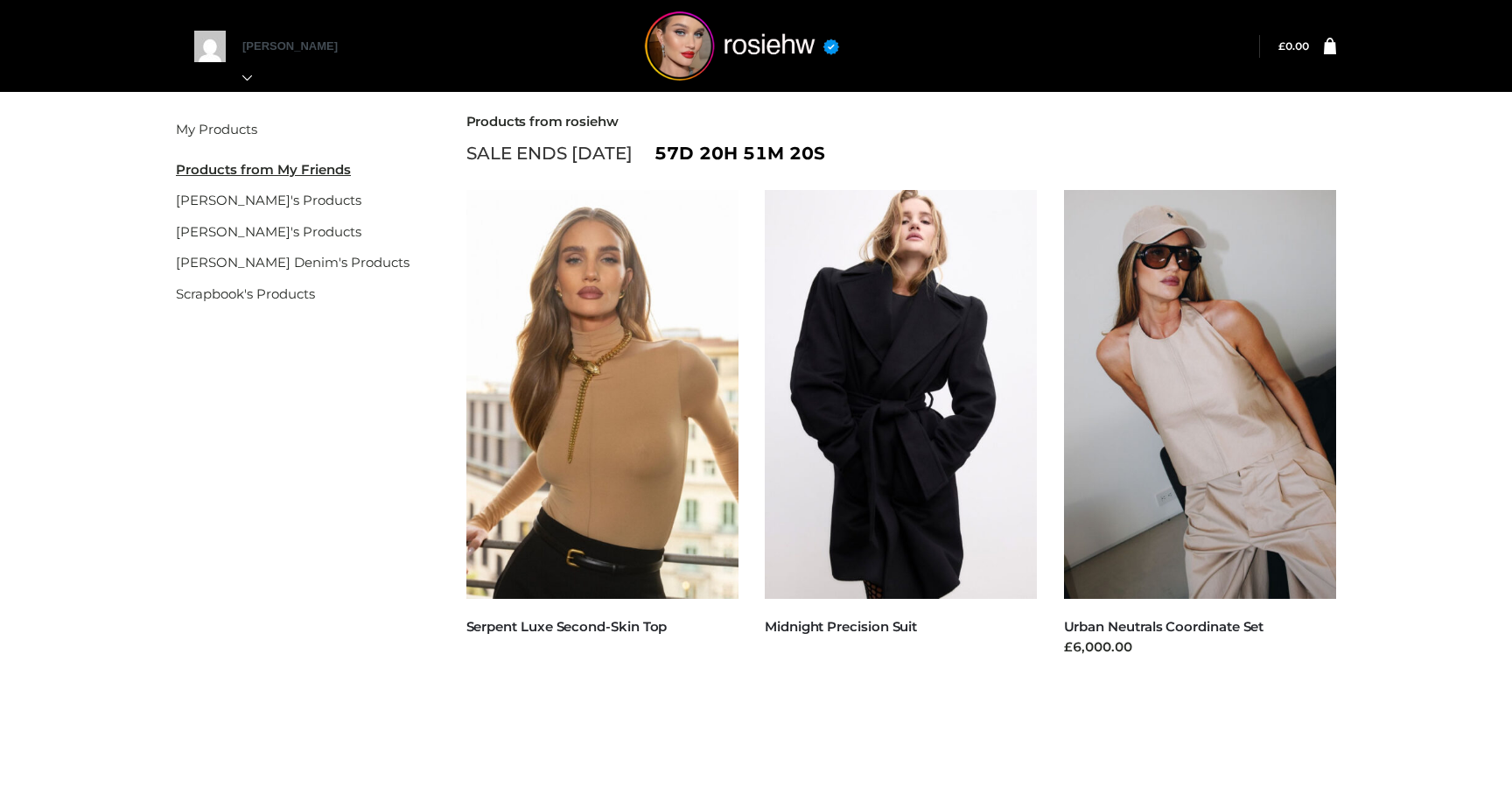
click at [859, 388] on img at bounding box center [901, 394] width 273 height 408
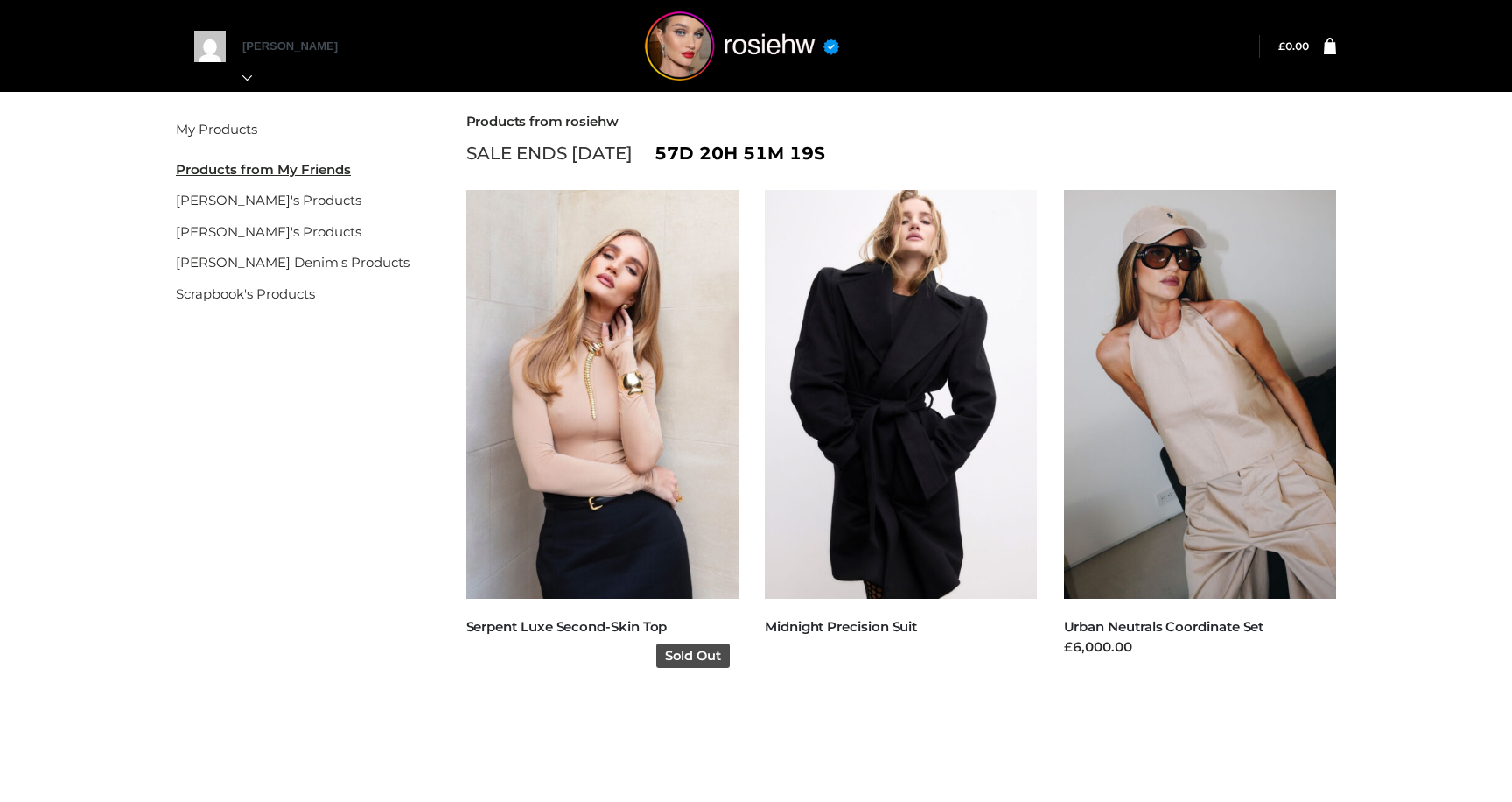
click at [569, 340] on img at bounding box center [602, 394] width 273 height 408
click at [570, 630] on link "Serpent Luxe Second-Skin Top" at bounding box center [567, 626] width 202 height 17
drag, startPoint x: 685, startPoint y: 617, endPoint x: 572, endPoint y: 587, distance: 116.9
click at [572, 587] on div "CLOTHING , FFP , TOPS Serpent Luxe Second-Skin Top Sold Out" at bounding box center [602, 434] width 273 height 488
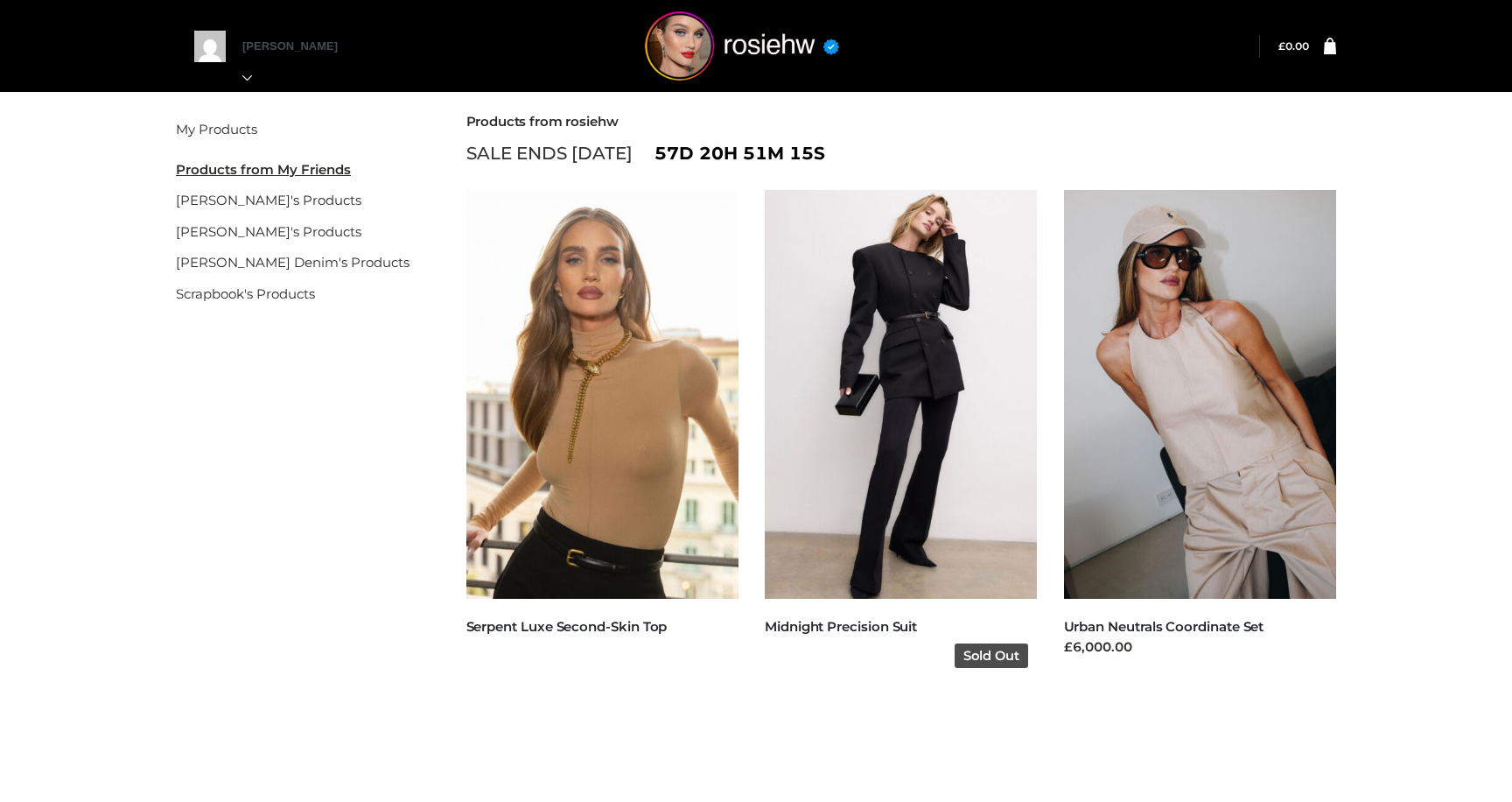
click at [874, 576] on img at bounding box center [901, 394] width 273 height 408
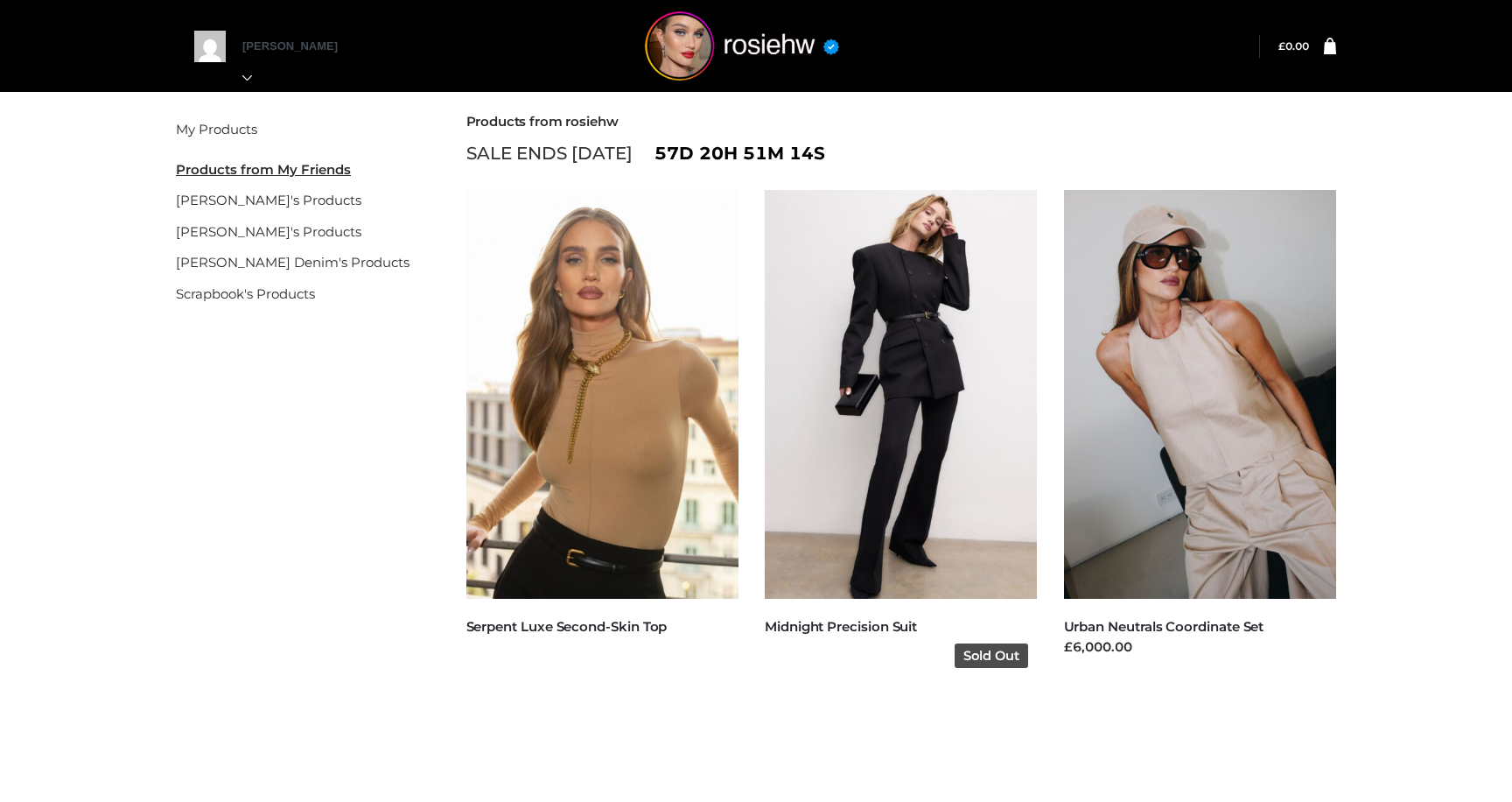
click at [874, 576] on img at bounding box center [901, 394] width 273 height 408
click at [830, 487] on img at bounding box center [901, 394] width 273 height 408
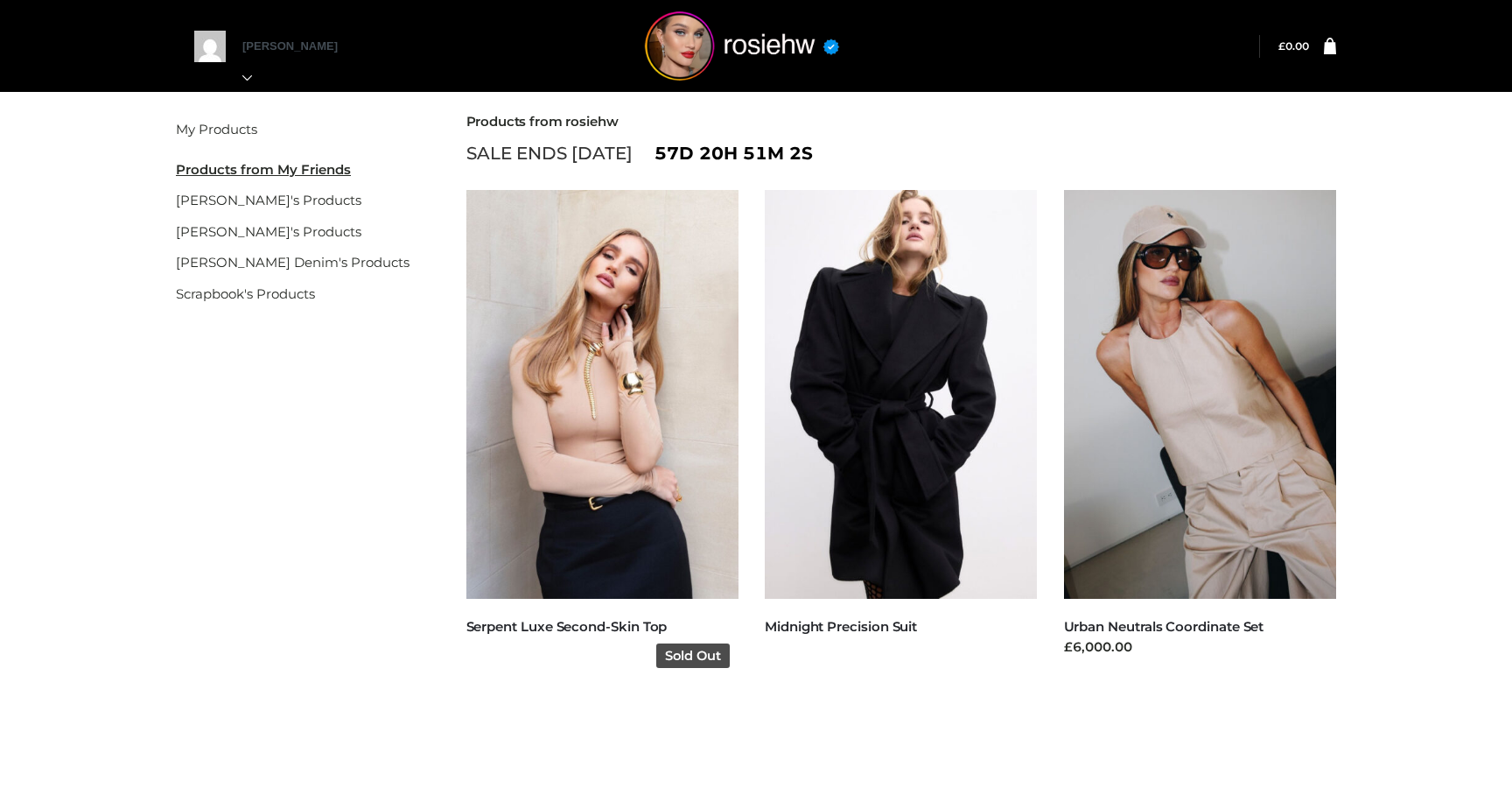
click at [605, 493] on img at bounding box center [602, 394] width 273 height 408
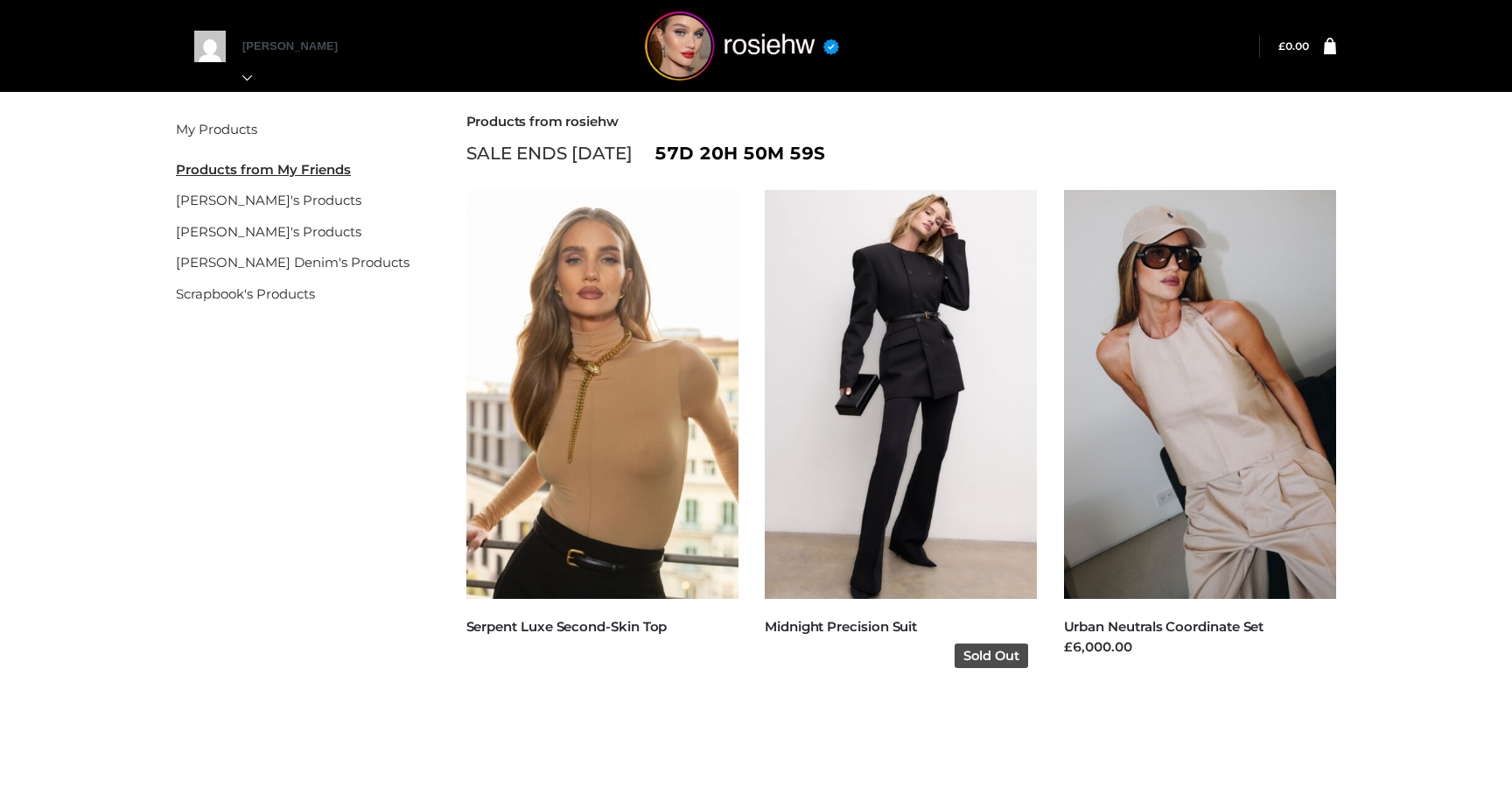
click at [920, 443] on img at bounding box center [901, 394] width 273 height 408
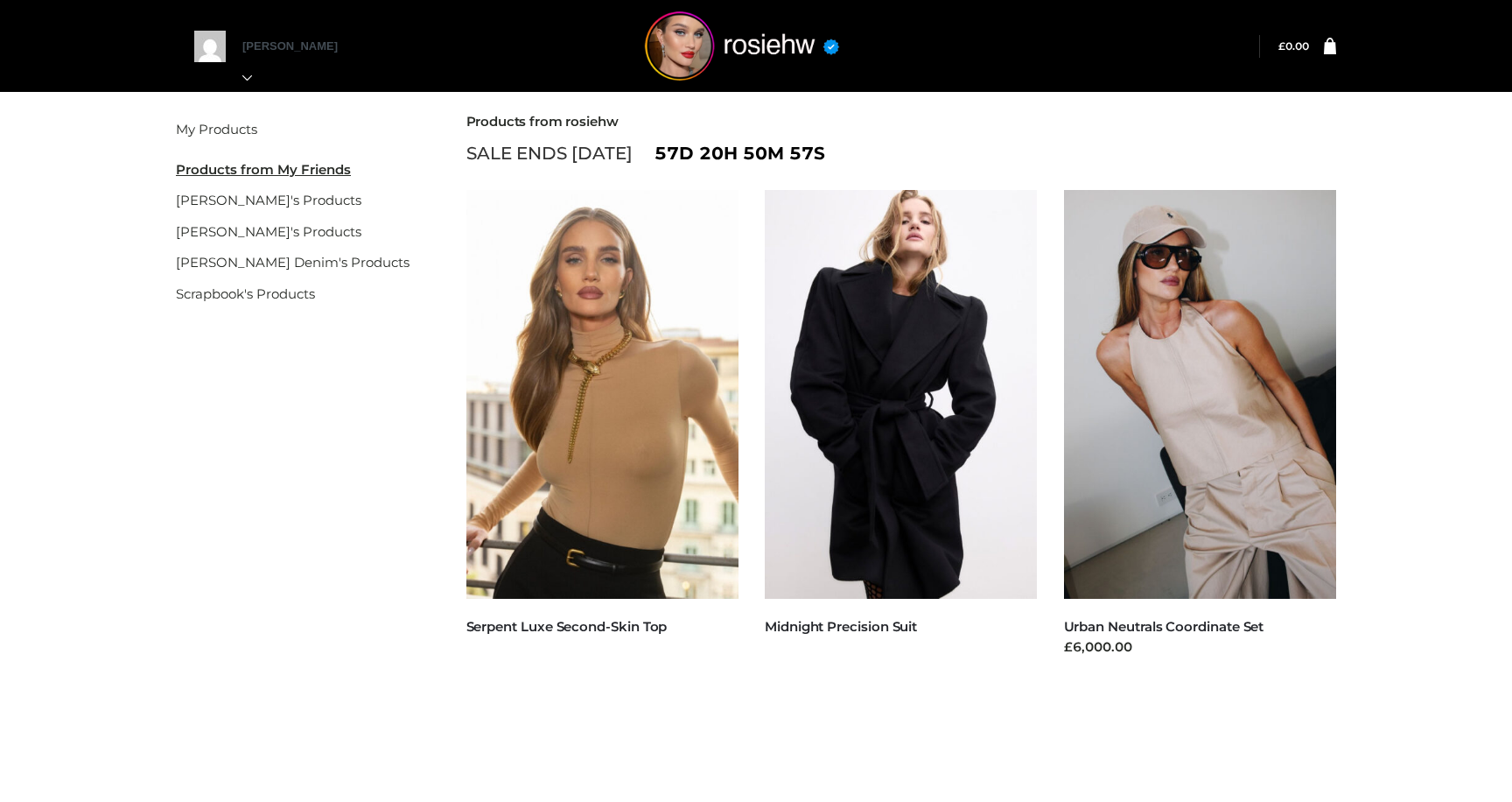
drag, startPoint x: 934, startPoint y: 625, endPoint x: 752, endPoint y: 622, distance: 182.0
click at [752, 622] on li "CLOTHING , FFP , TWO PIECE Midnight Precision Suit Sold Out" at bounding box center [902, 434] width 300 height 488
copy link "Midnight Precision Suit"
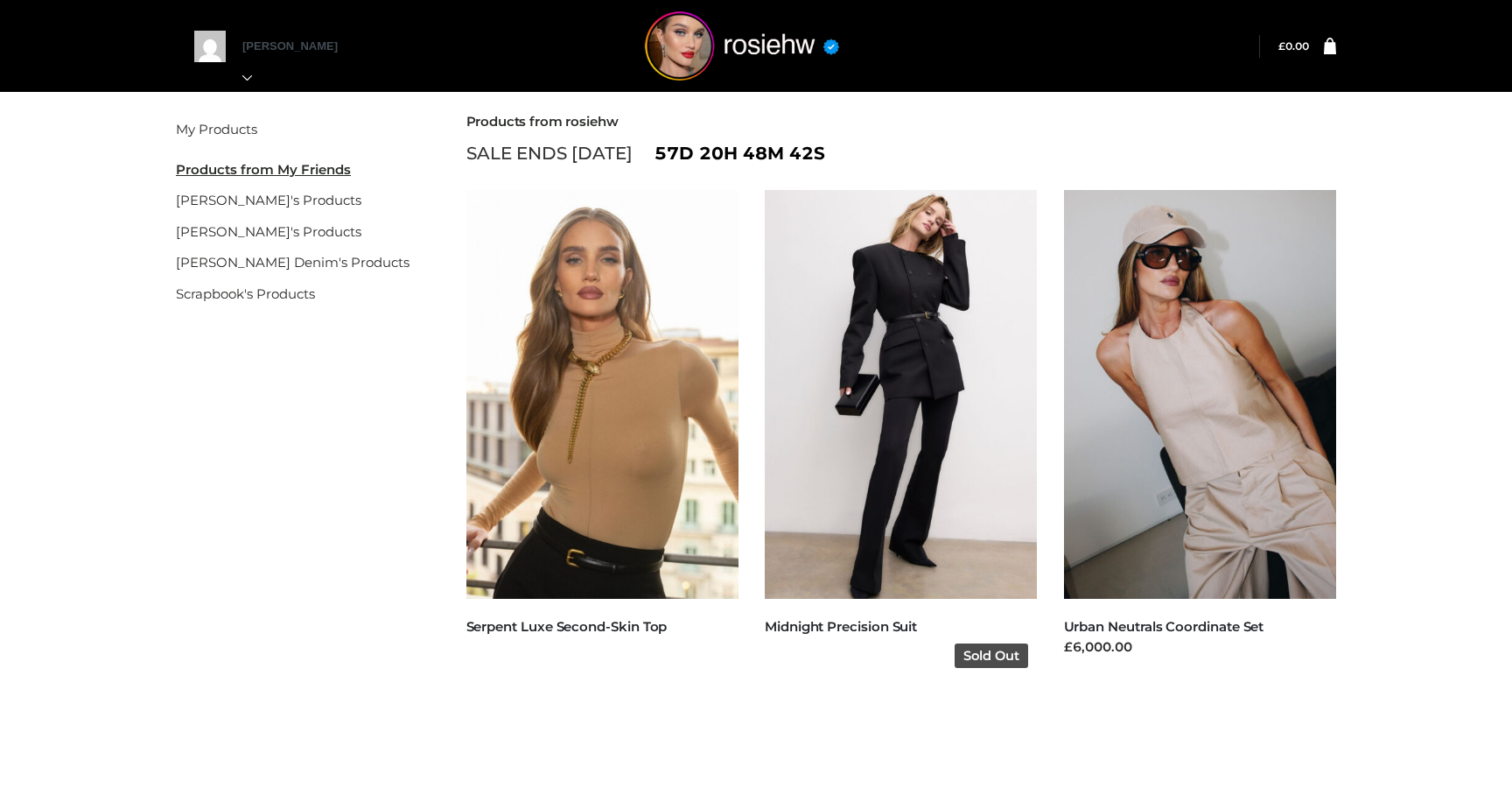
click at [918, 285] on img at bounding box center [901, 394] width 273 height 408
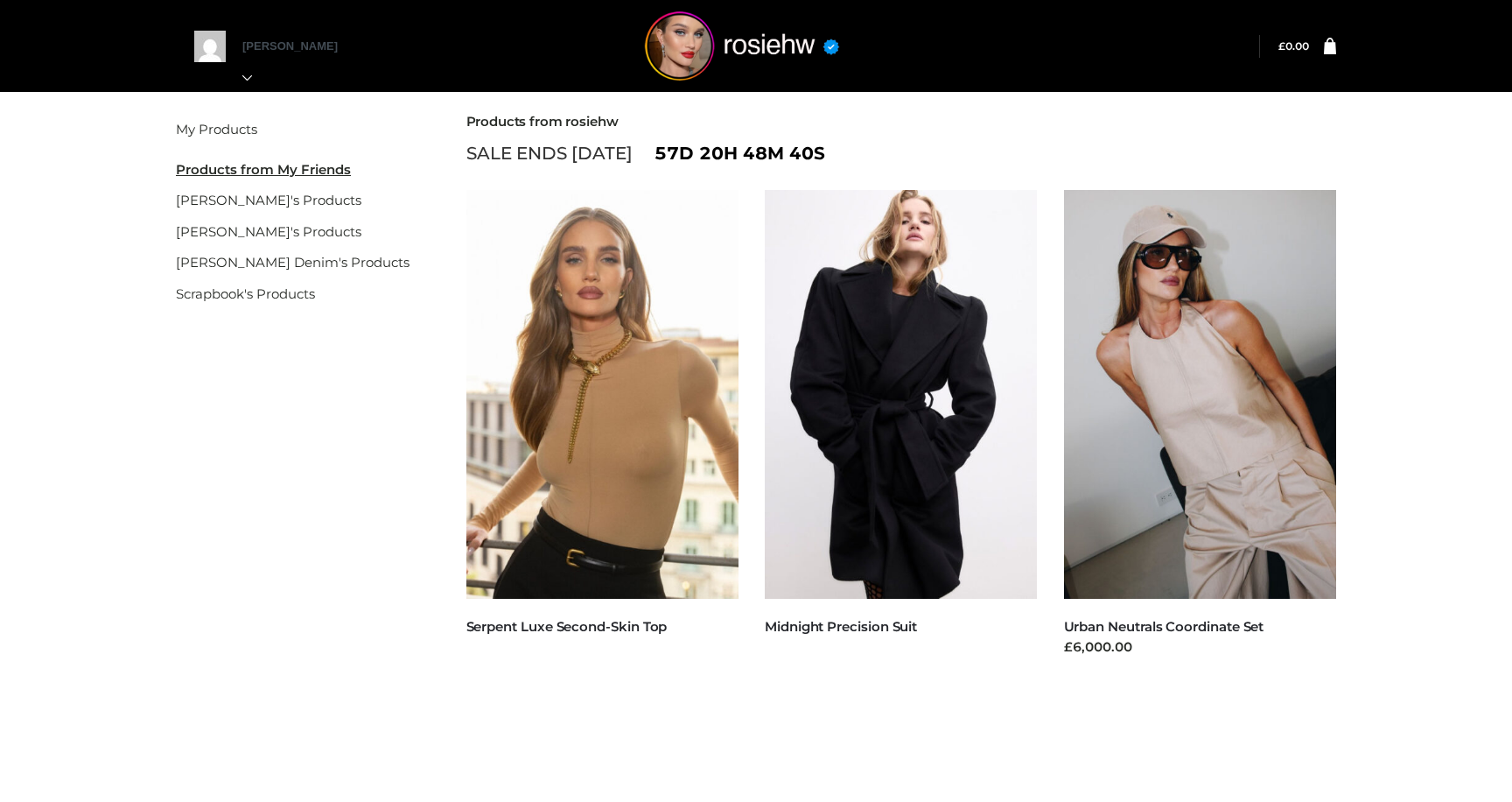
click at [277, 169] on u "Products from My Friends" at bounding box center [263, 168] width 175 height 17
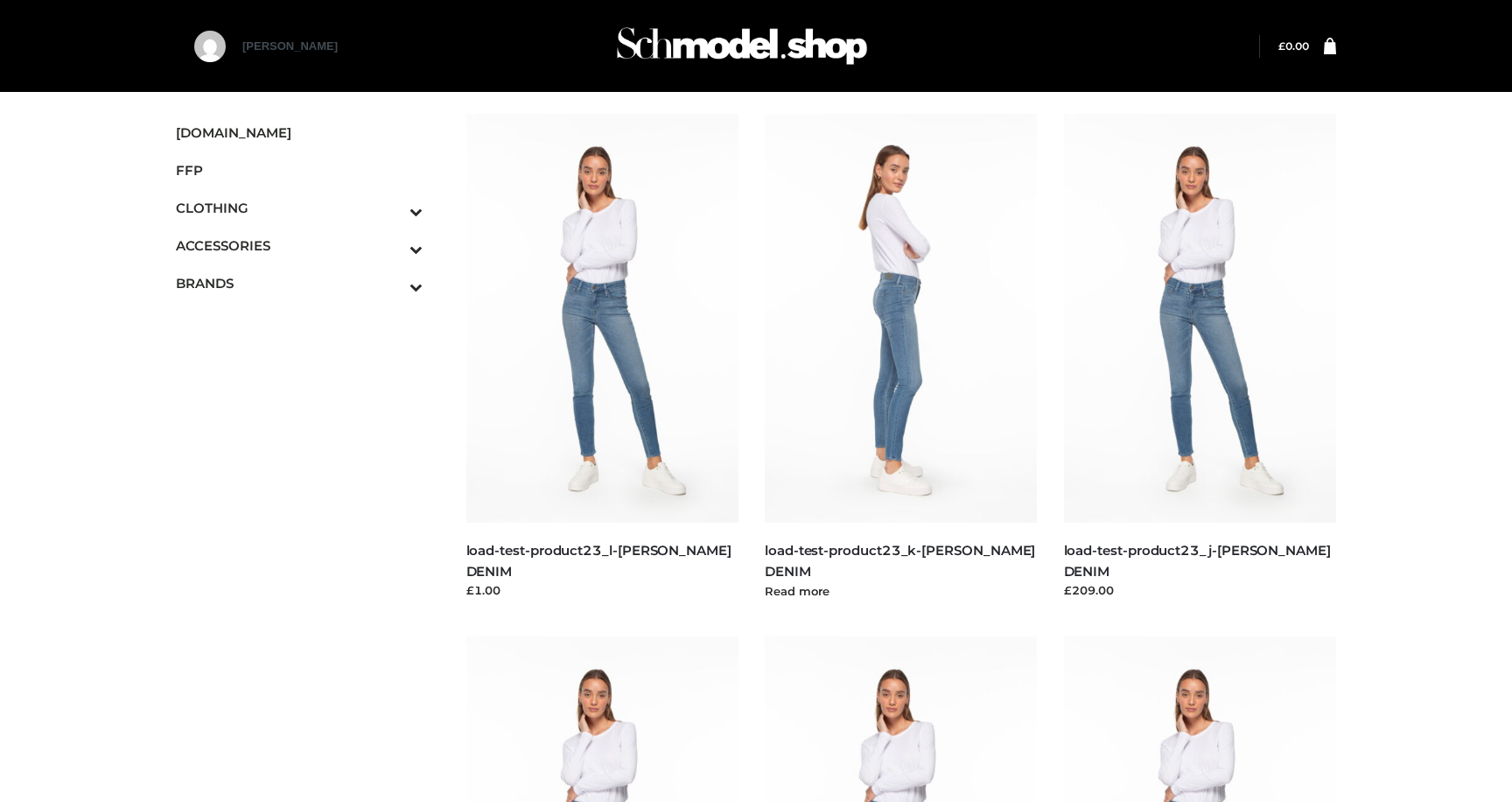
click at [930, 344] on img at bounding box center [901, 317] width 273 height 408
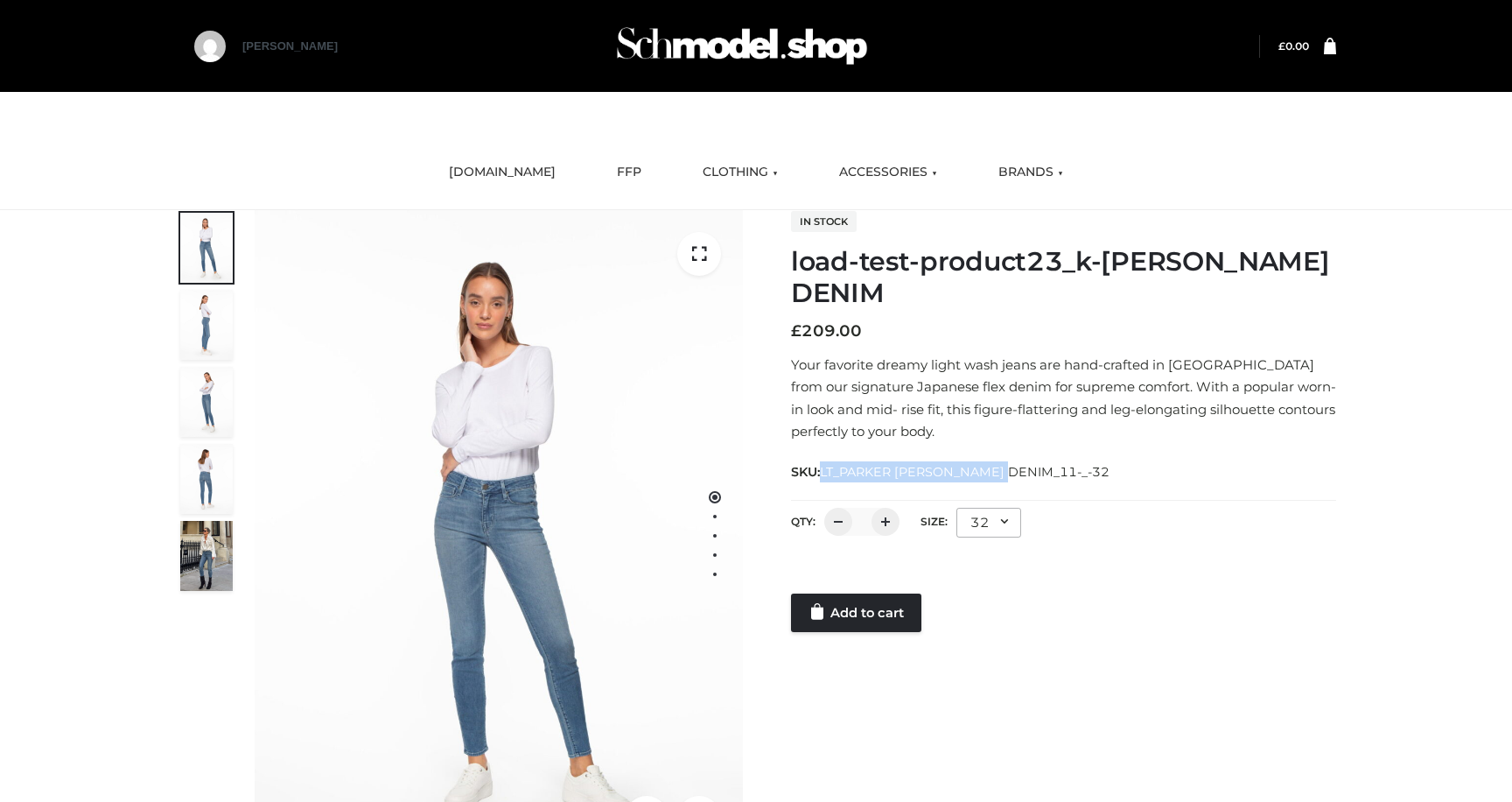
drag, startPoint x: 1014, startPoint y: 470, endPoint x: 827, endPoint y: 464, distance: 187.1
click at [827, 464] on span "LT_PARKER [PERSON_NAME] DENIM_11-_-32" at bounding box center [965, 472] width 290 height 16
copy span "LT_PARKER [PERSON_NAME] DENIM_11"
click at [515, 168] on link "SCHMODEL.UK" at bounding box center [502, 171] width 133 height 38
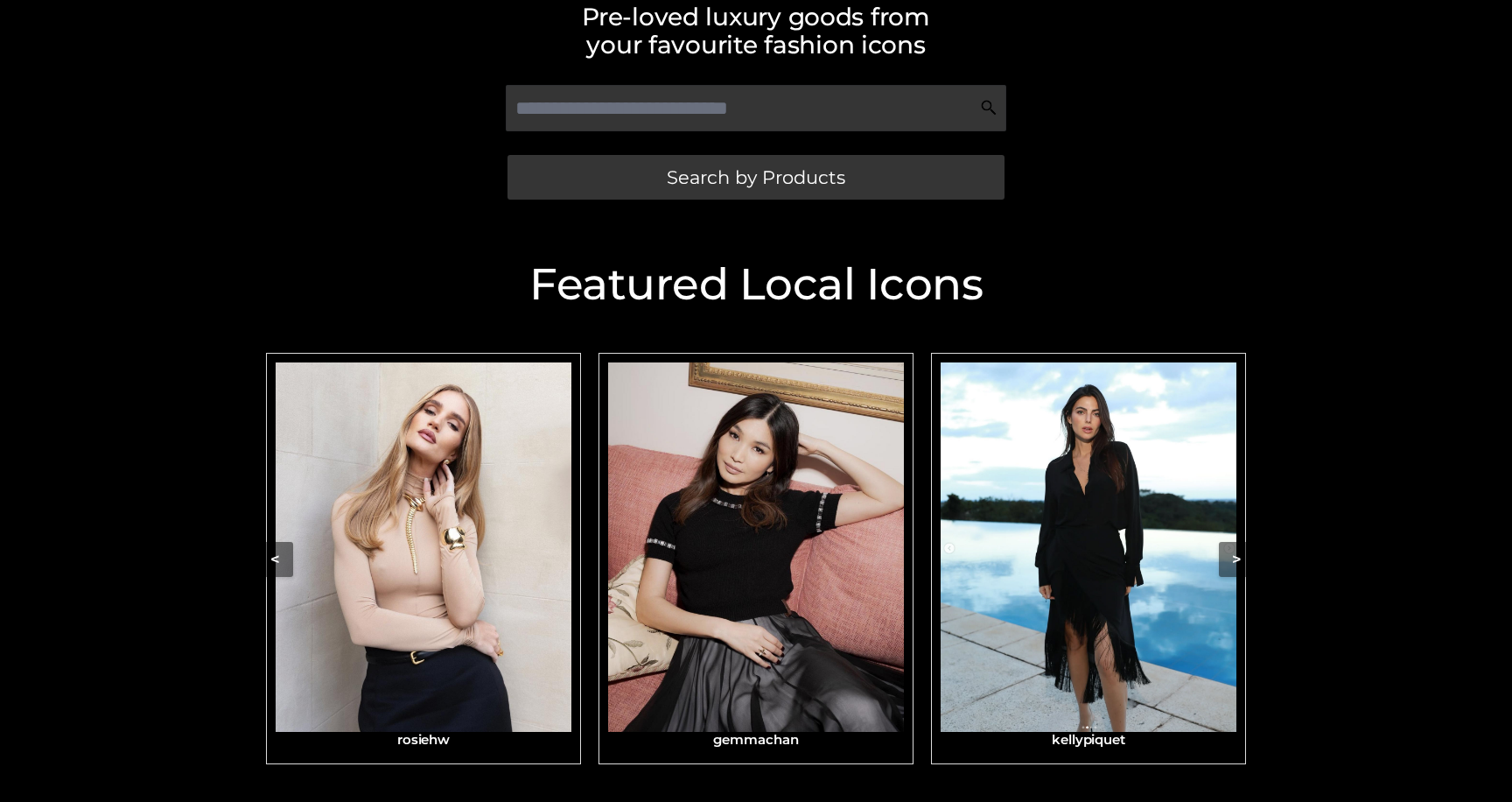
scroll to position [515, 0]
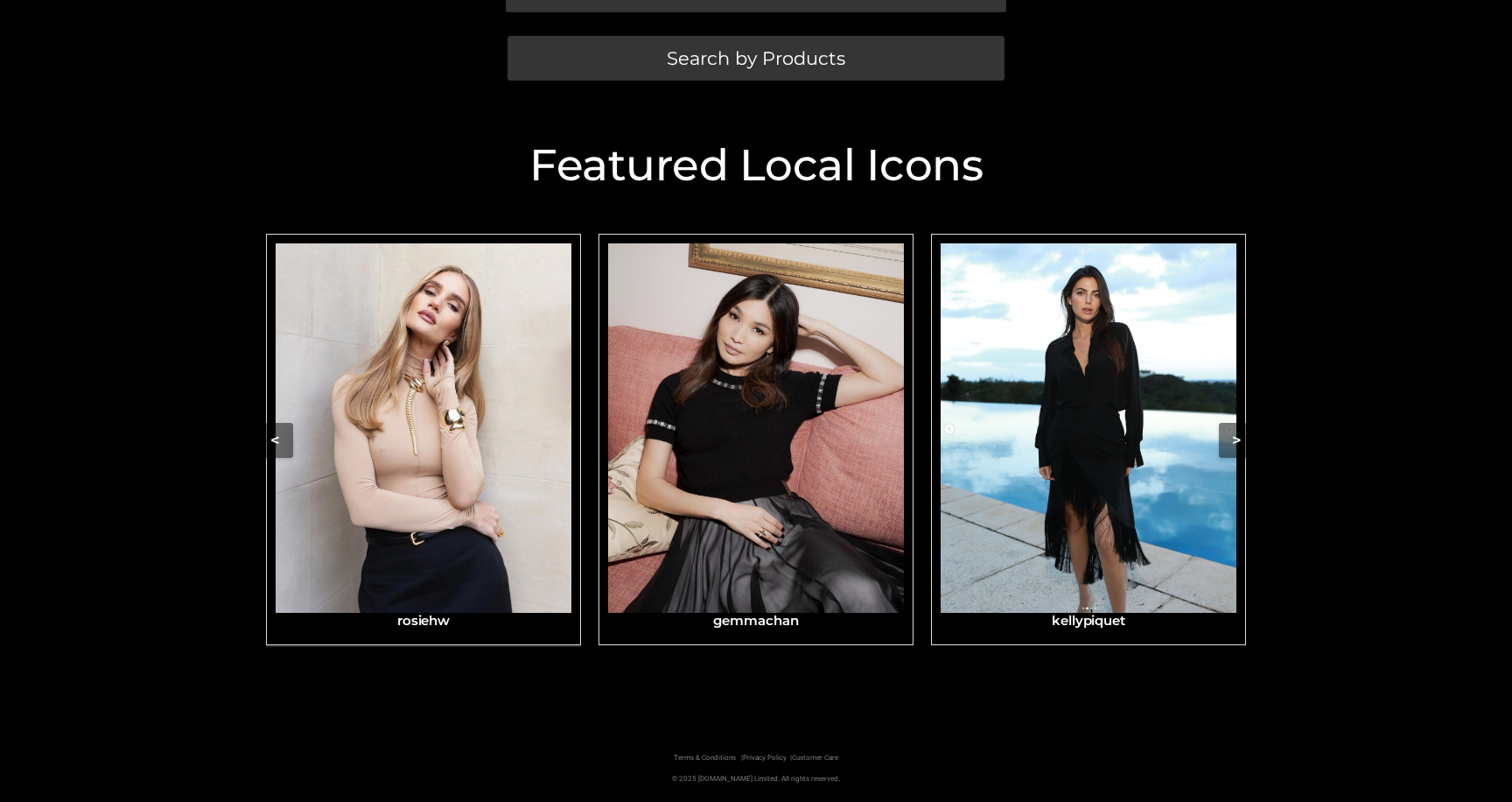
click at [344, 444] on img "Carousel Navigation" at bounding box center [424, 428] width 296 height 370
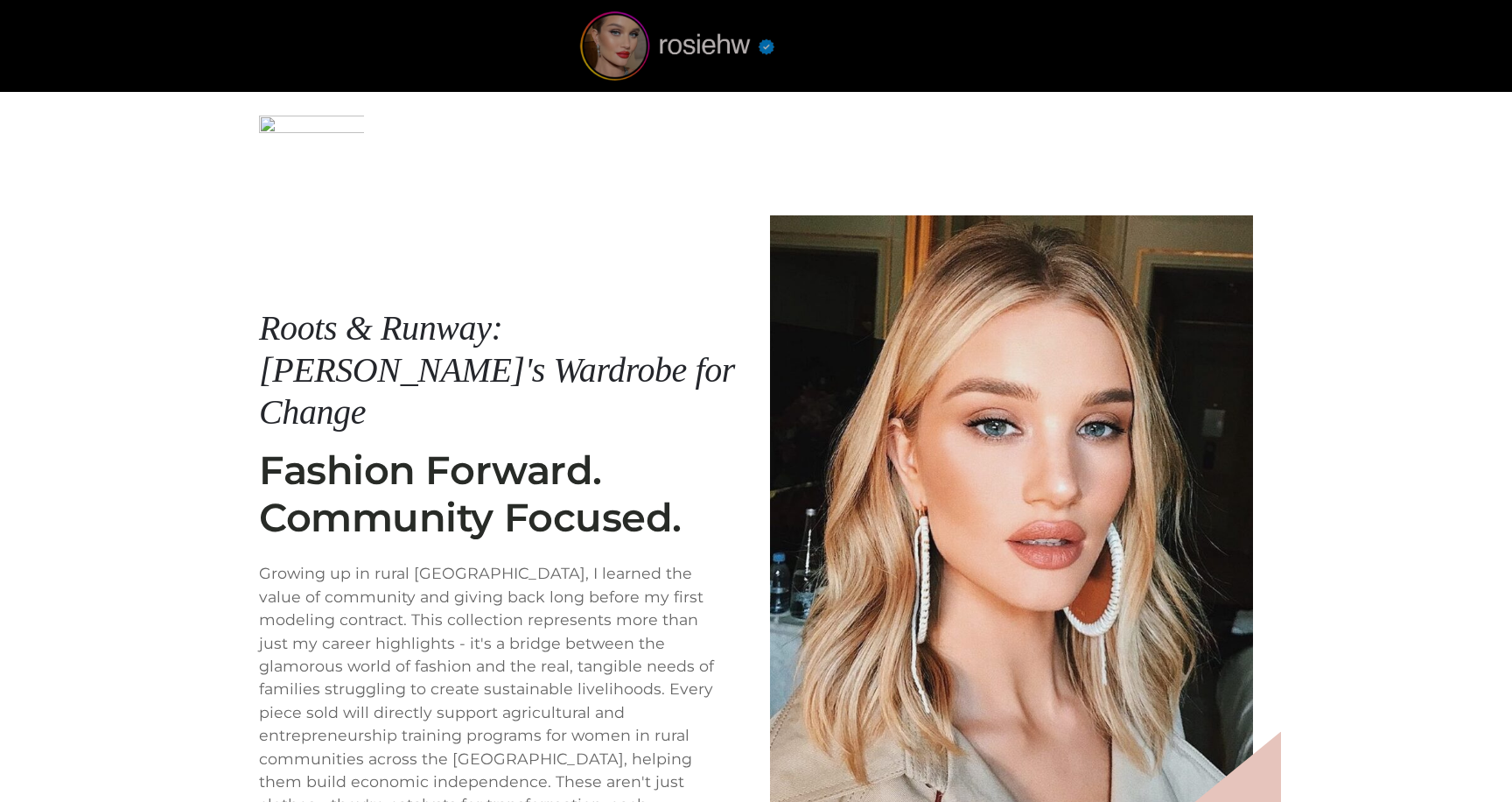
click at [621, 61] on img at bounding box center [678, 46] width 262 height 70
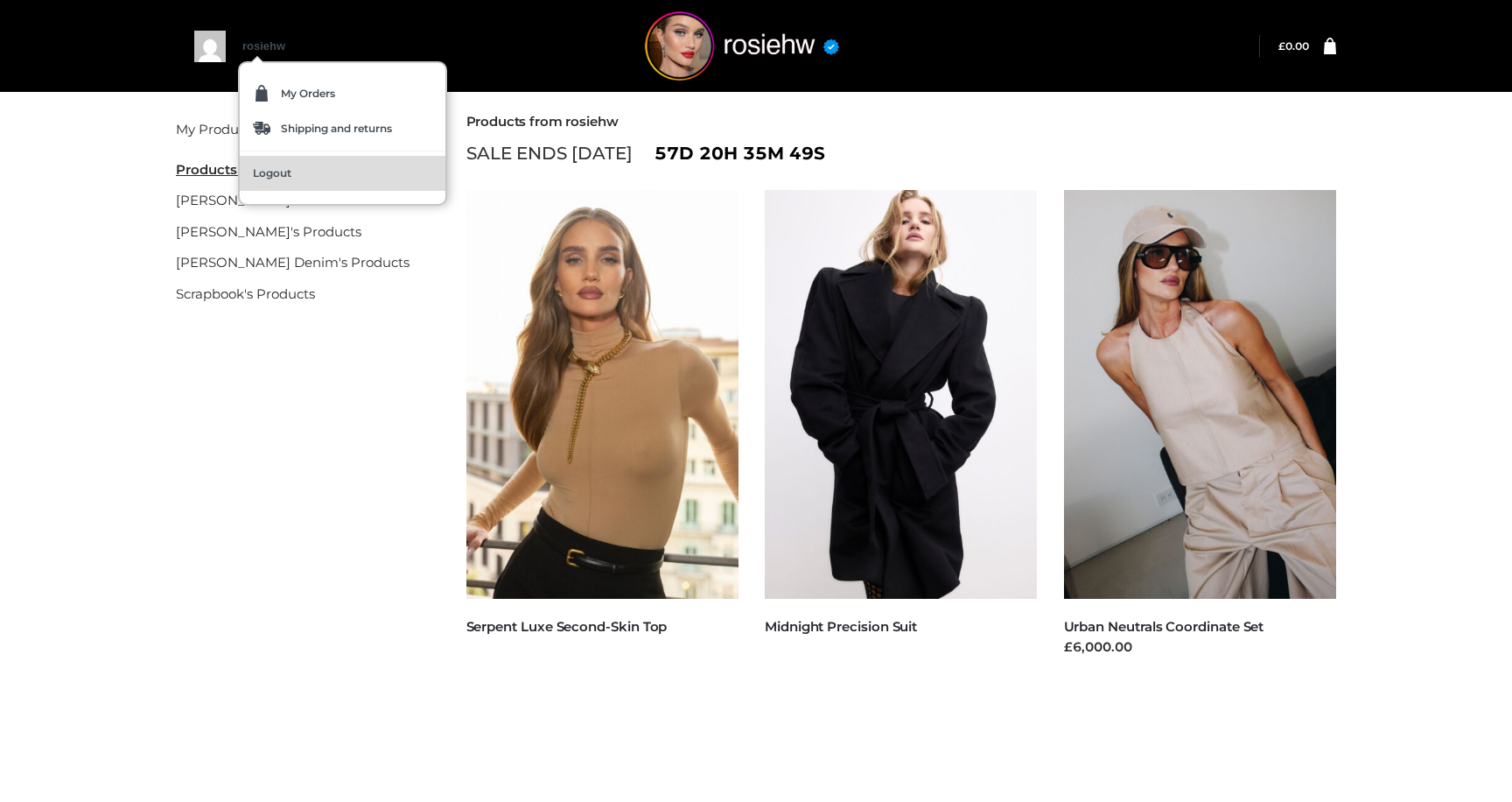
click at [266, 169] on span "Logout" at bounding box center [271, 173] width 38 height 11
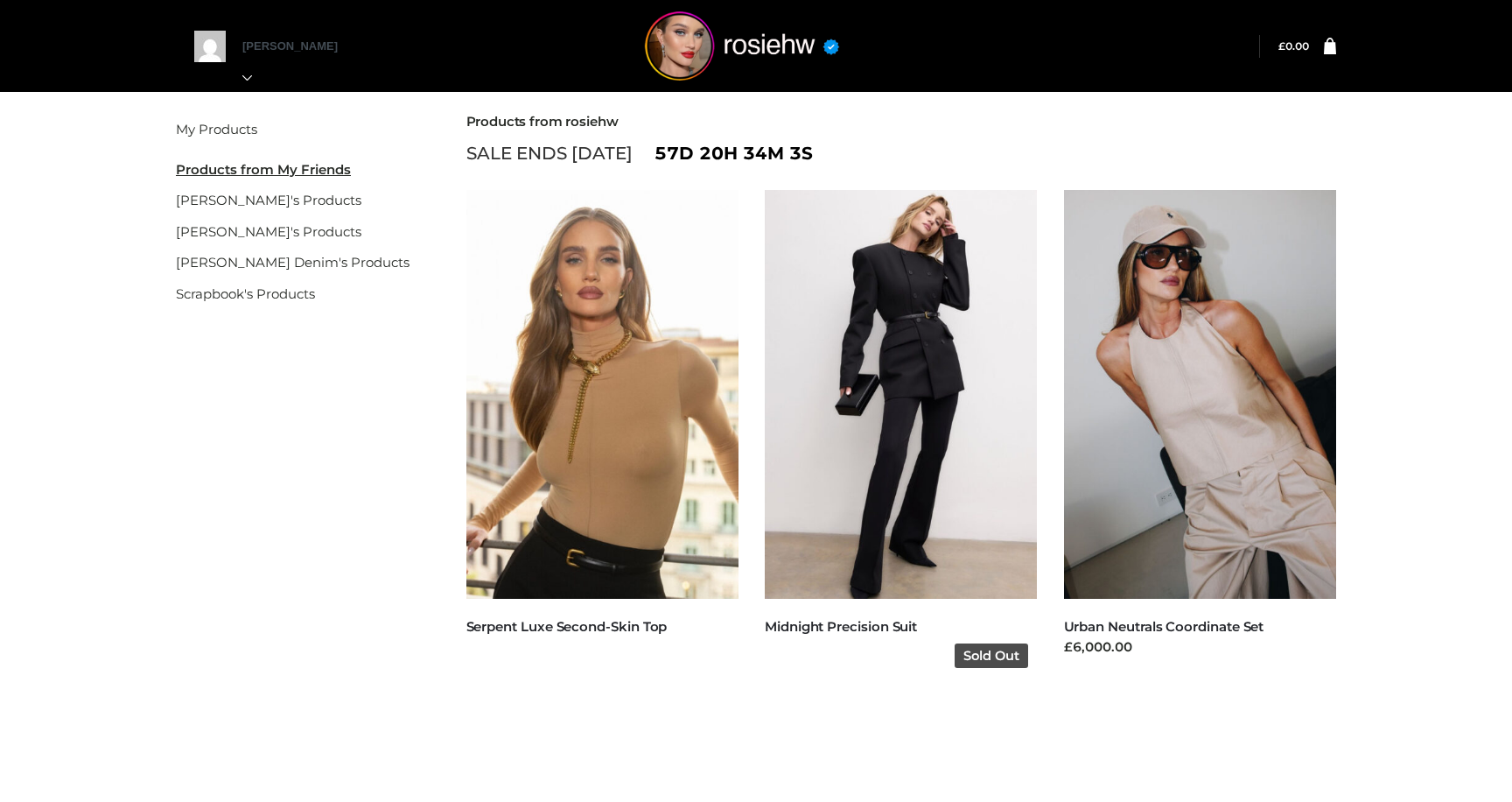
click at [895, 582] on img at bounding box center [901, 394] width 273 height 408
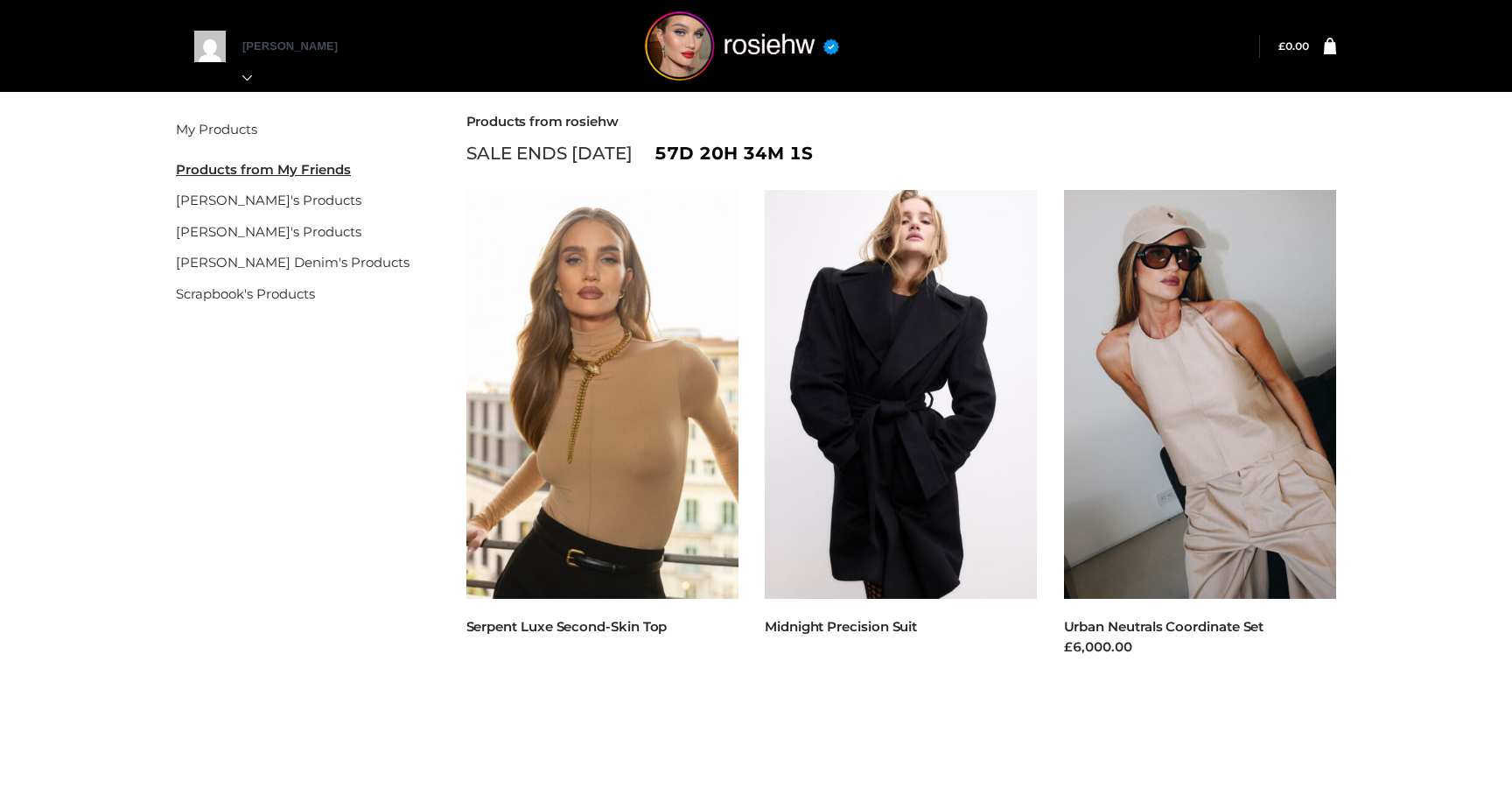
drag, startPoint x: 930, startPoint y: 624, endPoint x: 758, endPoint y: 622, distance: 172.0
click at [758, 622] on li "CLOTHING , FFP , TWO PIECE Midnight Precision Suit Sold Out" at bounding box center [902, 434] width 300 height 488
copy link "Midnight Precision Suit"
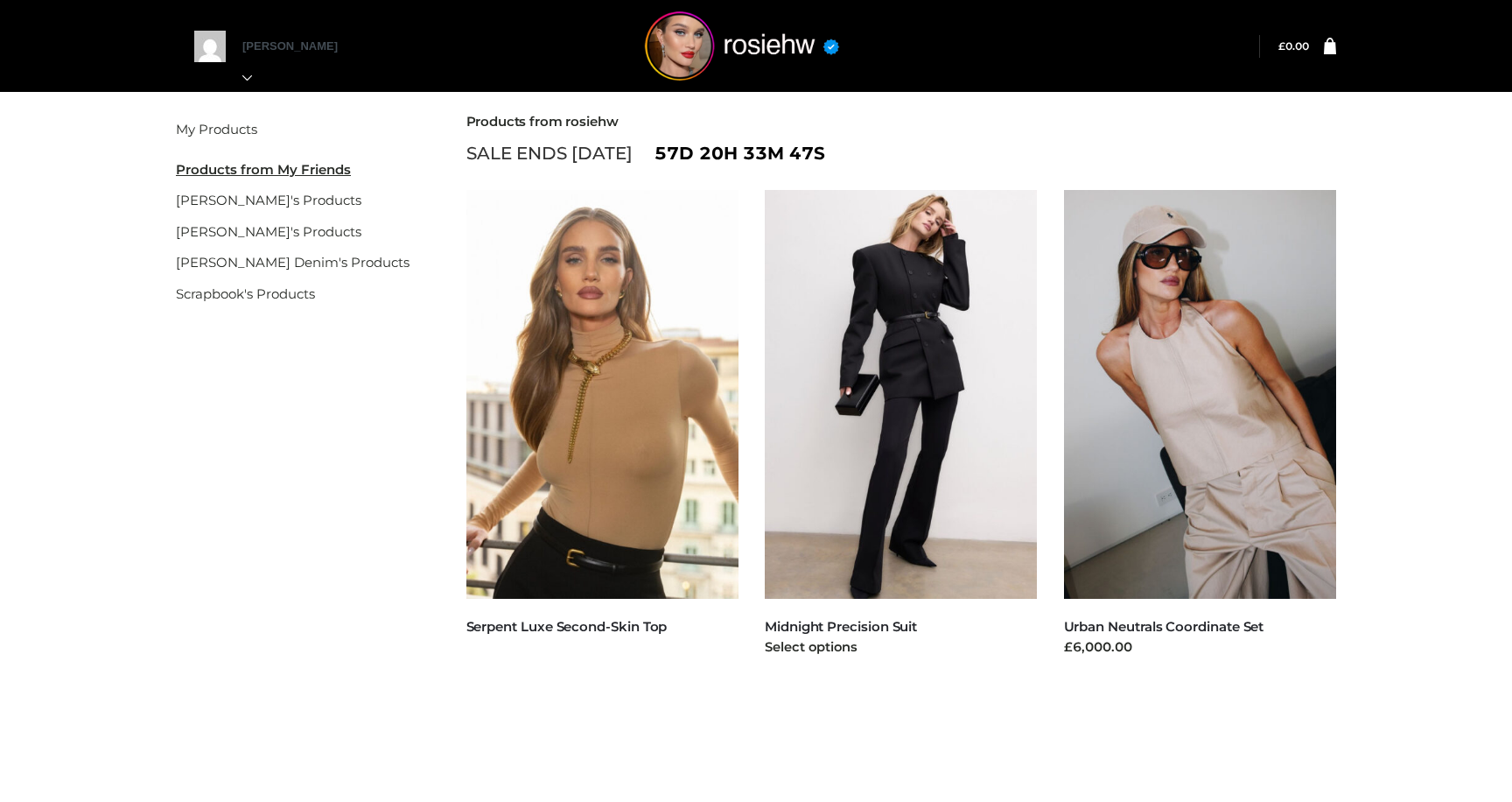
click at [872, 290] on img at bounding box center [901, 394] width 273 height 408
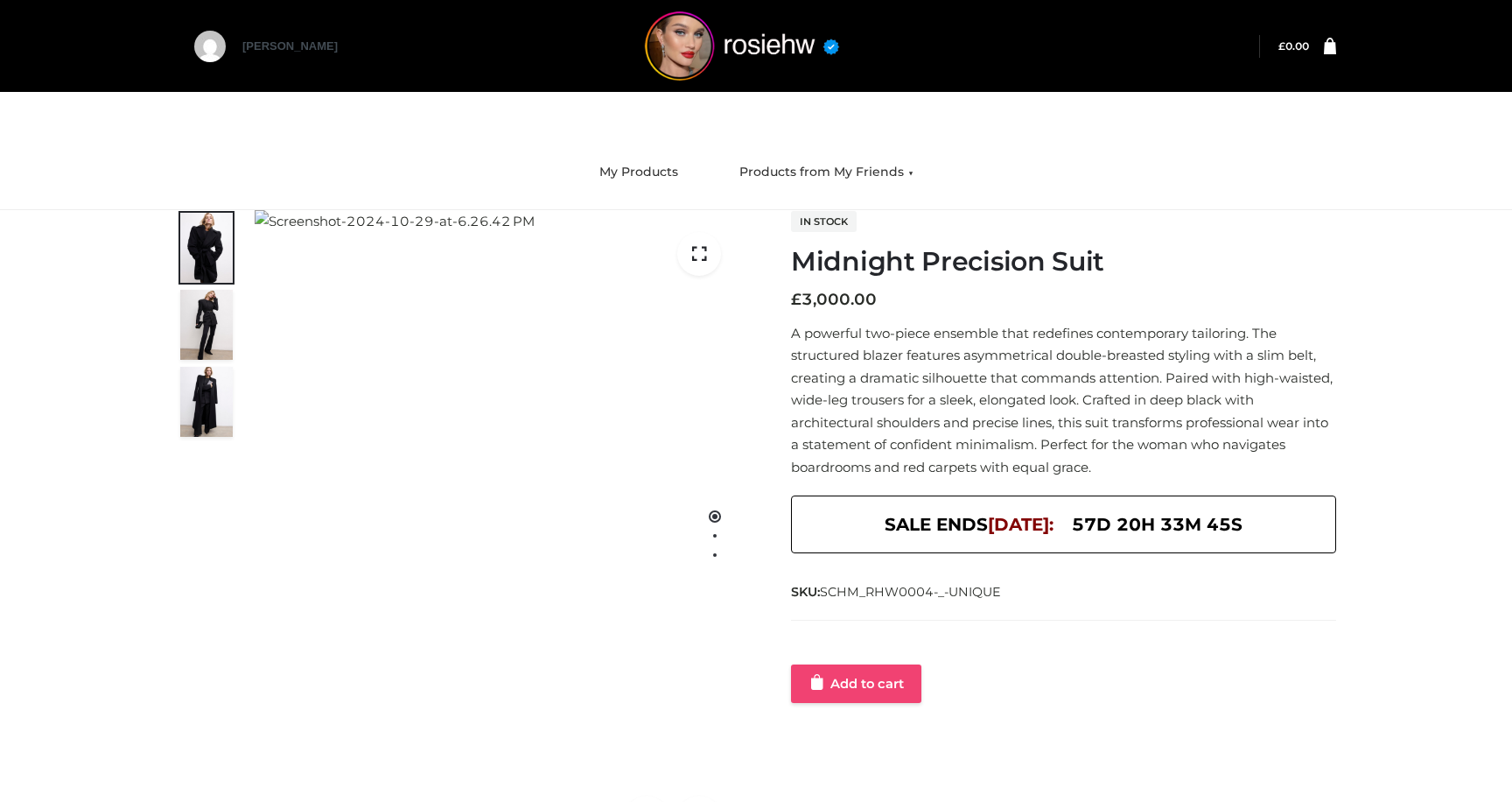
click at [888, 697] on link "Add to cart" at bounding box center [856, 683] width 130 height 38
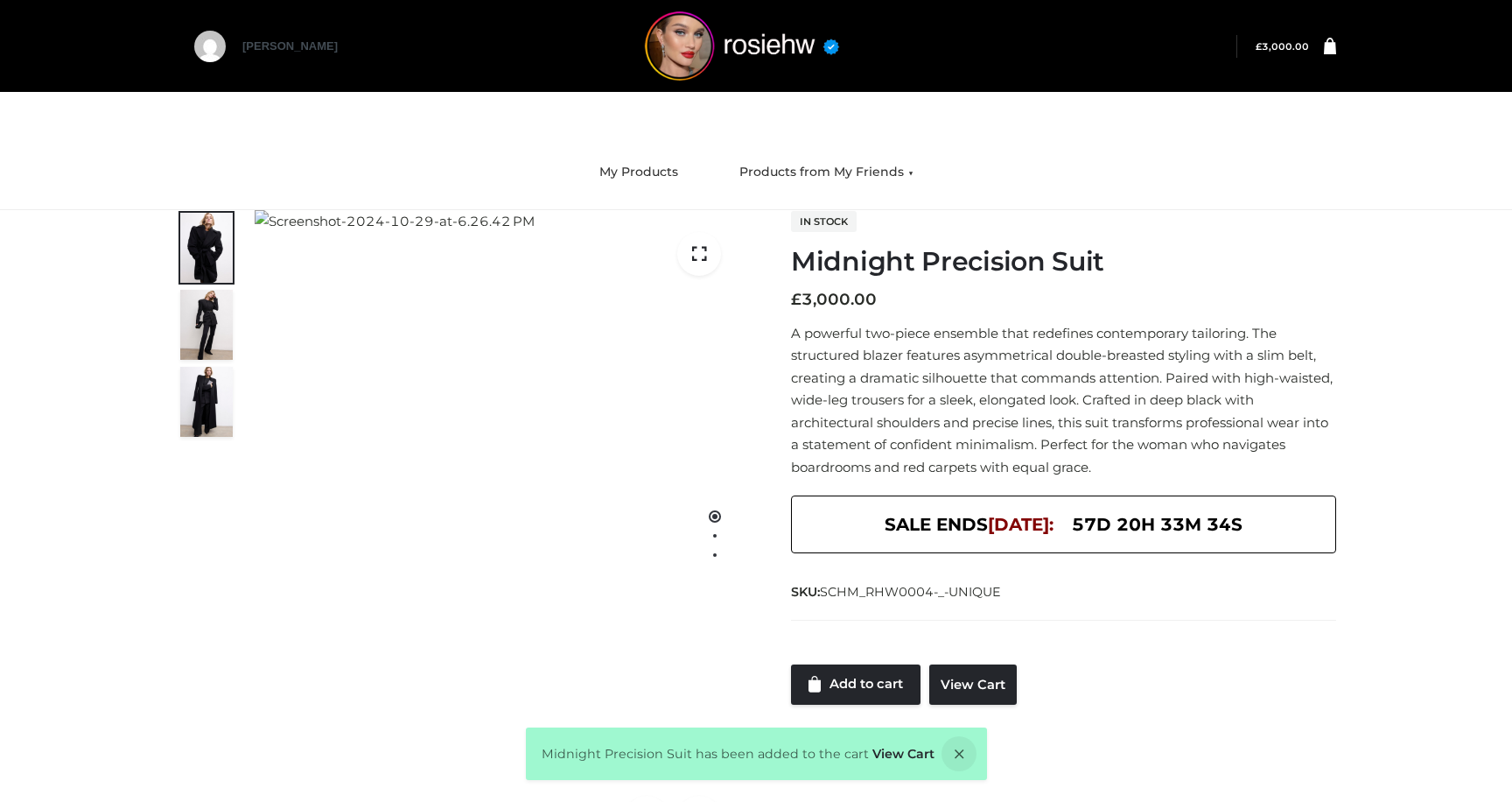
click at [574, 181] on ul "My Products Products from My Friends gemmachan's Products gisele's Products Par…" at bounding box center [756, 172] width 1050 height 47
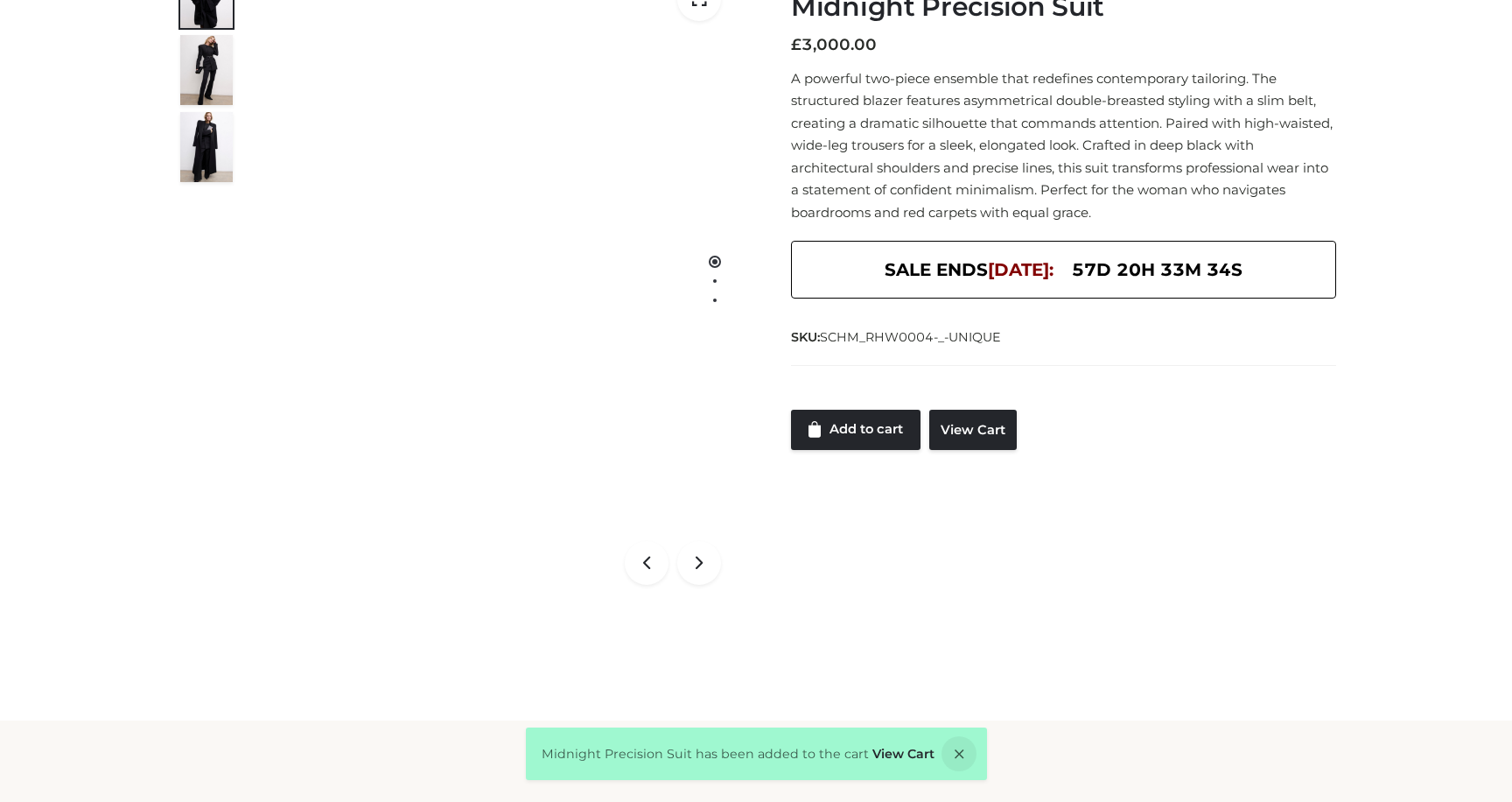
scroll to position [277, 0]
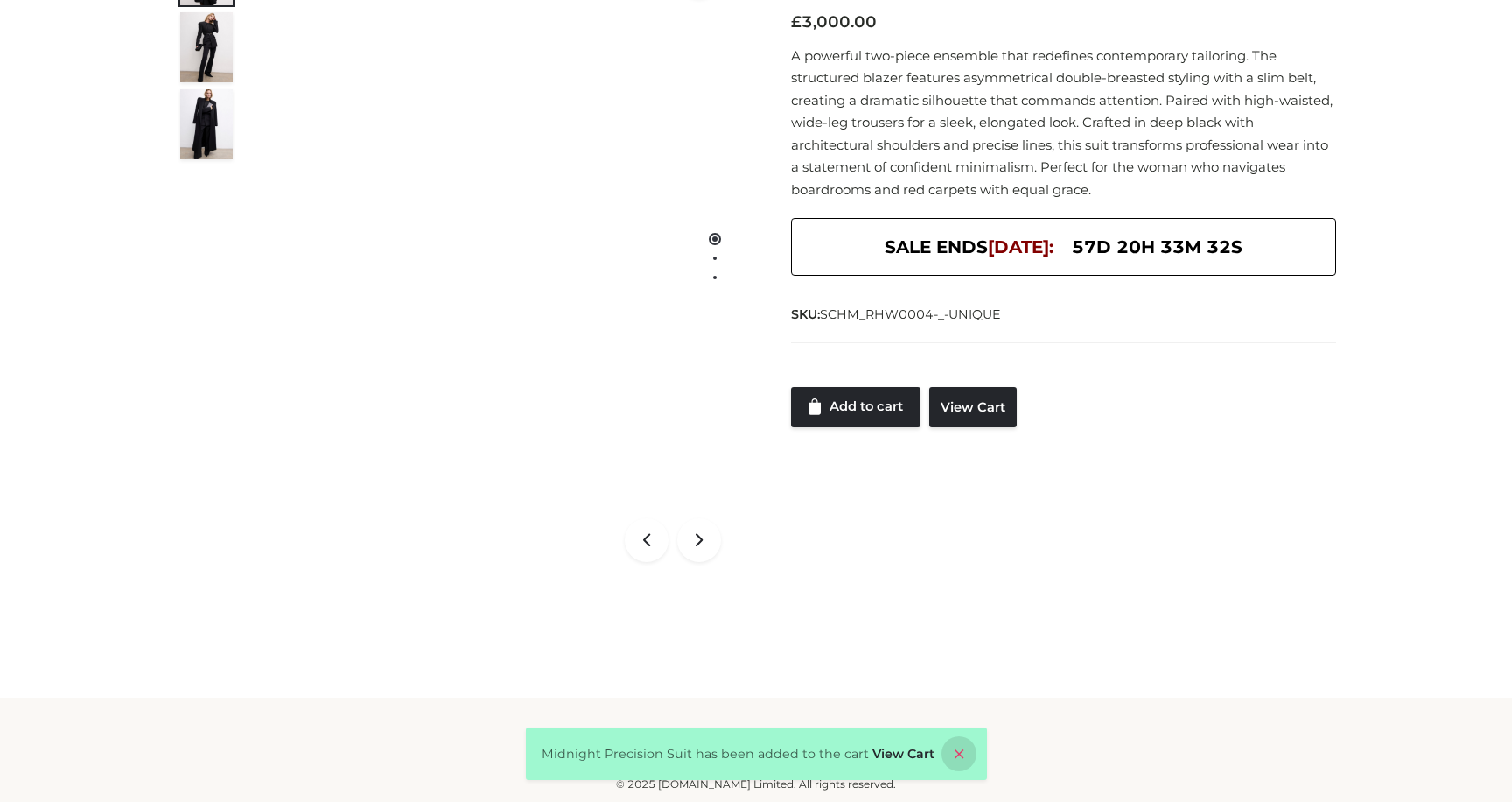
click at [955, 750] on icon at bounding box center [960, 754] width 35 height 35
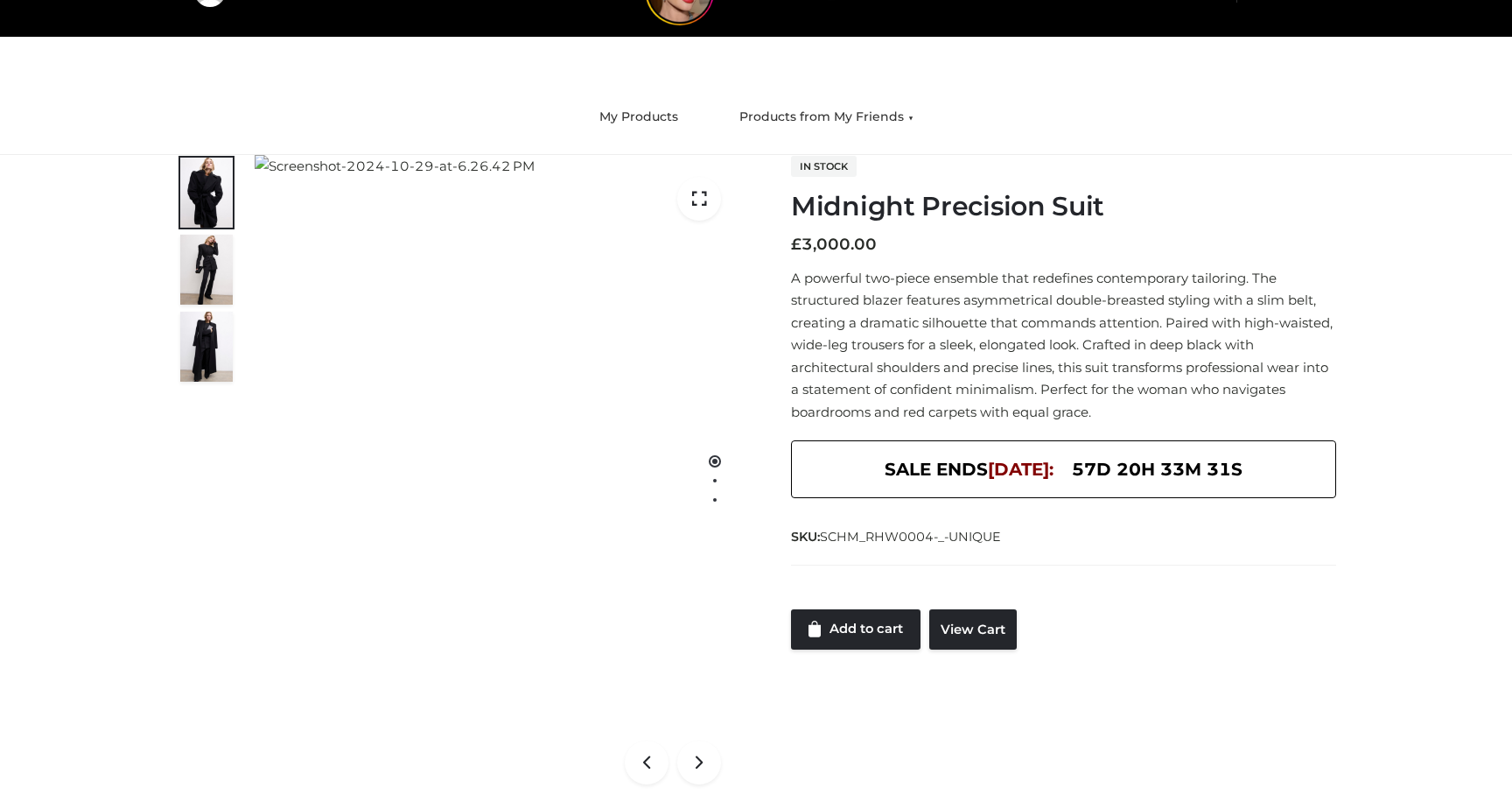
scroll to position [0, 0]
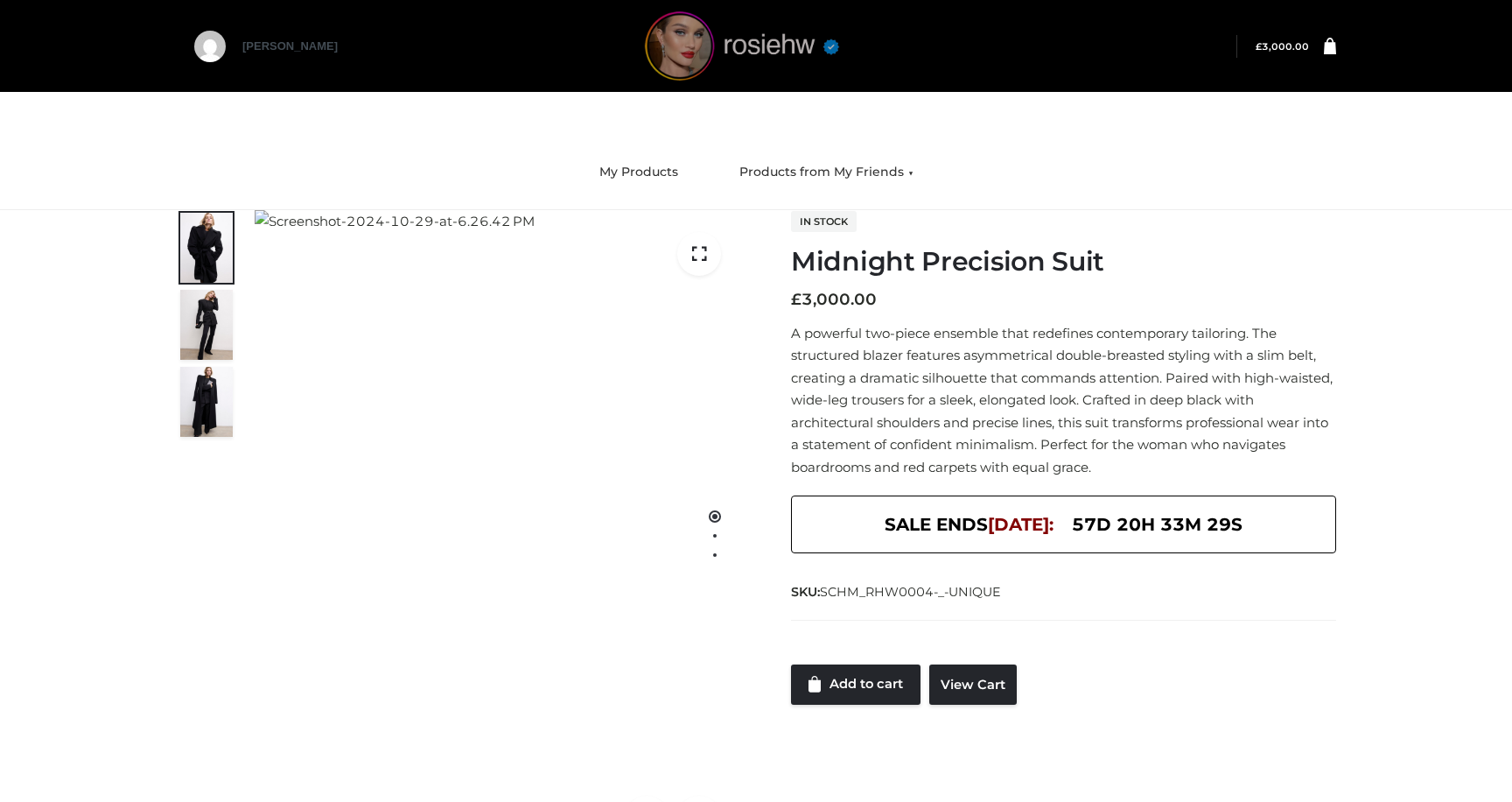
click at [689, 54] on img at bounding box center [742, 46] width 262 height 70
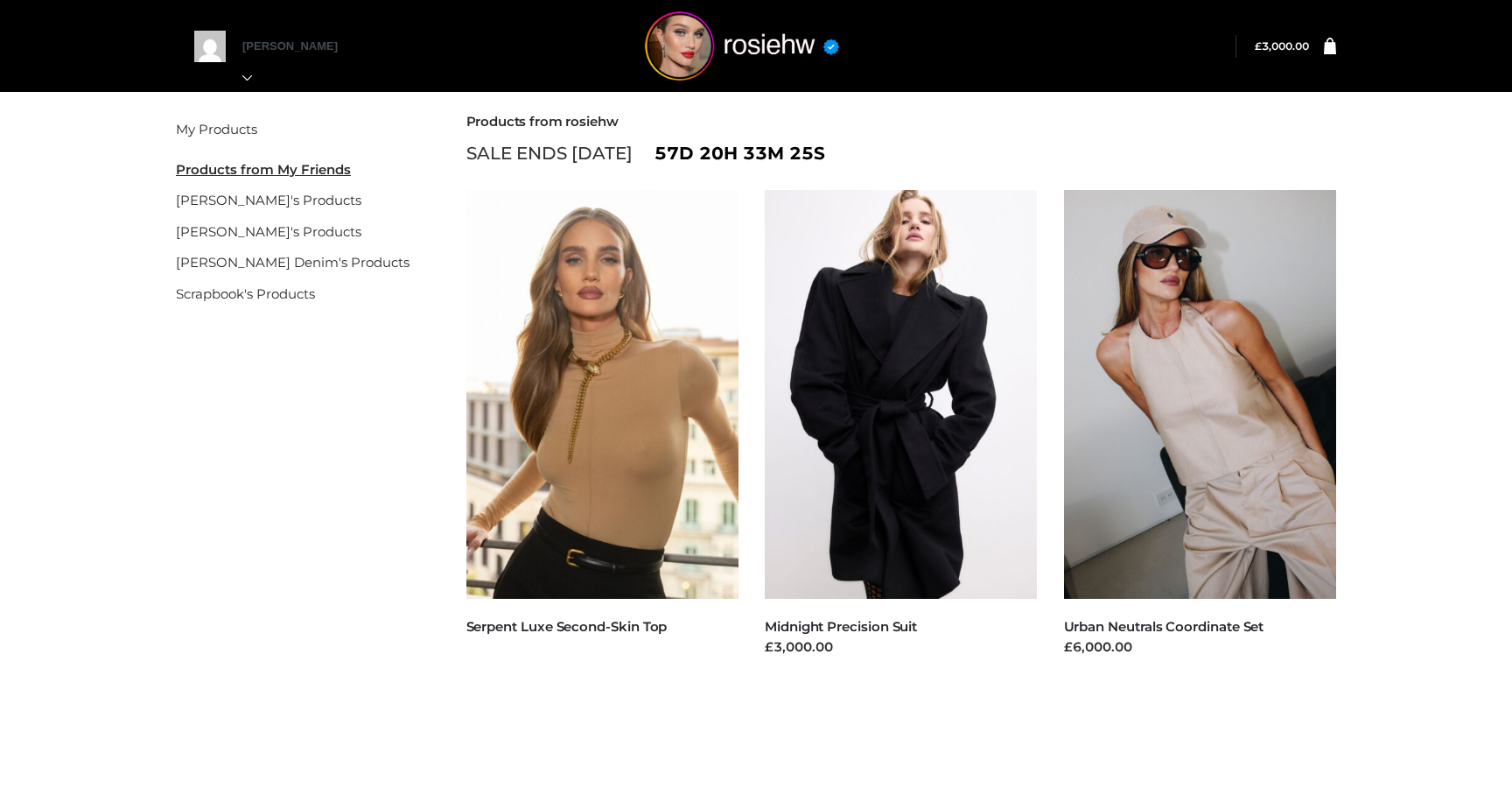
drag, startPoint x: 680, startPoint y: 628, endPoint x: 459, endPoint y: 630, distance: 221.0
click at [459, 630] on li "CLOTHING , FFP , TOPS Serpent Luxe Second-Skin Top Sold Out" at bounding box center [603, 434] width 300 height 488
copy link "Serpent Luxe Second-Skin Top"
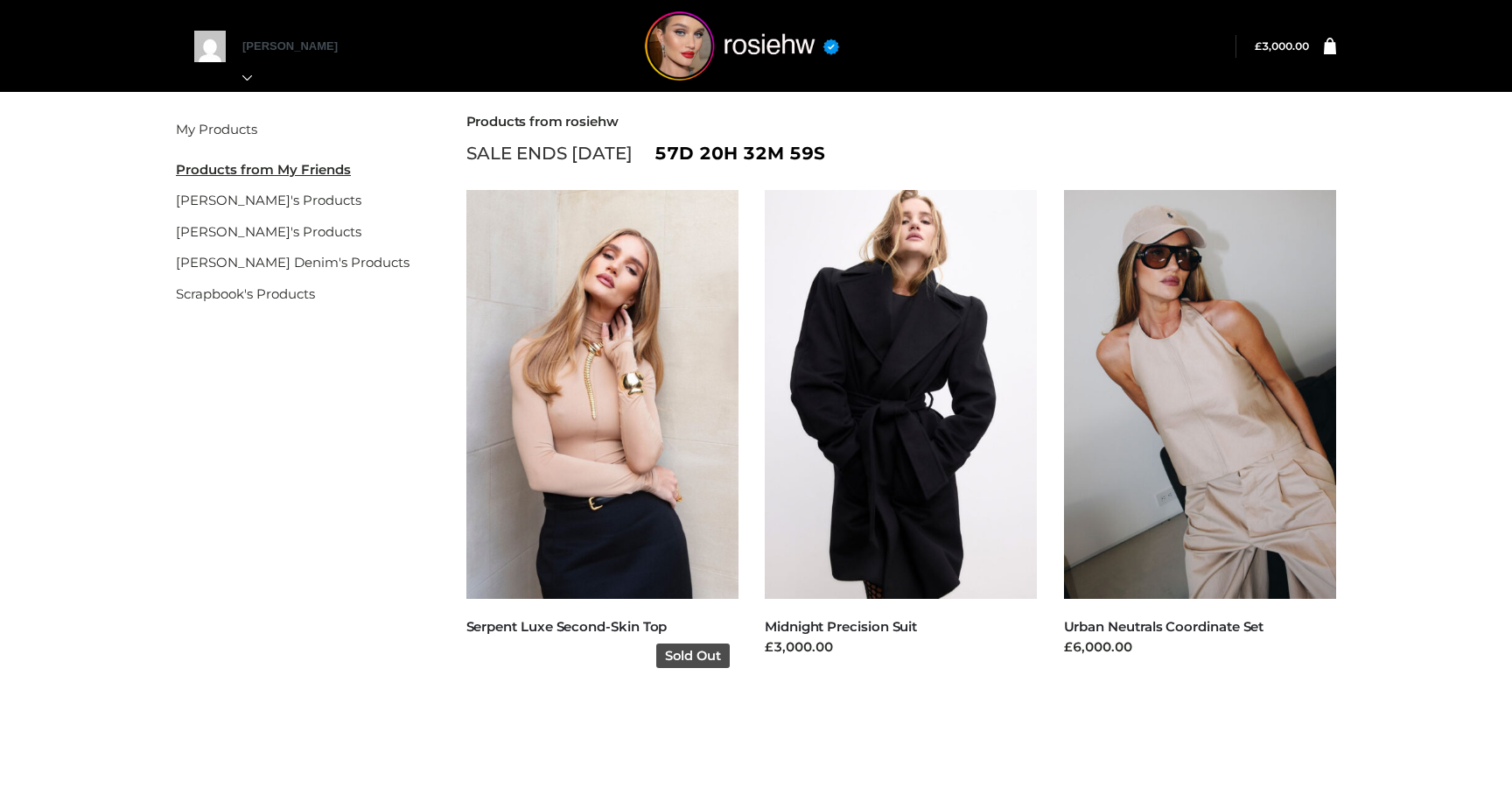
copy link "Serpent Luxe Second-Skin Top"
click at [612, 359] on img at bounding box center [602, 394] width 273 height 408
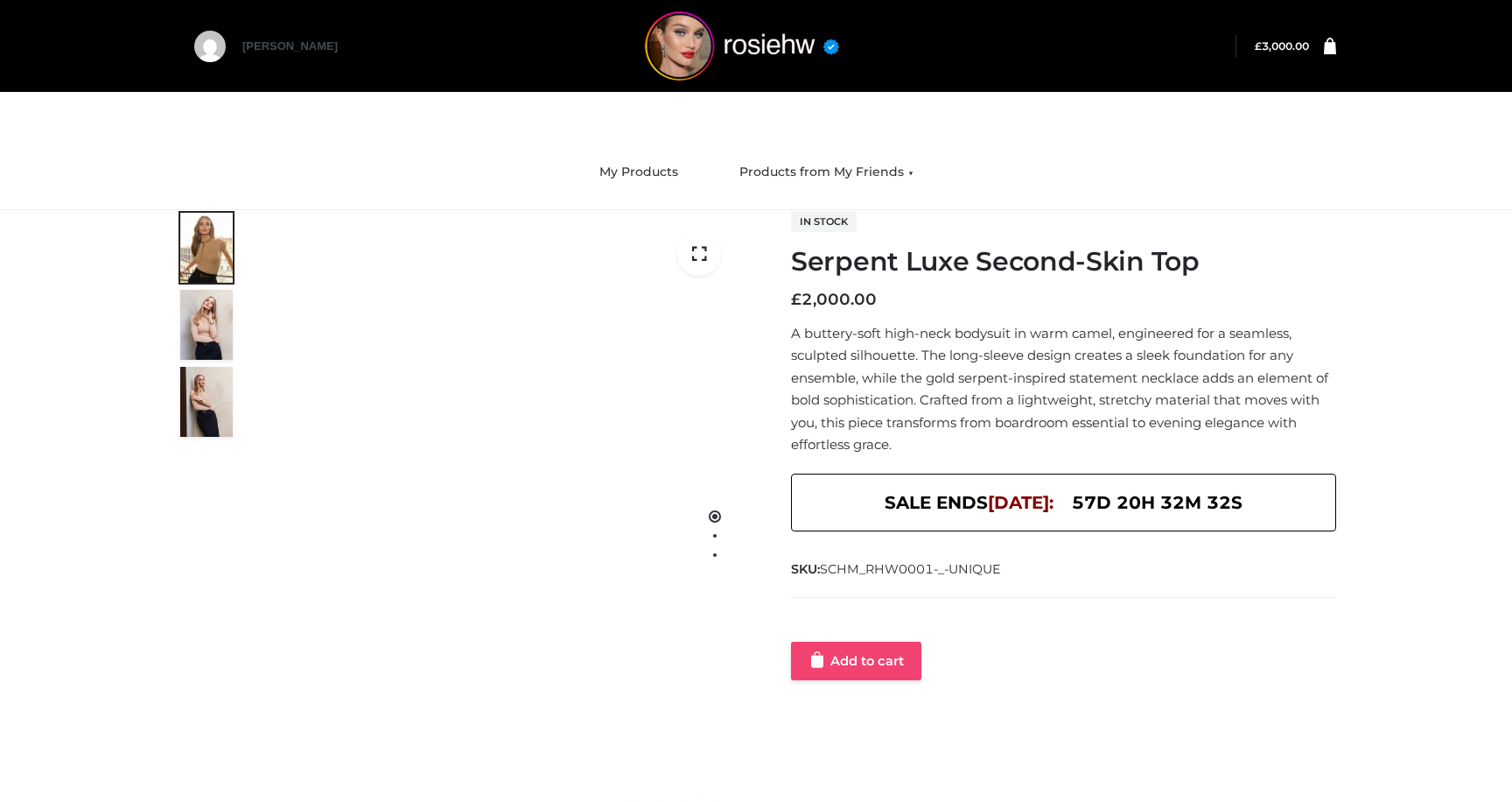
click at [844, 654] on link "Add to cart" at bounding box center [856, 660] width 130 height 38
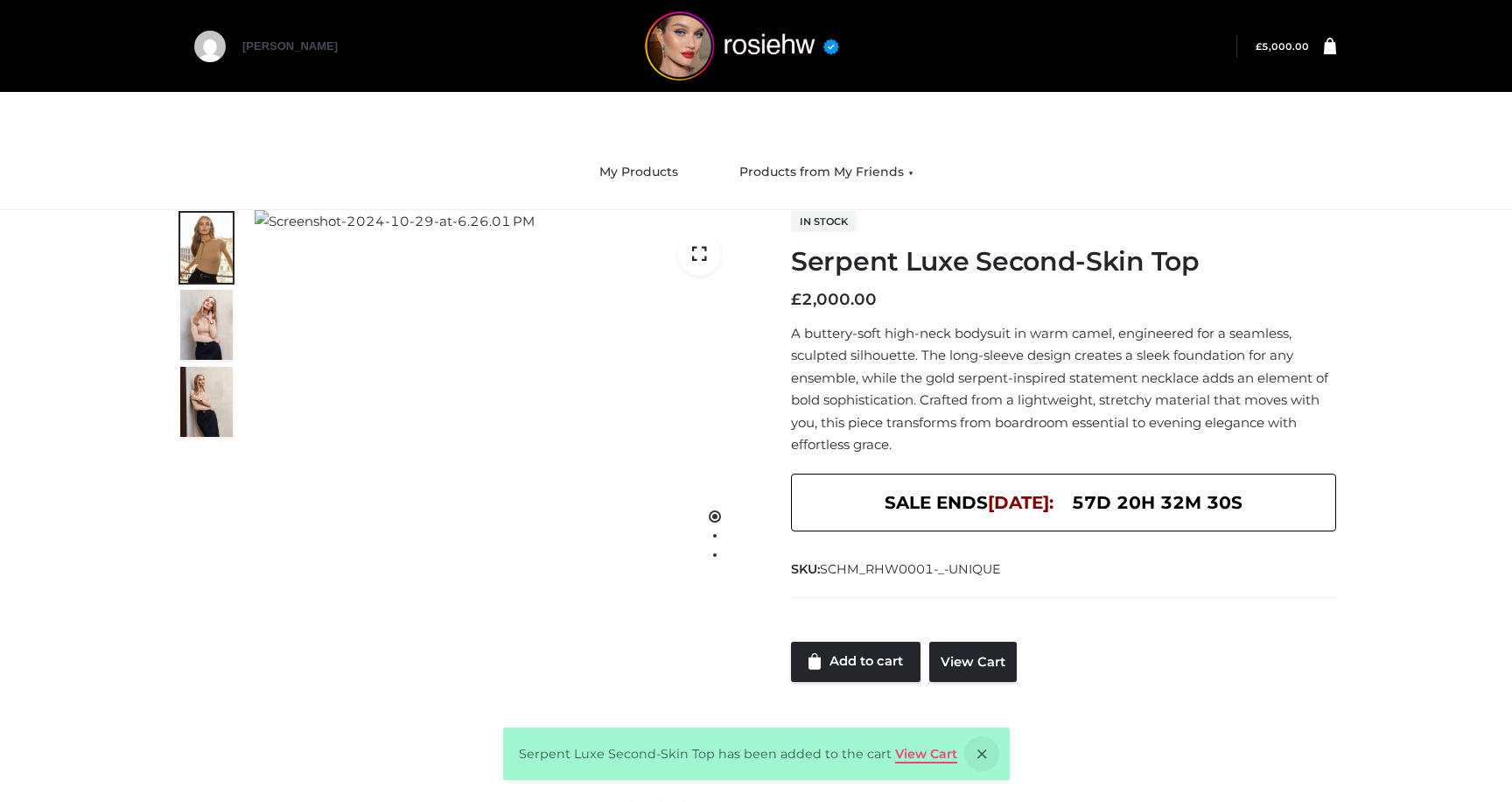
click at [928, 751] on link "View Cart" at bounding box center [925, 753] width 62 height 16
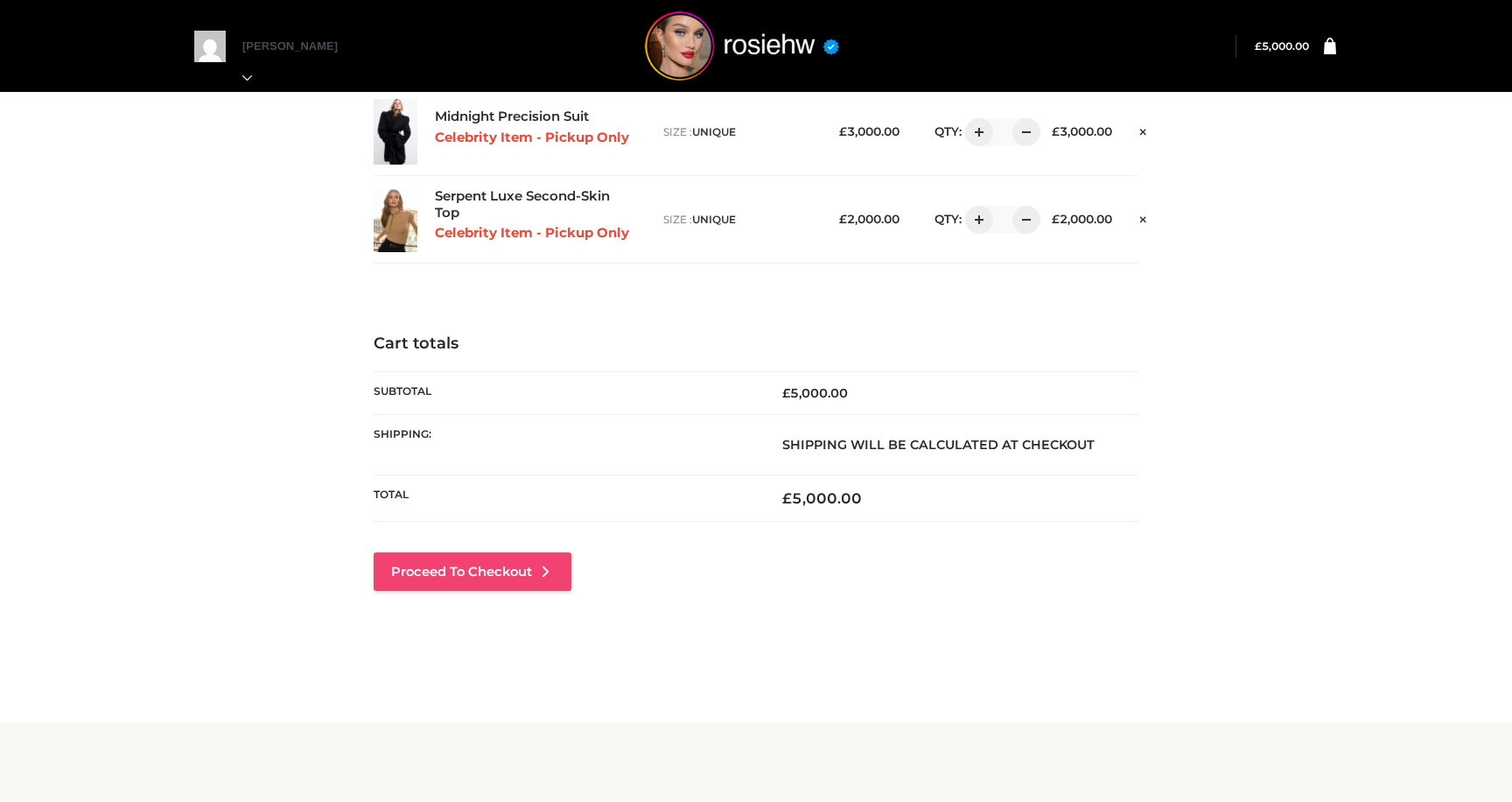
click at [520, 588] on link "Proceed to Checkout" at bounding box center [473, 571] width 198 height 38
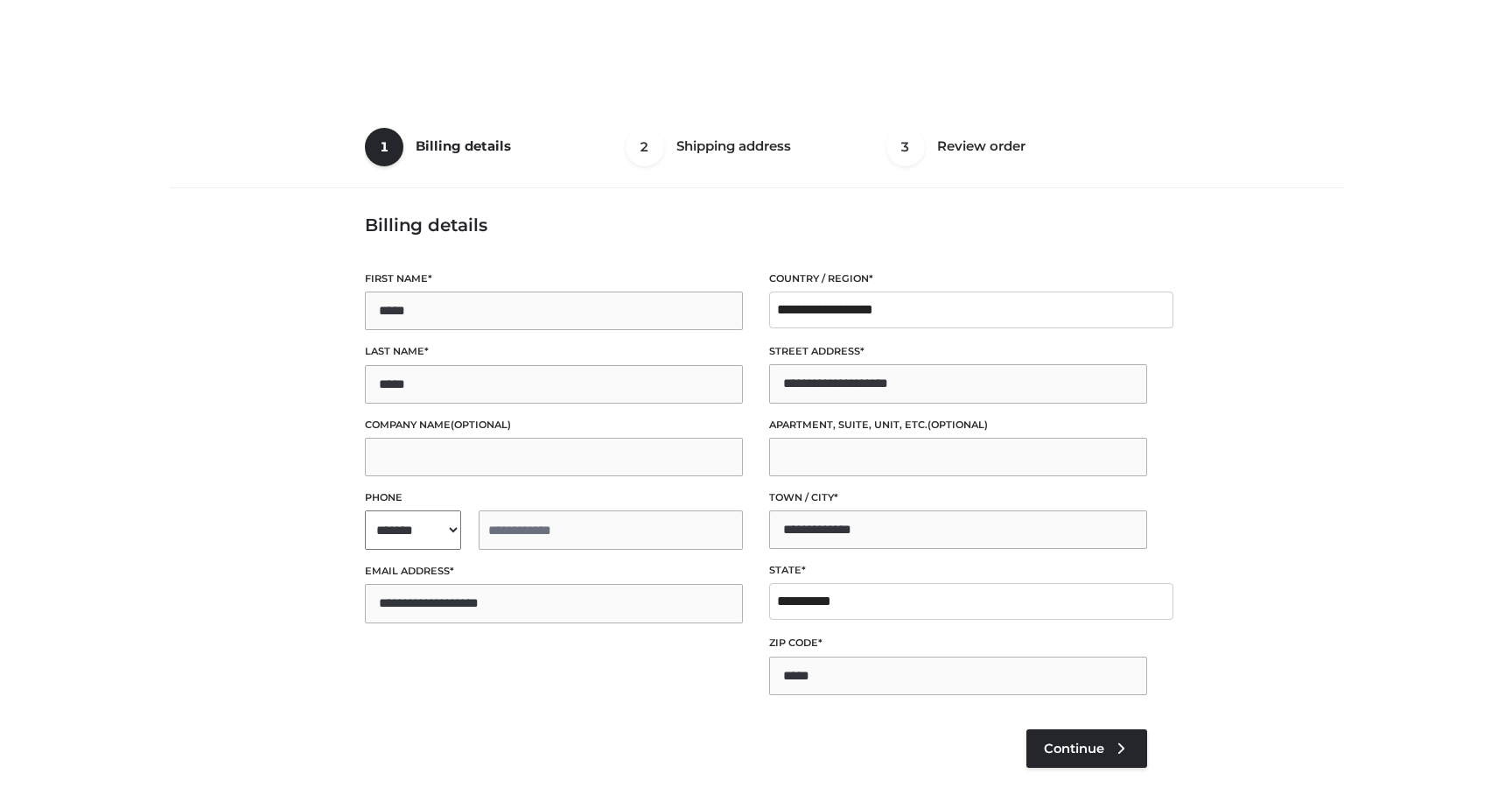
select select "**"
type input "**********"
select select "**"
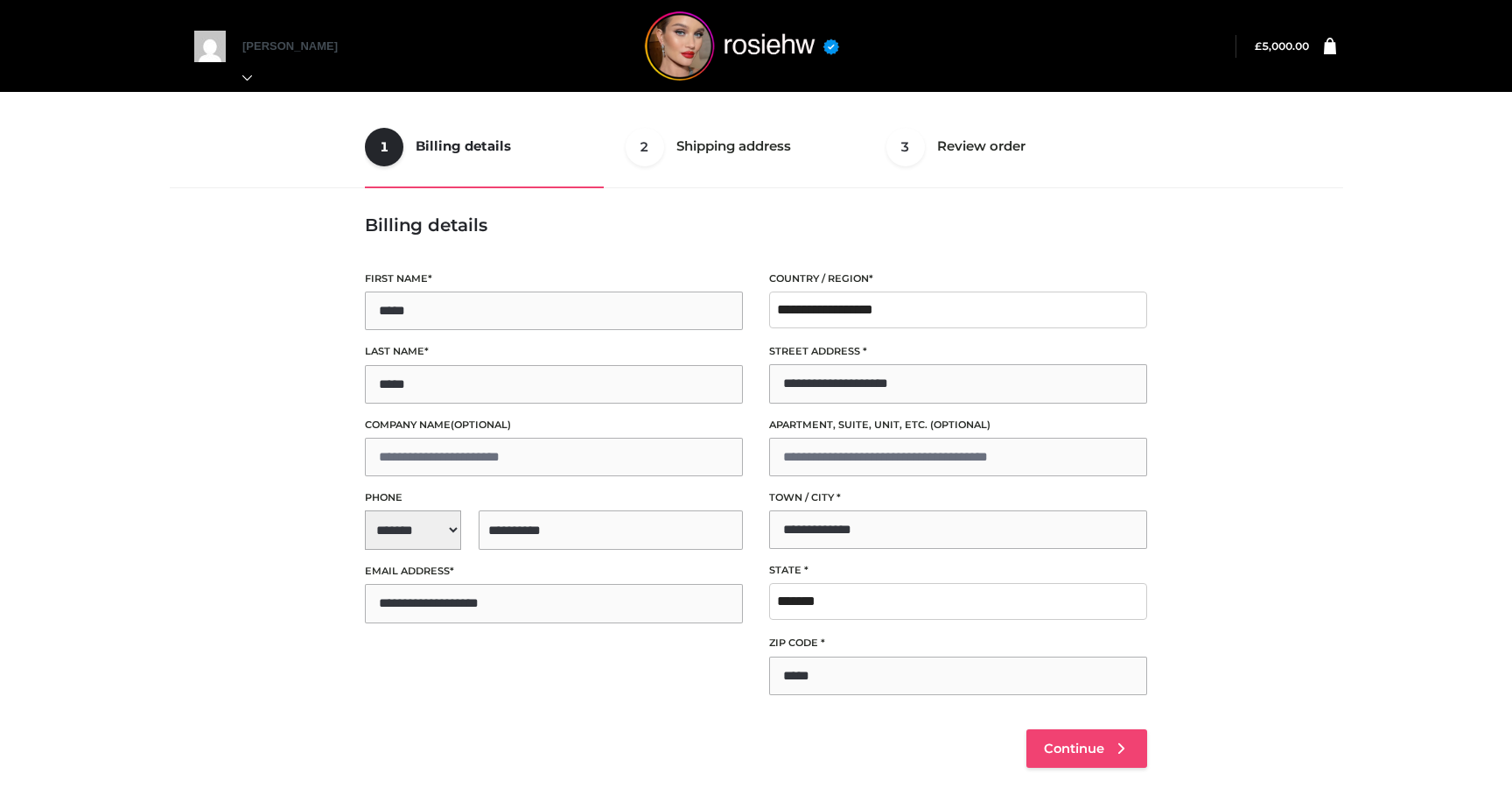
click at [1082, 742] on span "Continue" at bounding box center [1074, 748] width 61 height 16
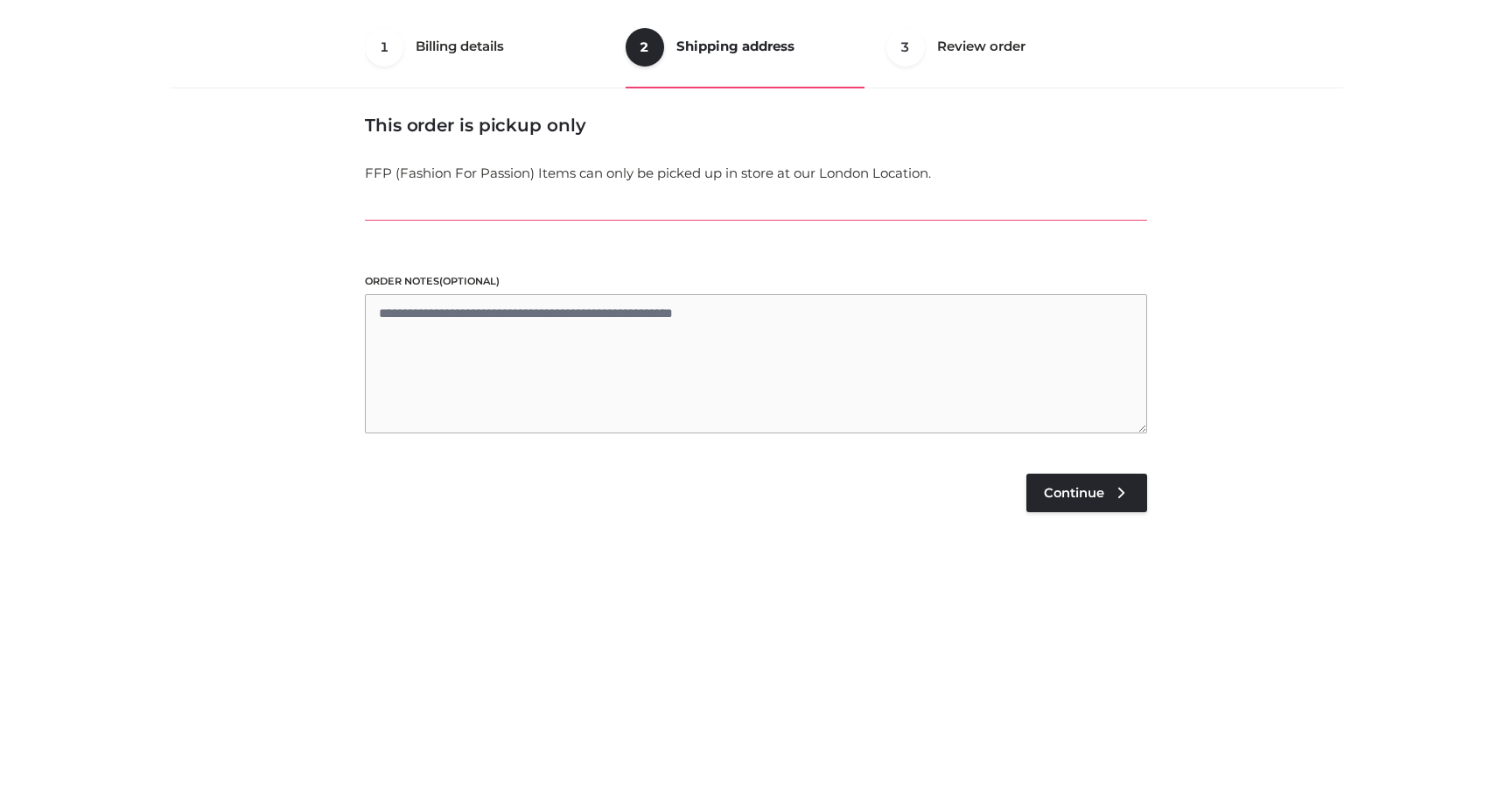
scroll to position [106, 0]
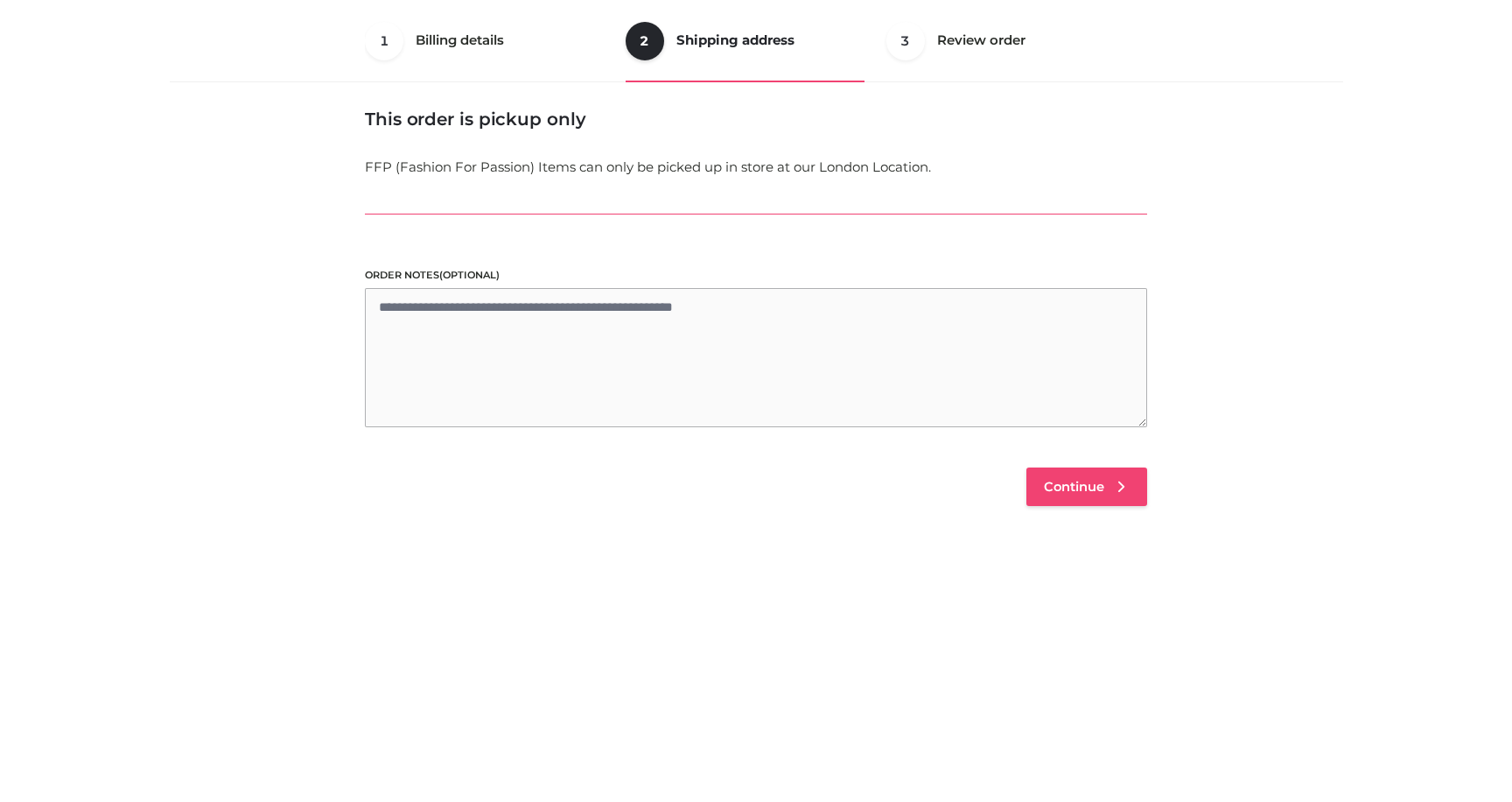
click at [1076, 492] on span "Continue" at bounding box center [1074, 487] width 61 height 16
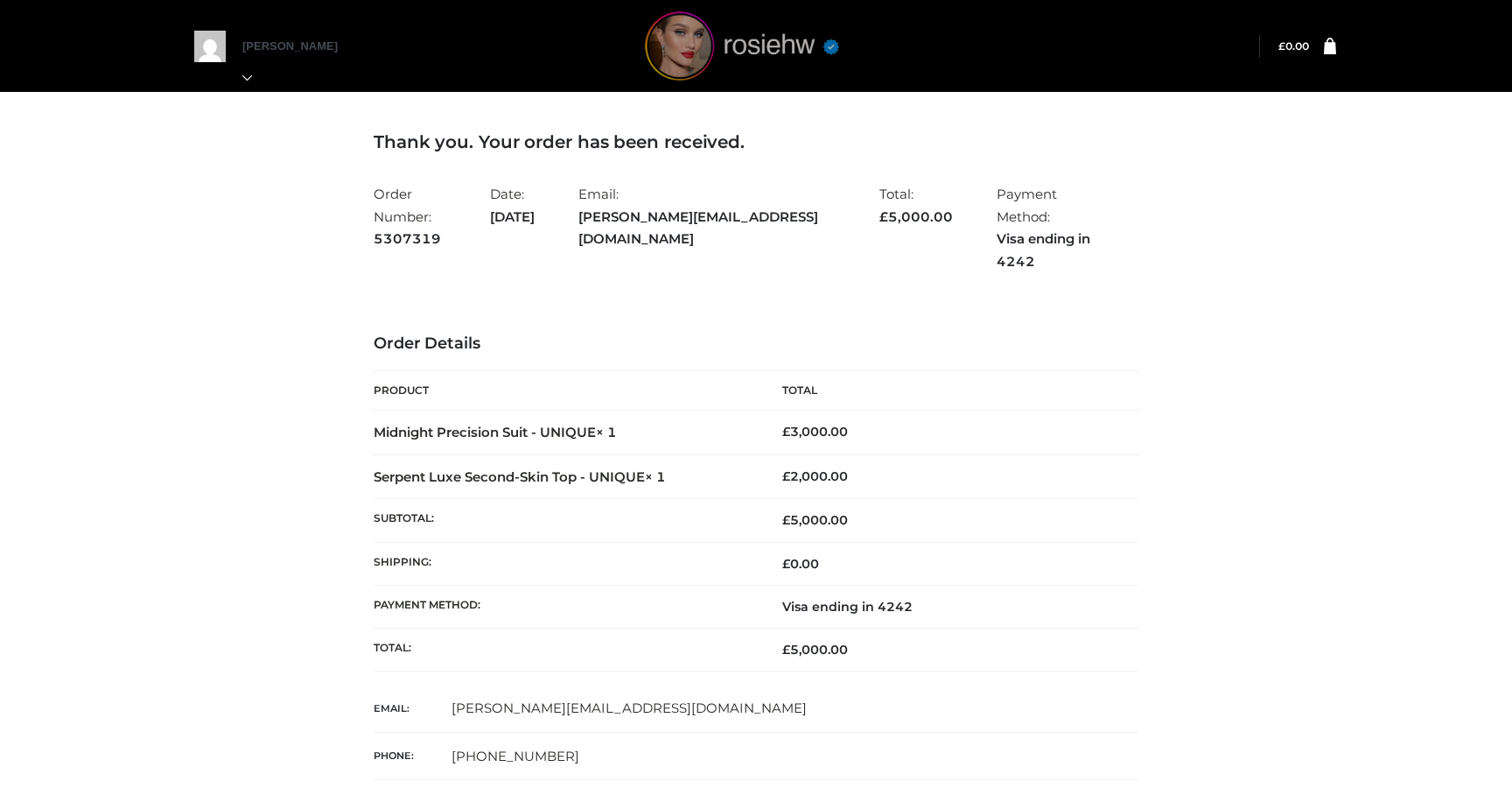
click at [672, 54] on img at bounding box center [742, 46] width 262 height 70
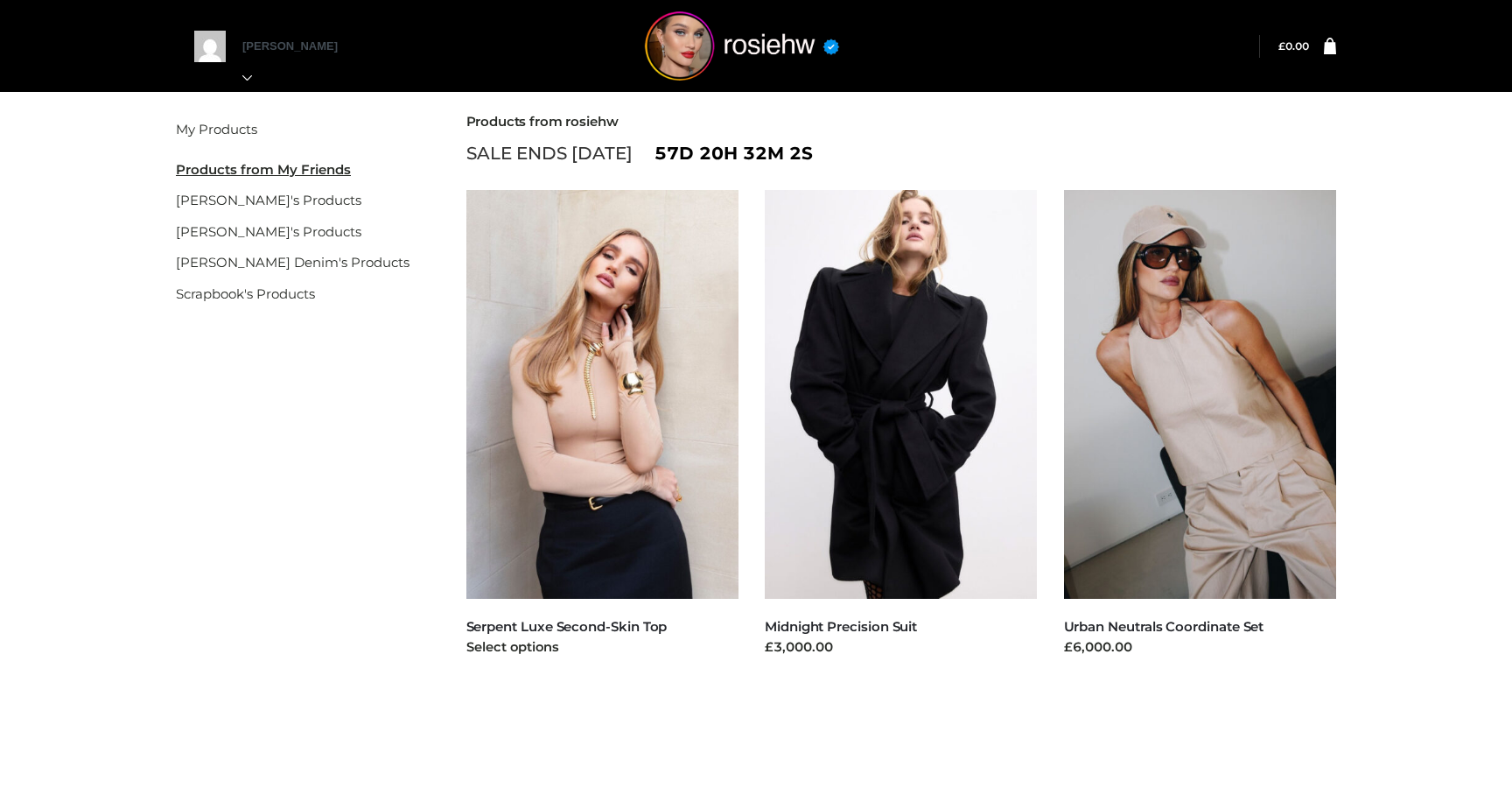
click at [707, 400] on img at bounding box center [602, 394] width 273 height 408
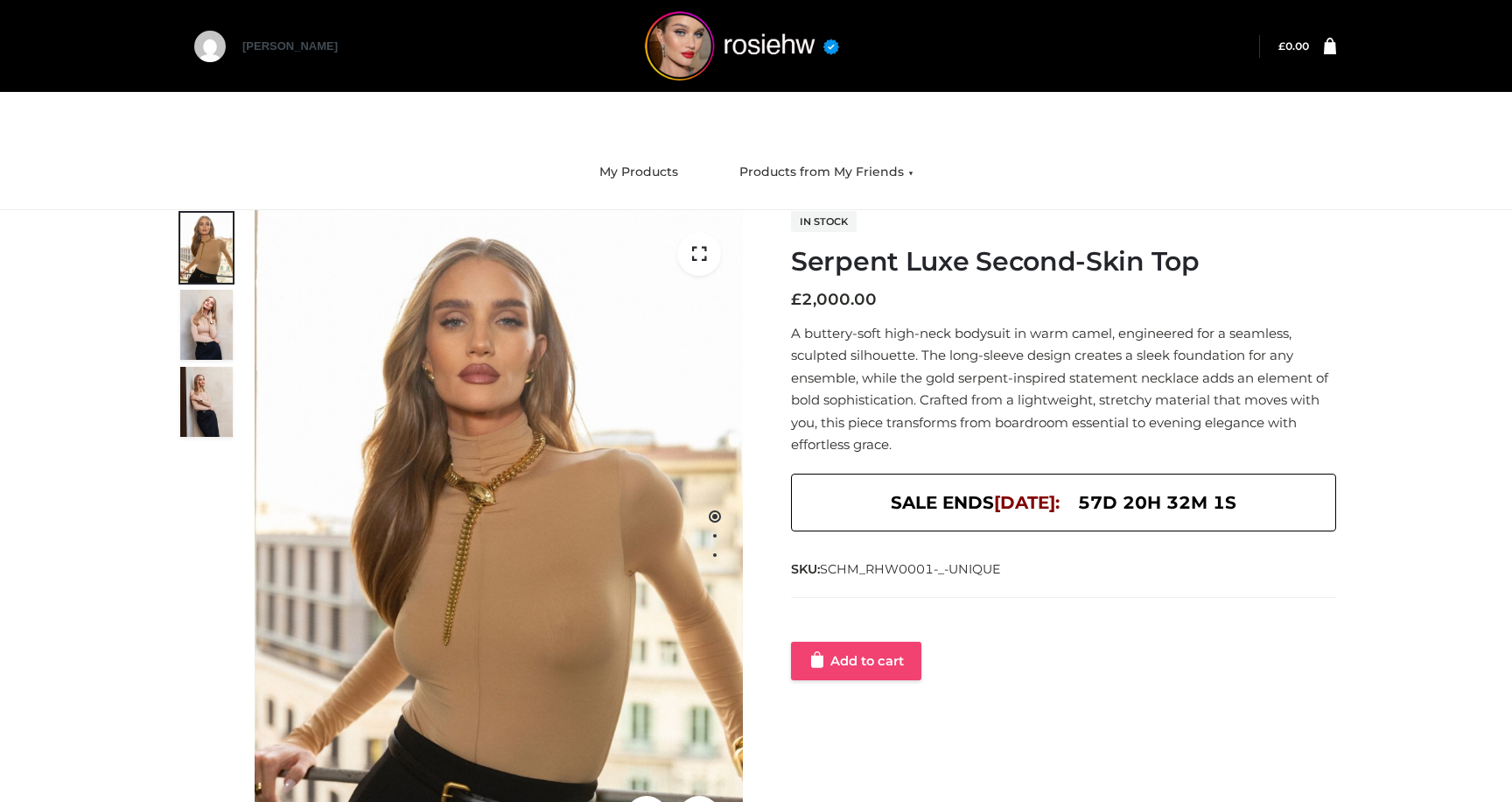
click at [875, 644] on link "Add to cart" at bounding box center [856, 660] width 130 height 38
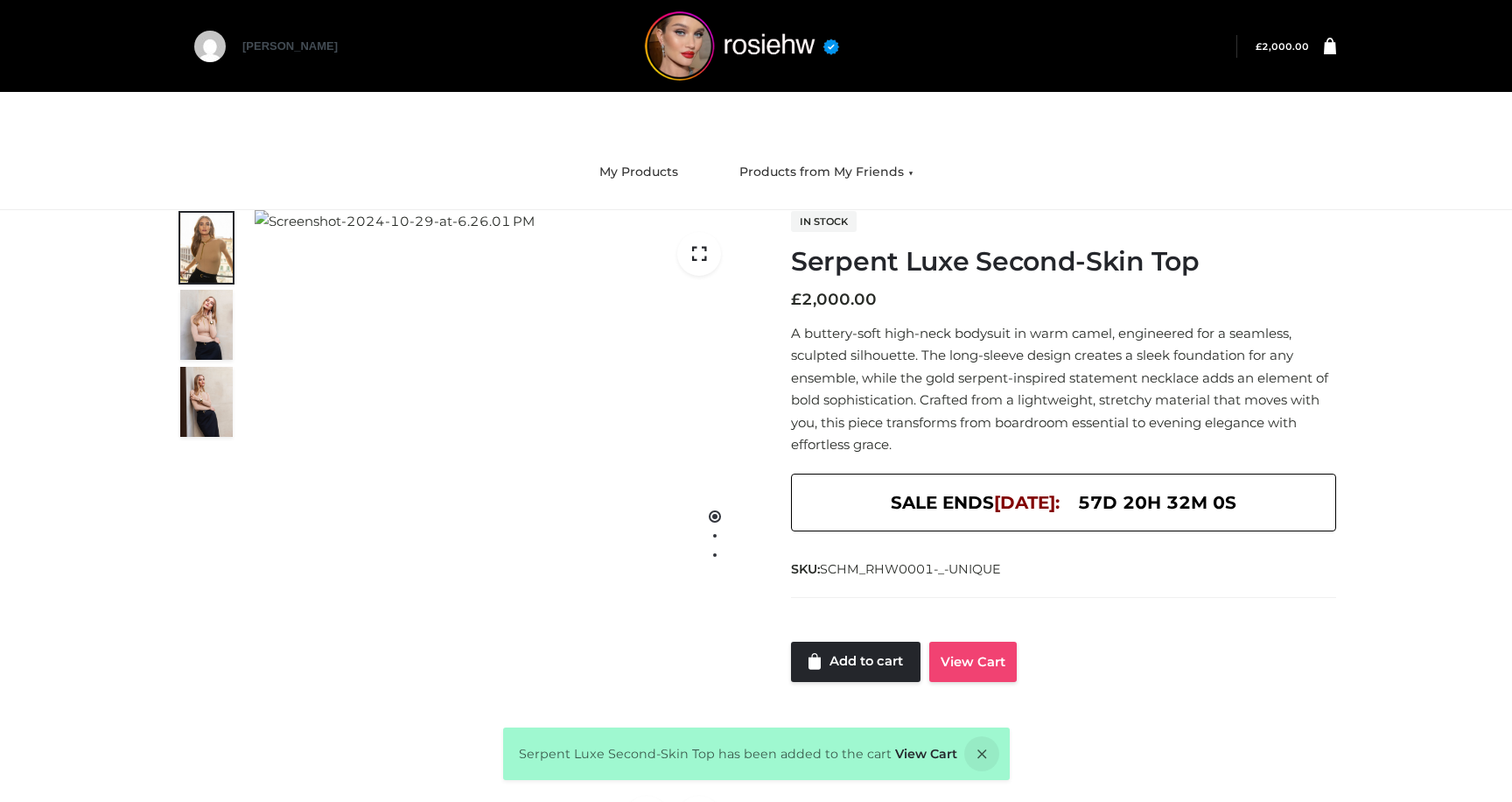
click at [989, 661] on link "View Cart" at bounding box center [972, 661] width 87 height 40
